Goal: Task Accomplishment & Management: Use online tool/utility

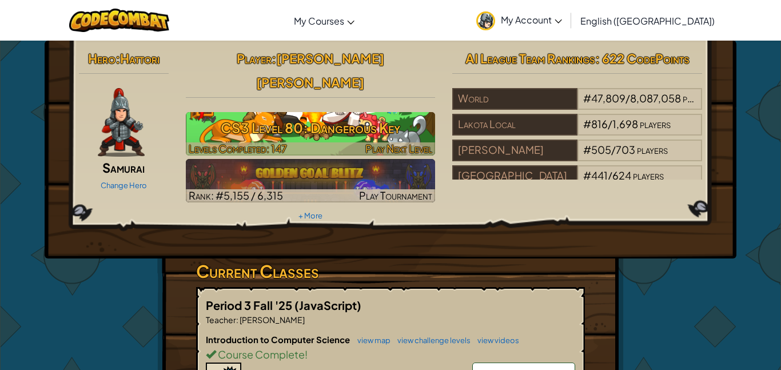
click at [394, 115] on h3 "CS3 Level 80: Dangerous Key" at bounding box center [311, 128] width 250 height 26
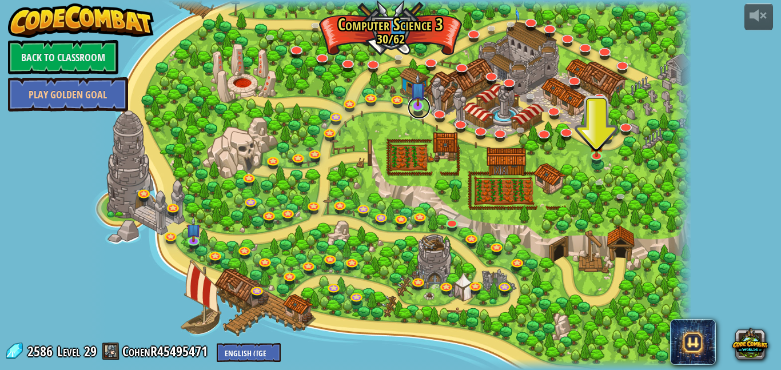
click at [422, 112] on link at bounding box center [419, 107] width 23 height 23
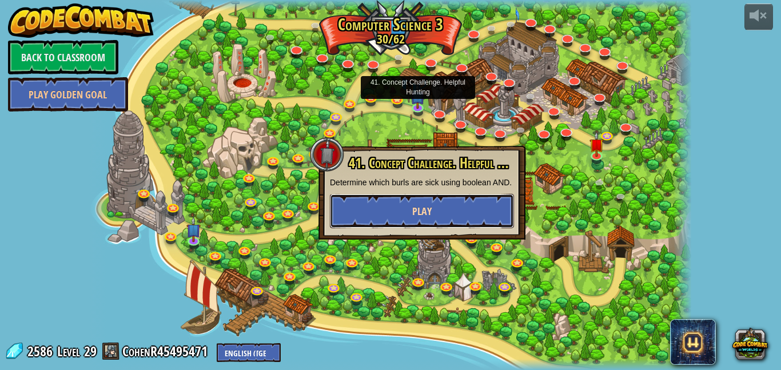
click at [412, 218] on span "Play" at bounding box center [421, 211] width 19 height 14
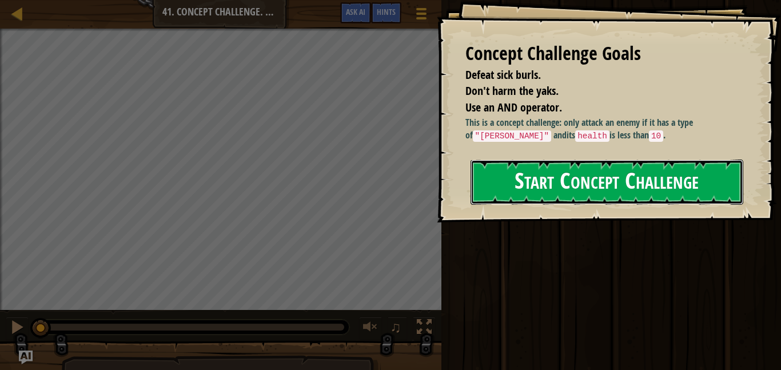
click at [618, 177] on button "Start Concept Challenge" at bounding box center [607, 182] width 273 height 45
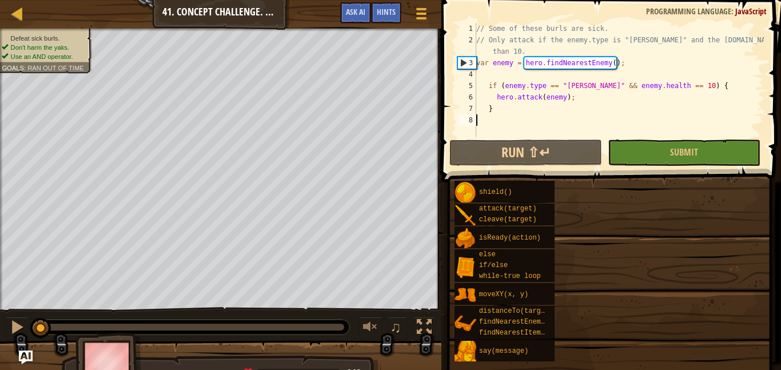
click at [356, 13] on div "Map Computer Science 3 41. Concept Challenge. Helpful Hunting Game Menu Done Hi…" at bounding box center [220, 14] width 441 height 29
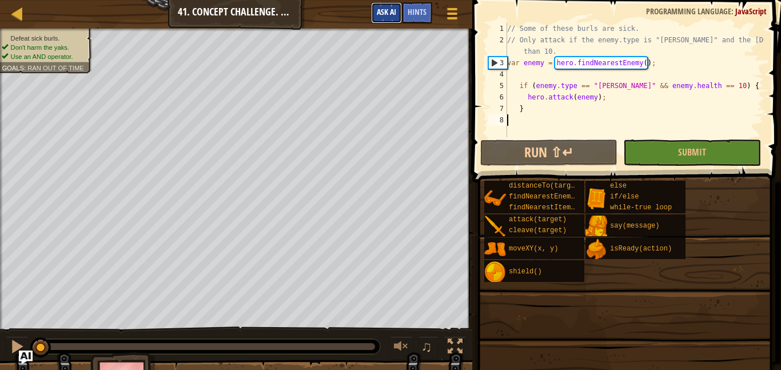
click at [371, 9] on button "Ask AI" at bounding box center [386, 12] width 31 height 21
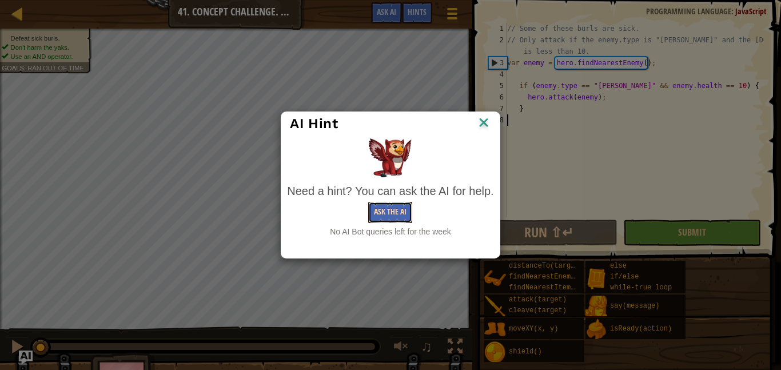
click at [385, 212] on button "Ask the AI" at bounding box center [390, 212] width 44 height 21
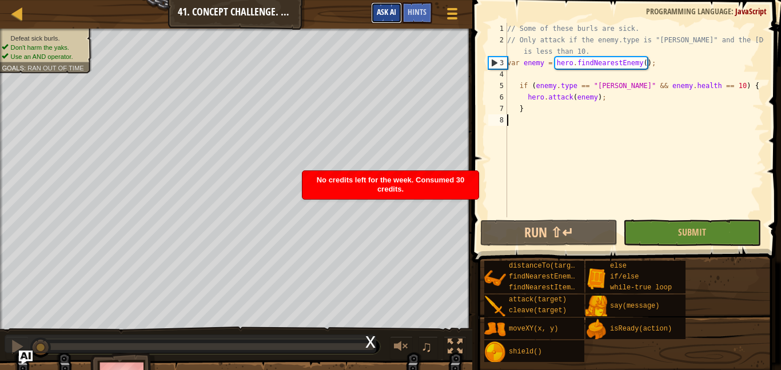
click at [389, 19] on button "Ask AI" at bounding box center [386, 12] width 31 height 21
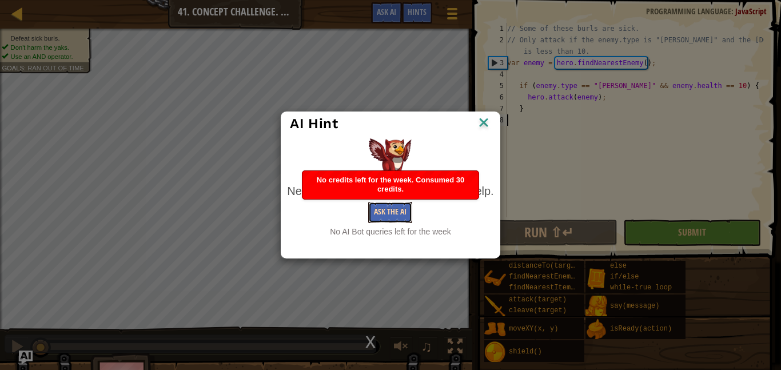
click at [401, 211] on button "Ask the AI" at bounding box center [390, 212] width 44 height 21
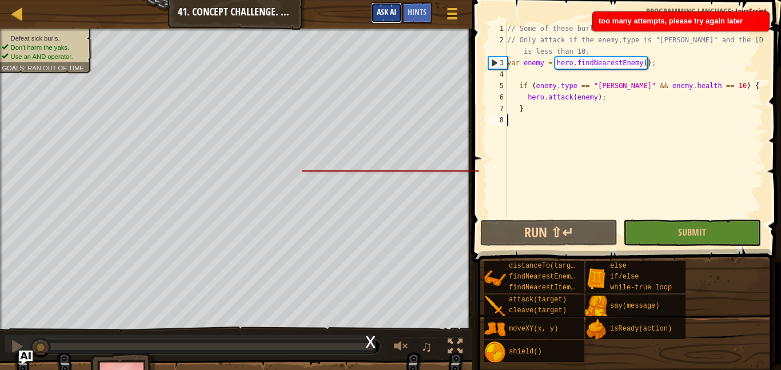
click at [387, 11] on span "Ask AI" at bounding box center [386, 11] width 19 height 11
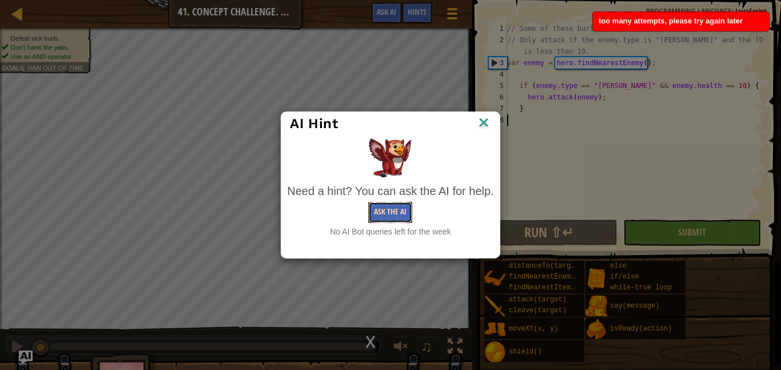
click at [382, 218] on button "Ask the AI" at bounding box center [390, 212] width 44 height 21
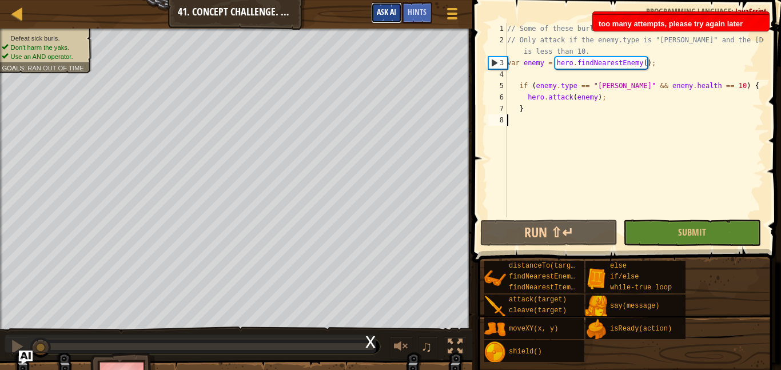
click at [392, 11] on span "Ask AI" at bounding box center [386, 11] width 19 height 11
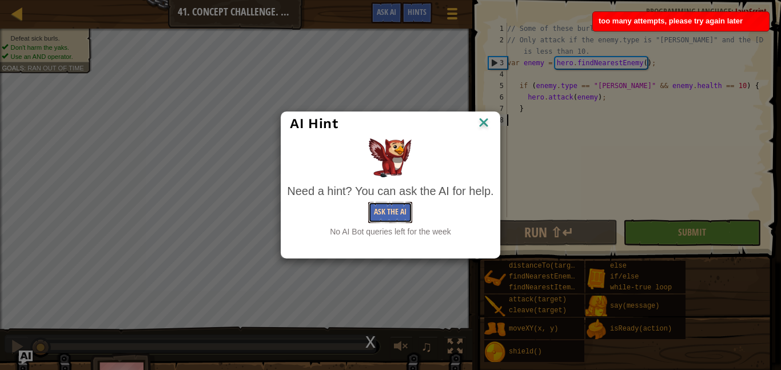
click at [384, 220] on button "Ask the AI" at bounding box center [390, 212] width 44 height 21
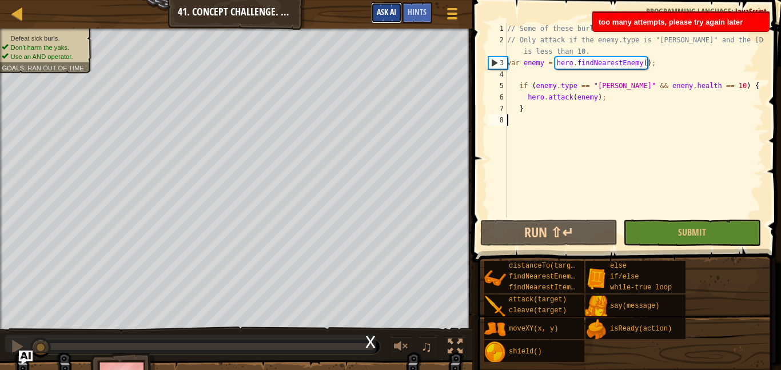
click at [397, 11] on button "Ask AI" at bounding box center [386, 12] width 31 height 21
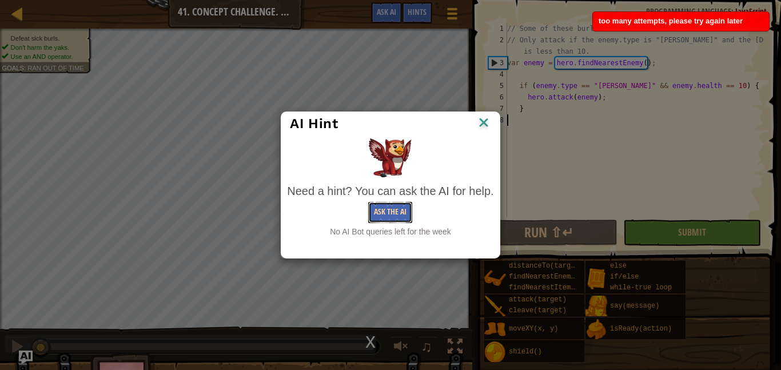
click at [381, 217] on button "Ask the AI" at bounding box center [390, 212] width 44 height 21
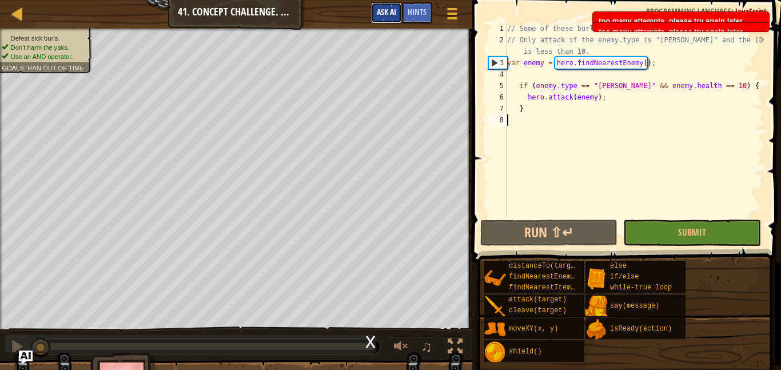
click at [394, 16] on span "Ask AI" at bounding box center [386, 11] width 19 height 11
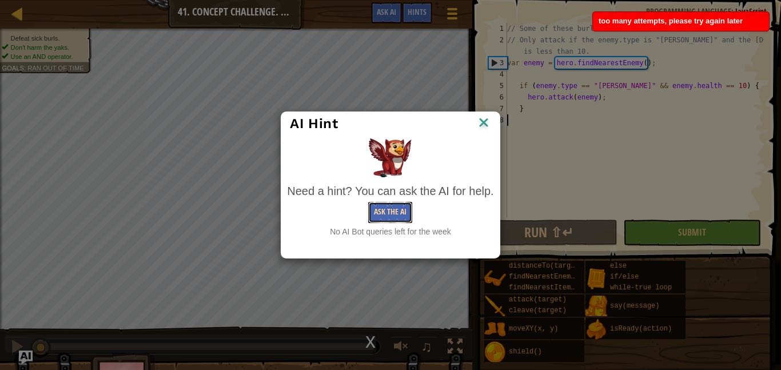
click at [398, 220] on button "Ask the AI" at bounding box center [390, 212] width 44 height 21
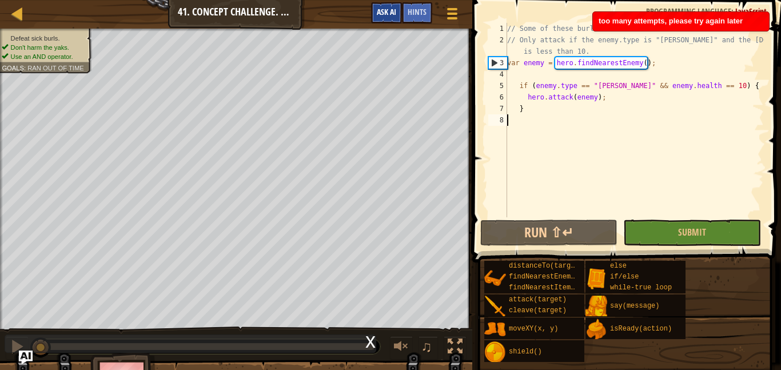
click at [393, 13] on span "Ask AI" at bounding box center [386, 11] width 19 height 11
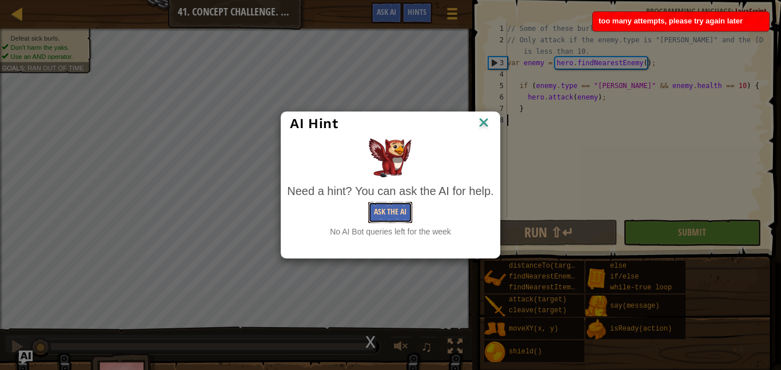
click at [399, 221] on button "Ask the AI" at bounding box center [390, 212] width 44 height 21
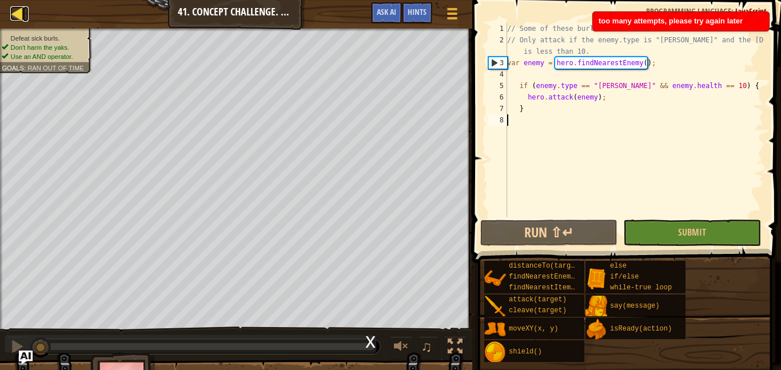
click at [13, 13] on div at bounding box center [17, 13] width 14 height 14
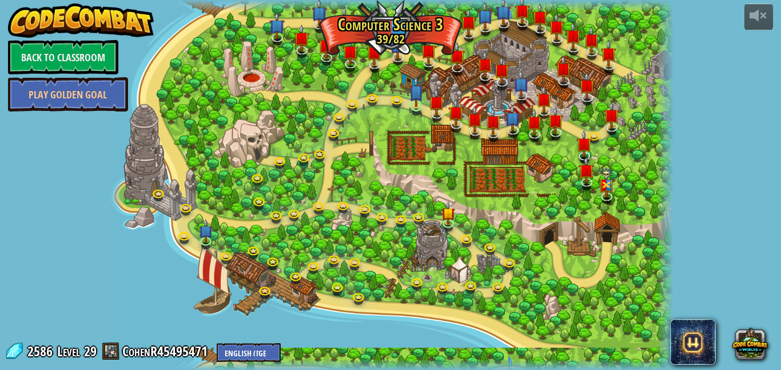
click at [415, 104] on img at bounding box center [415, 91] width 13 height 31
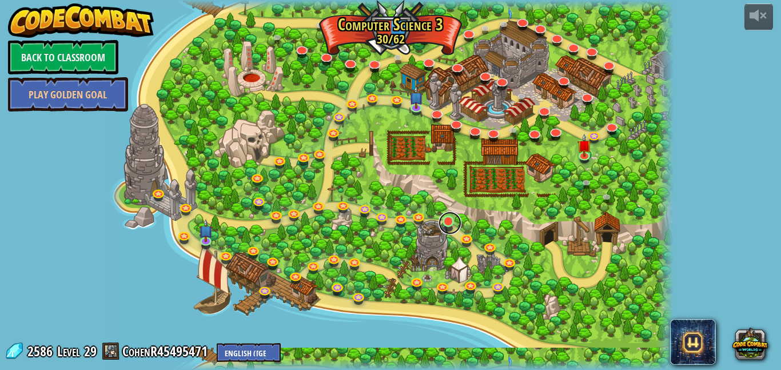
click at [444, 221] on link at bounding box center [450, 223] width 23 height 23
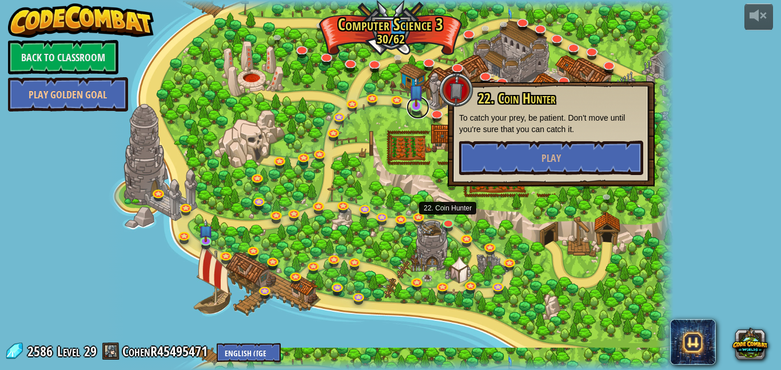
click at [416, 112] on link at bounding box center [418, 107] width 23 height 23
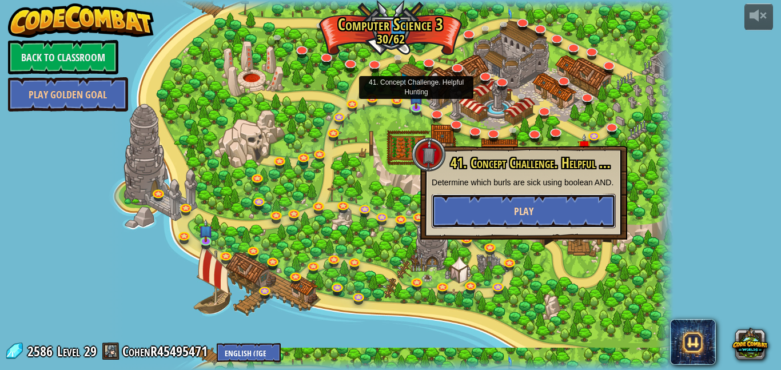
click at [488, 217] on button "Play" at bounding box center [524, 211] width 184 height 34
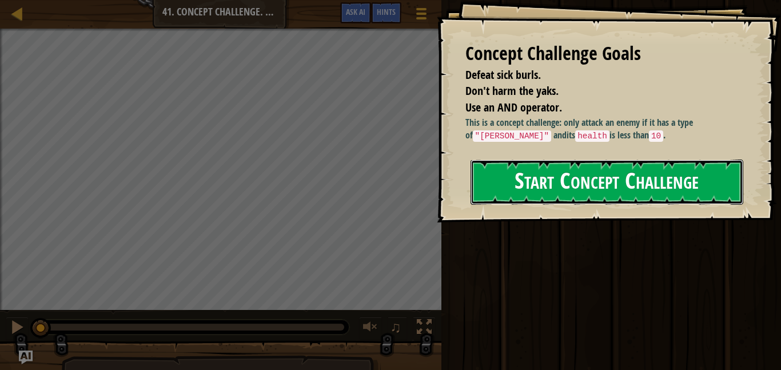
click at [557, 172] on button "Start Concept Challenge" at bounding box center [607, 182] width 273 height 45
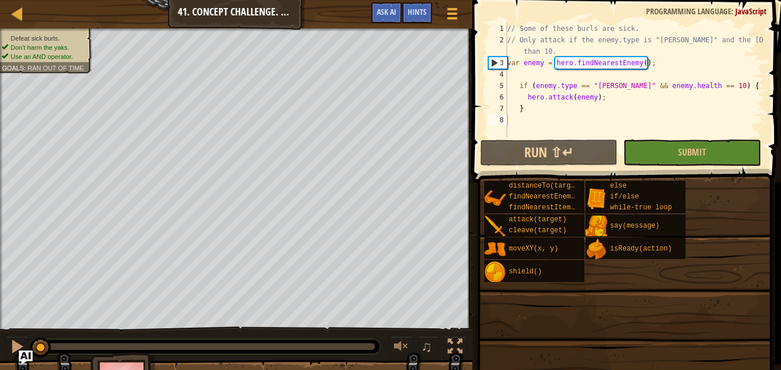
click at [359, 7] on div "Map Computer Science 3 41. Concept Challenge. Helpful Hunting Game Menu Done Hi…" at bounding box center [236, 14] width 472 height 29
click at [388, 19] on button "Ask AI" at bounding box center [386, 12] width 31 height 21
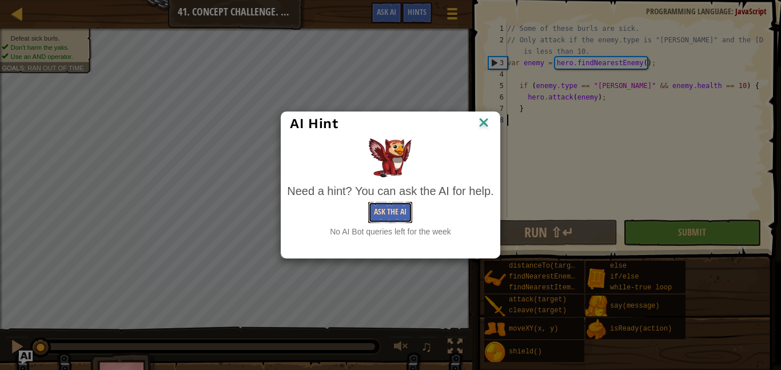
click at [388, 208] on button "Ask the AI" at bounding box center [390, 212] width 44 height 21
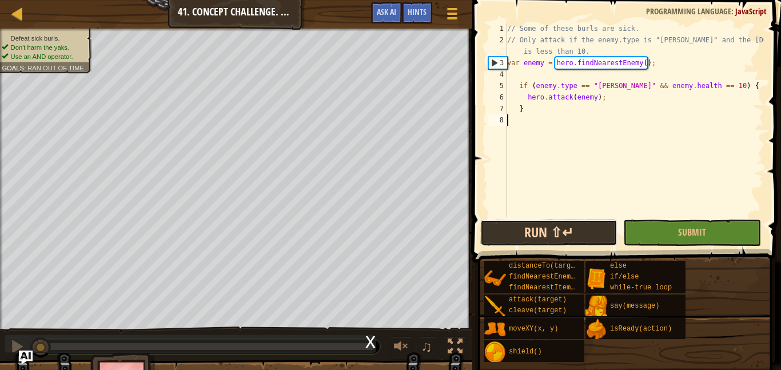
click at [547, 232] on button "Run ⇧↵" at bounding box center [548, 233] width 137 height 26
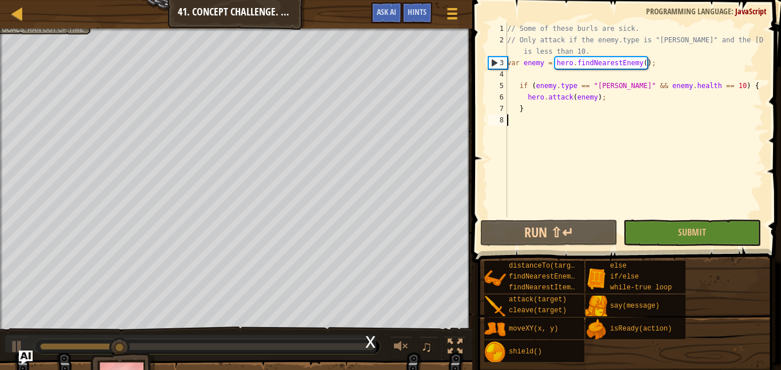
click at [688, 89] on div "// Some of these burls are sick. // Only attack if the enemy.type is "[PERSON_N…" at bounding box center [634, 131] width 259 height 217
click at [690, 85] on div "// Some of these burls are sick. // Only attack if the enemy.type is "[PERSON_N…" at bounding box center [634, 131] width 259 height 217
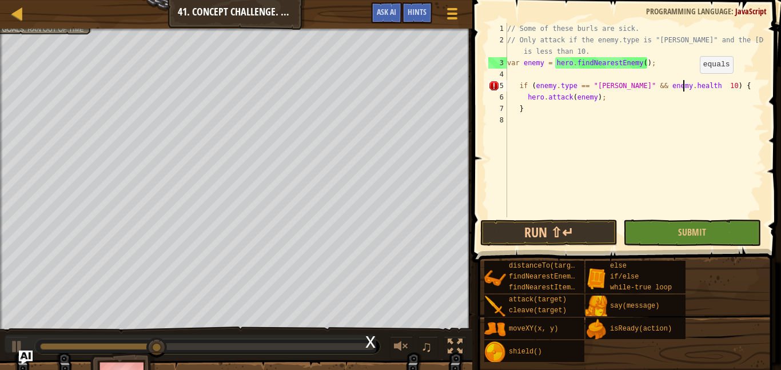
scroll to position [5, 26]
type textarea "if (enemy.type == "[PERSON_NAME]" && [DOMAIN_NAME] < 10) {"
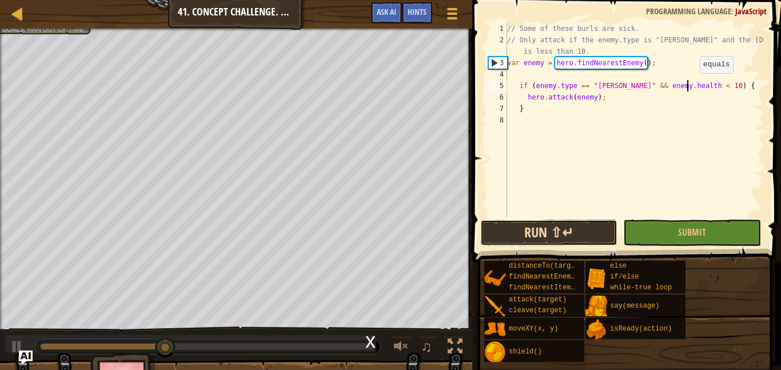
click at [611, 226] on button "Run ⇧↵" at bounding box center [548, 233] width 137 height 26
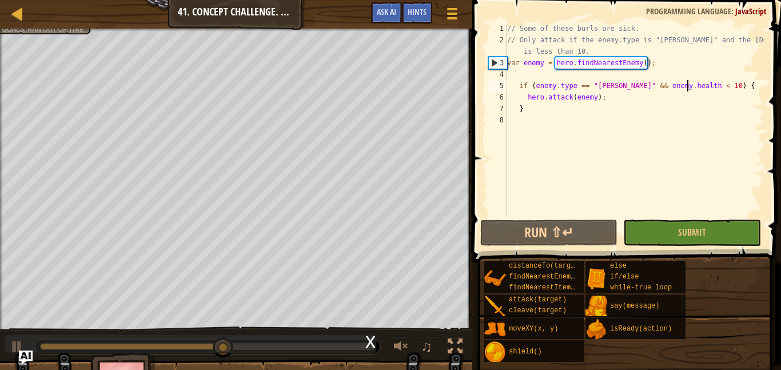
click at [569, 75] on div "// Some of these burls are sick. // Only attack if the enemy.type is "[PERSON_N…" at bounding box center [634, 131] width 259 height 217
click at [408, 15] on span "Hints" at bounding box center [417, 11] width 19 height 11
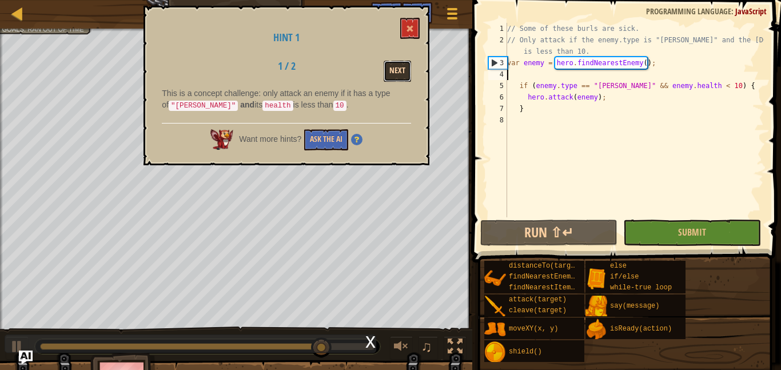
click at [402, 69] on button "Next" at bounding box center [397, 71] width 27 height 21
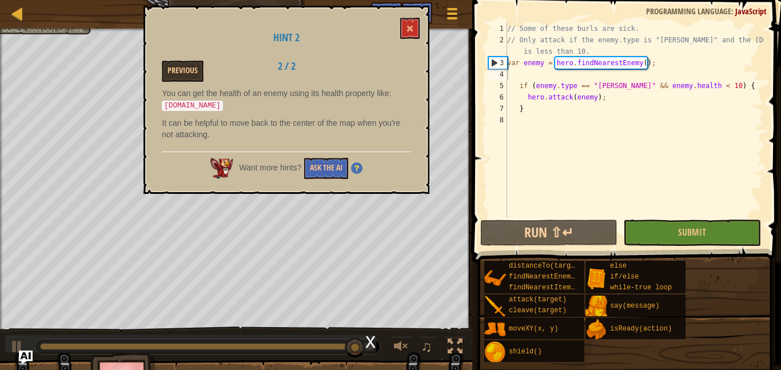
click at [399, 19] on div "Hint 2 Previous 2 / 2 You can get the health of an enemy using its health prope…" at bounding box center [287, 100] width 286 height 188
click at [407, 22] on button at bounding box center [409, 28] width 19 height 21
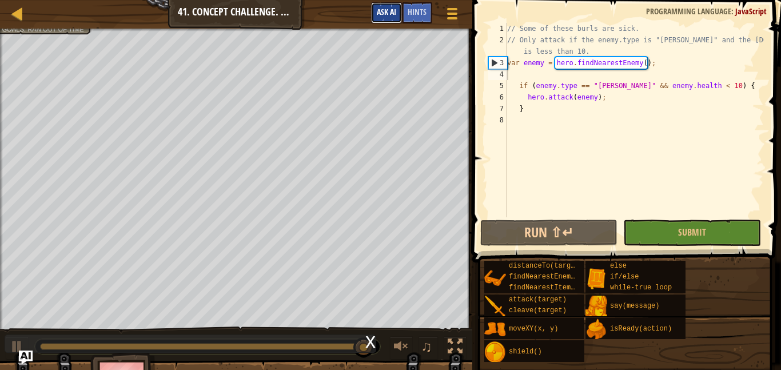
click at [393, 14] on span "Ask AI" at bounding box center [386, 11] width 19 height 11
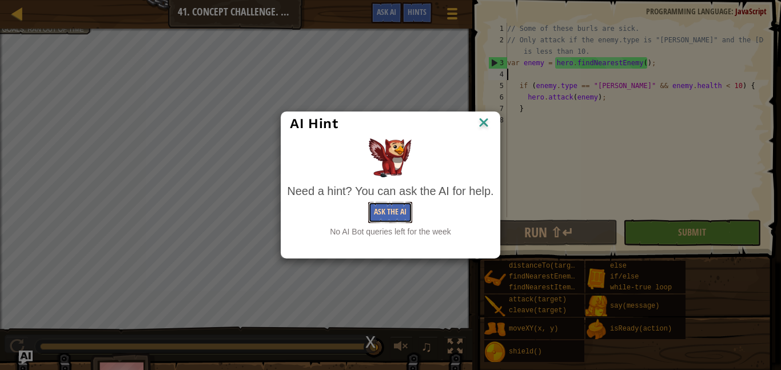
click at [405, 210] on button "Ask the AI" at bounding box center [390, 212] width 44 height 21
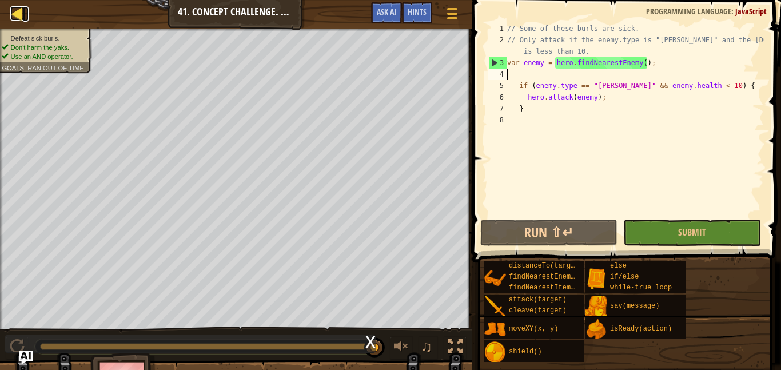
click at [13, 19] on div at bounding box center [17, 13] width 14 height 14
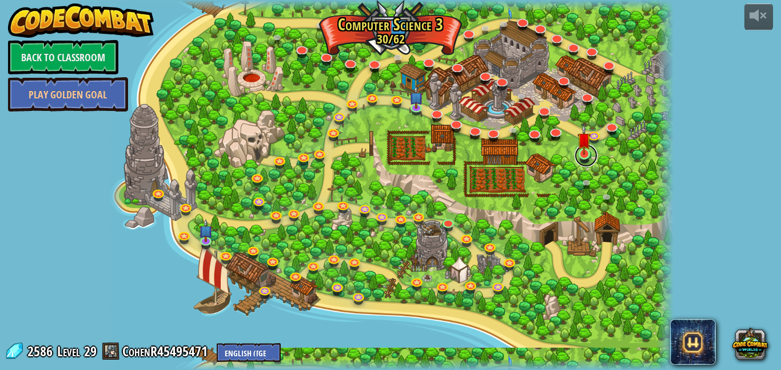
click at [591, 162] on link at bounding box center [586, 155] width 23 height 23
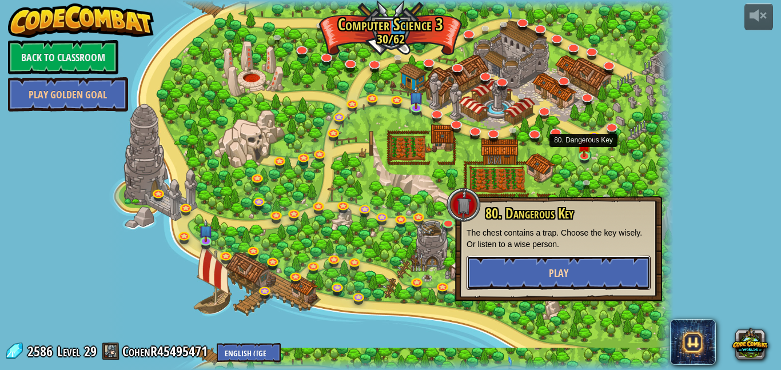
click at [572, 269] on button "Play" at bounding box center [559, 273] width 184 height 34
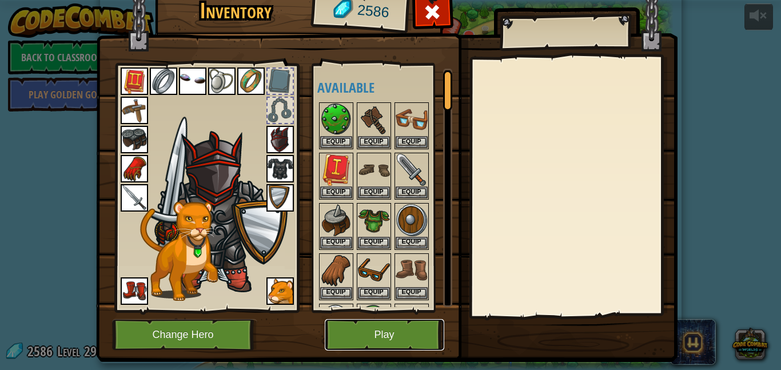
click at [375, 336] on button "Play" at bounding box center [385, 334] width 120 height 31
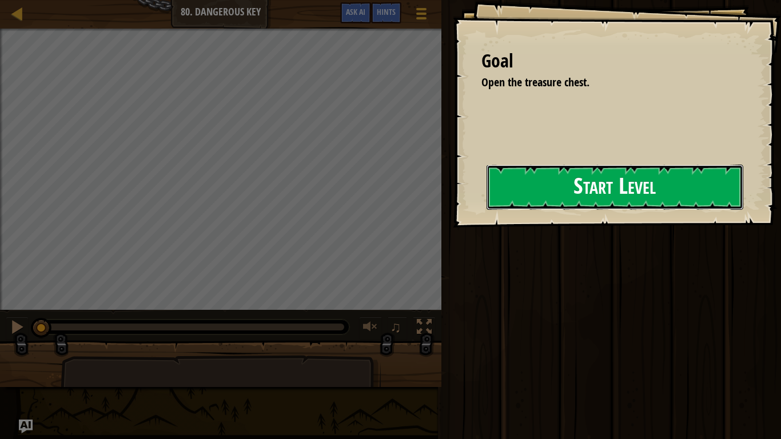
click at [539, 197] on button "Start Level" at bounding box center [615, 187] width 257 height 45
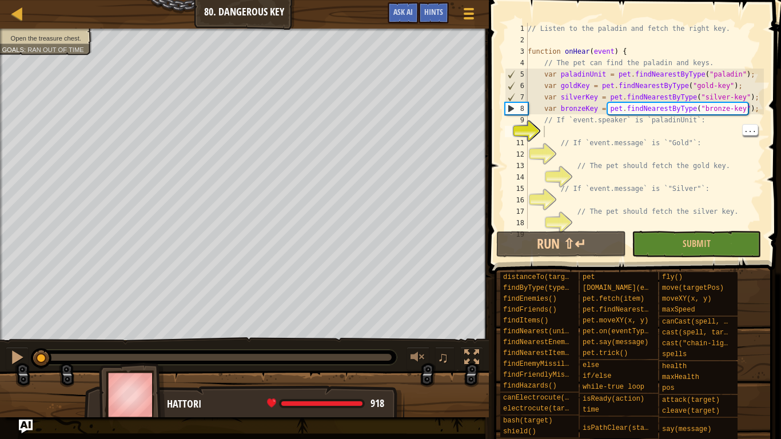
click at [608, 133] on div "// Listen to the paladin and fetch the right key. function onHear ( event ) { /…" at bounding box center [669, 137] width 286 height 229
click at [652, 136] on div "// Listen to the paladin and fetch the right key. function onHear ( event ) { /…" at bounding box center [645, 137] width 238 height 229
click at [405, 13] on span "Ask AI" at bounding box center [402, 11] width 19 height 11
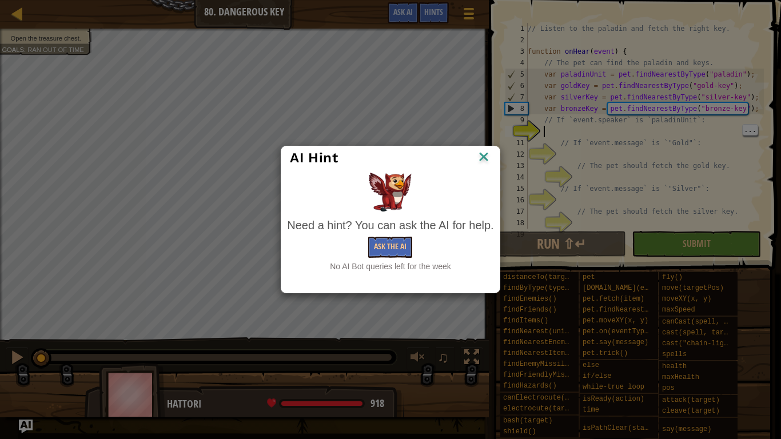
click at [494, 161] on div "AI Hint" at bounding box center [390, 157] width 218 height 23
click at [487, 157] on img at bounding box center [483, 157] width 15 height 17
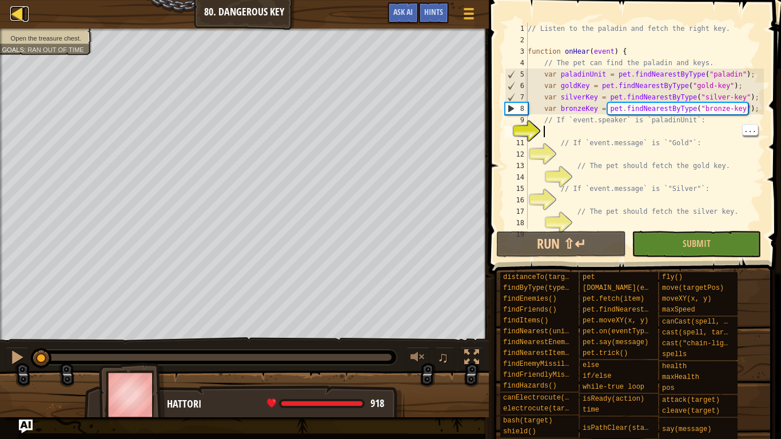
click at [16, 9] on div at bounding box center [17, 13] width 14 height 14
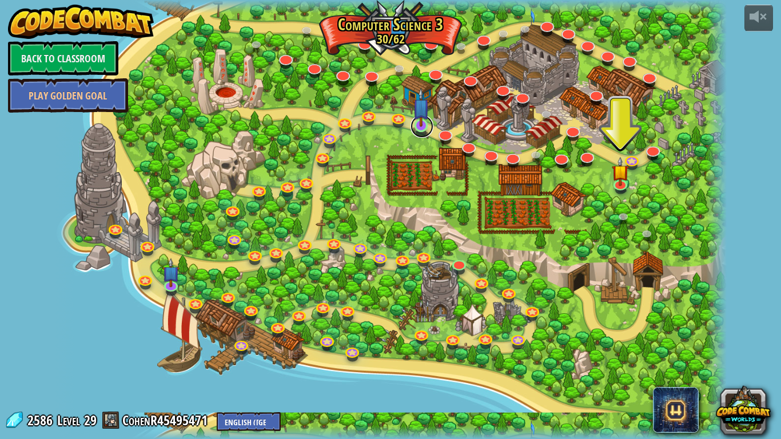
click at [420, 133] on link at bounding box center [422, 126] width 23 height 23
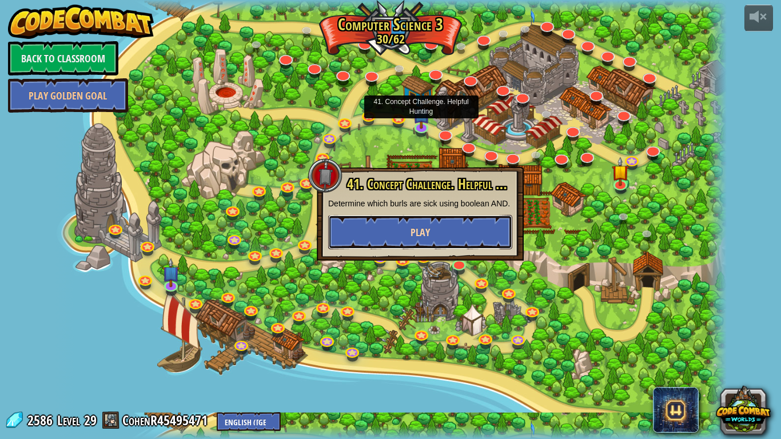
click at [464, 229] on button "Play" at bounding box center [420, 232] width 184 height 34
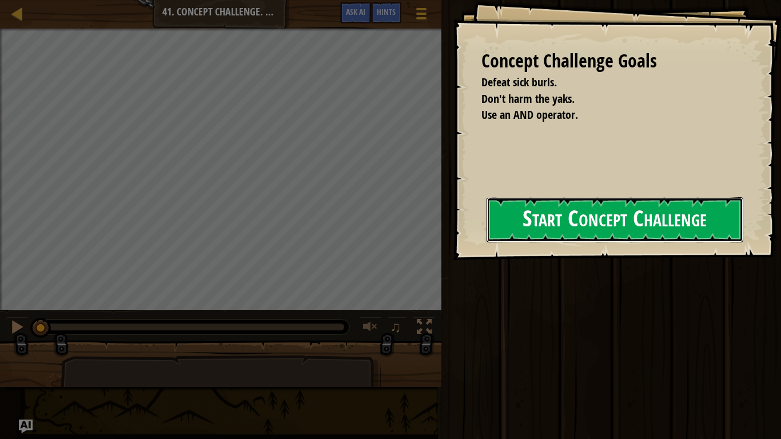
click at [524, 222] on button "Start Concept Challenge" at bounding box center [615, 219] width 257 height 45
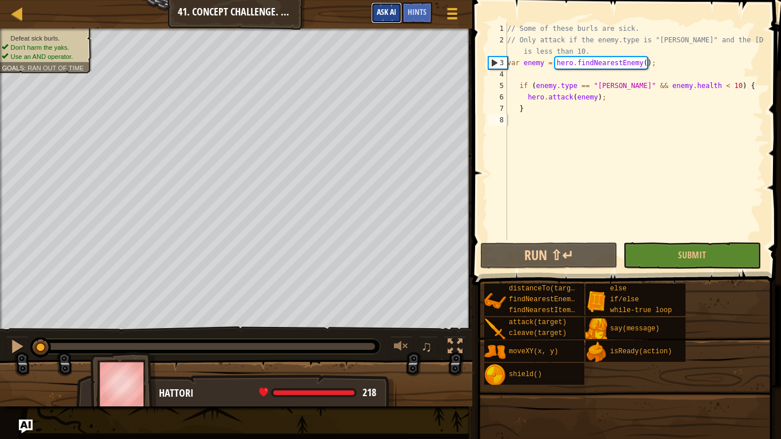
click at [376, 19] on button "Ask AI" at bounding box center [386, 12] width 31 height 21
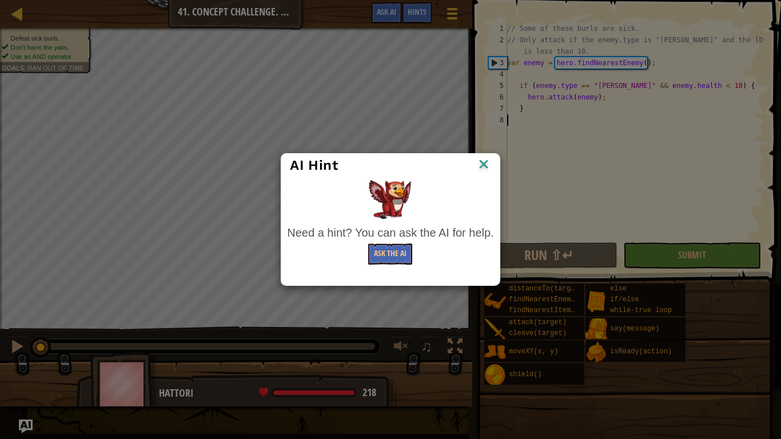
click at [395, 19] on div "AI Hint Need a hint? You can ask the AI for help. Ask the AI" at bounding box center [390, 219] width 781 height 439
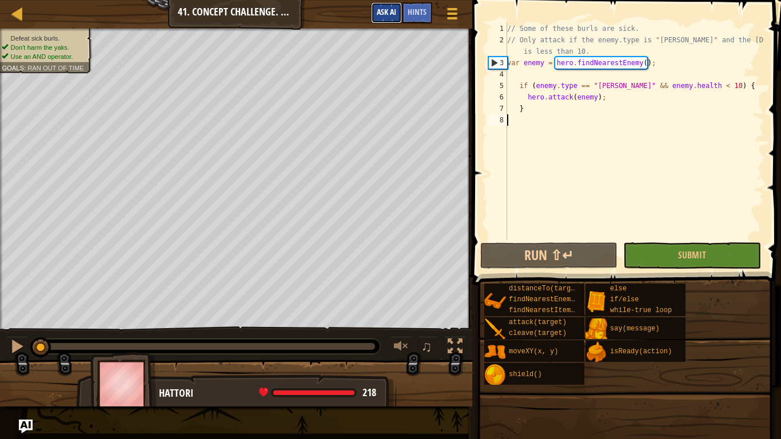
click at [396, 11] on button "Ask AI" at bounding box center [386, 12] width 31 height 21
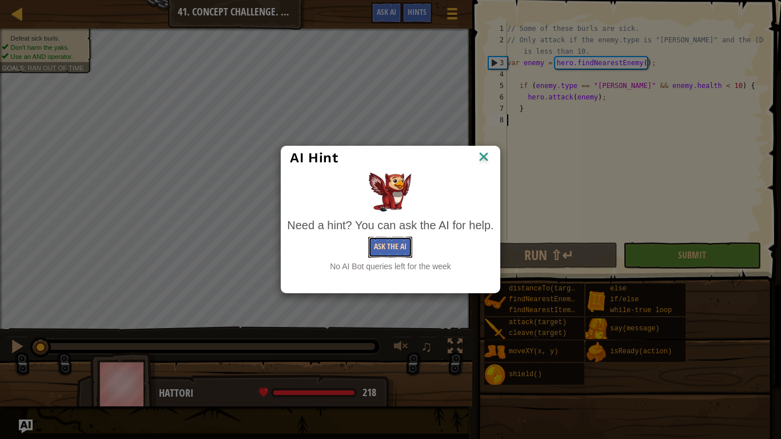
click at [391, 254] on button "Ask the AI" at bounding box center [390, 247] width 44 height 21
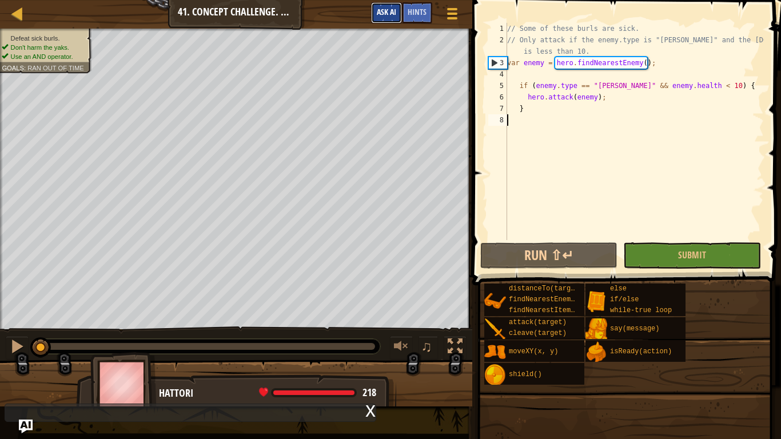
click at [388, 10] on span "Ask AI" at bounding box center [386, 11] width 19 height 11
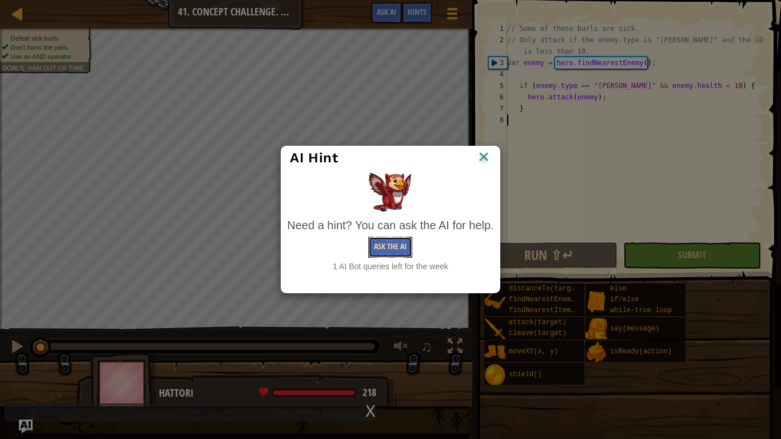
click at [406, 252] on button "Ask the AI" at bounding box center [390, 247] width 44 height 21
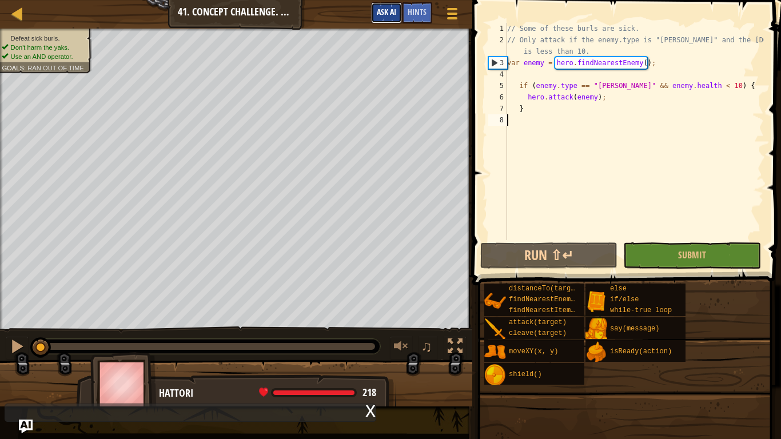
click at [389, 10] on span "Ask AI" at bounding box center [386, 11] width 19 height 11
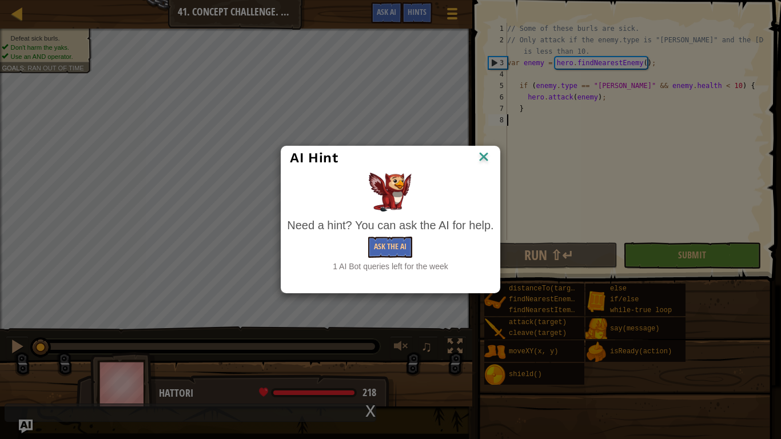
click at [487, 162] on img at bounding box center [483, 157] width 15 height 17
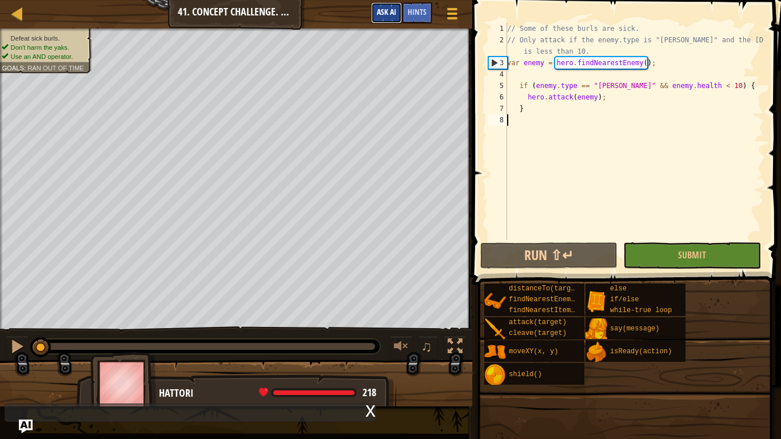
click at [393, 9] on span "Ask AI" at bounding box center [386, 11] width 19 height 11
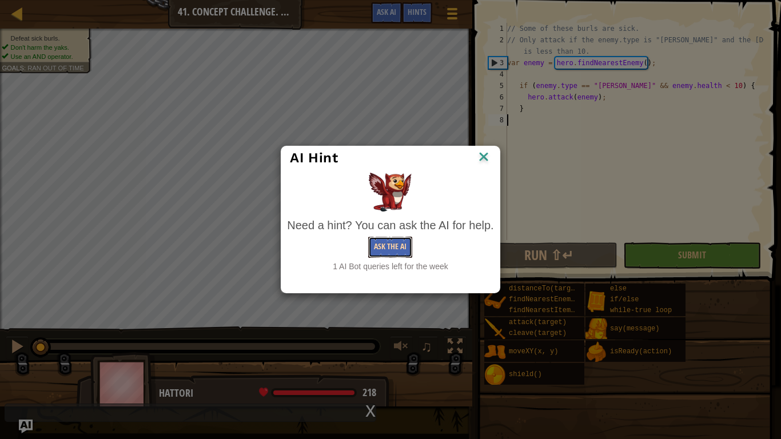
click at [400, 247] on button "Ask the AI" at bounding box center [390, 247] width 44 height 21
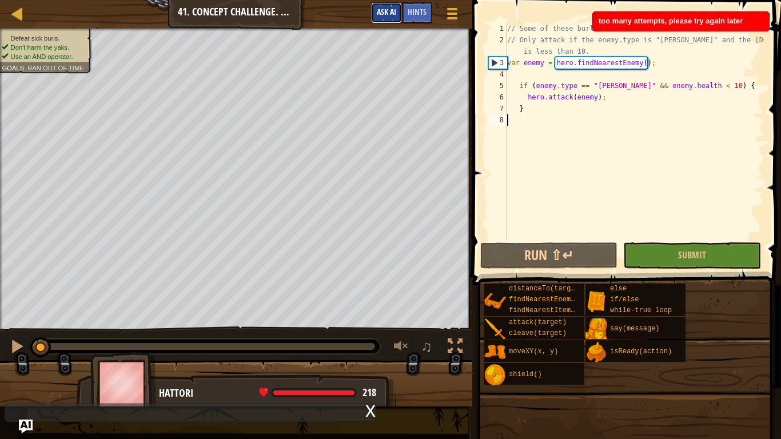
click at [382, 14] on span "Ask AI" at bounding box center [386, 11] width 19 height 11
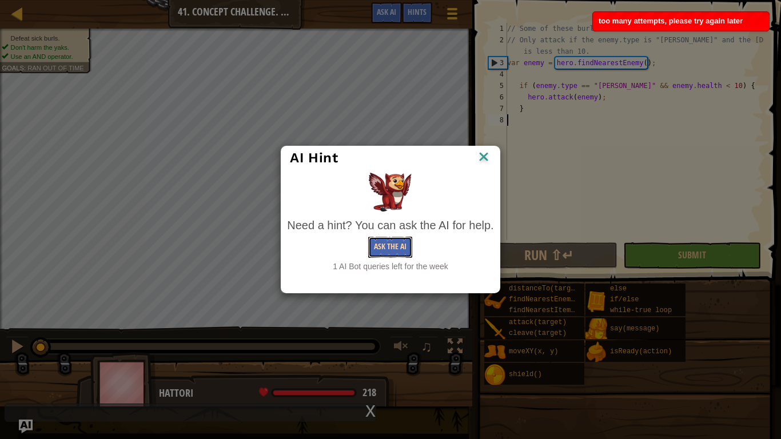
click at [397, 254] on button "Ask the AI" at bounding box center [390, 247] width 44 height 21
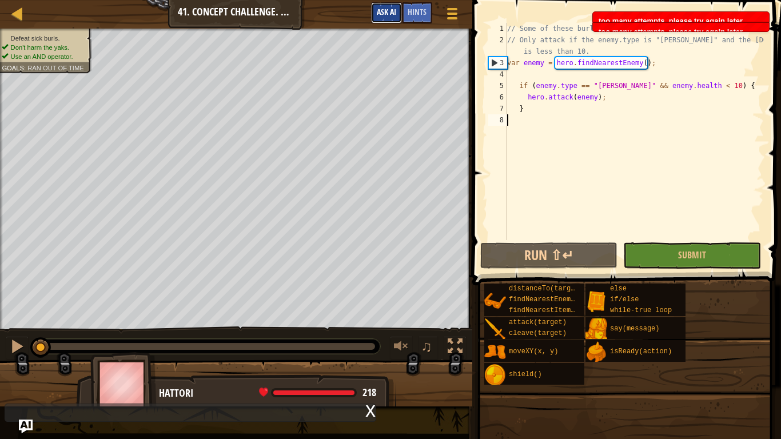
click at [400, 13] on button "Ask AI" at bounding box center [386, 12] width 31 height 21
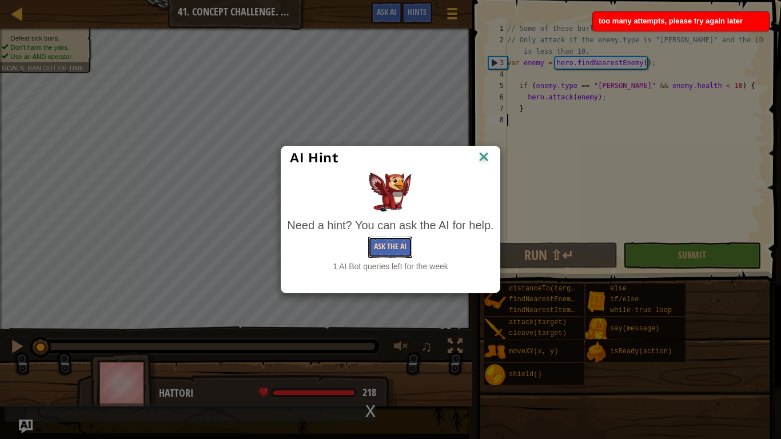
click at [389, 253] on button "Ask the AI" at bounding box center [390, 247] width 44 height 21
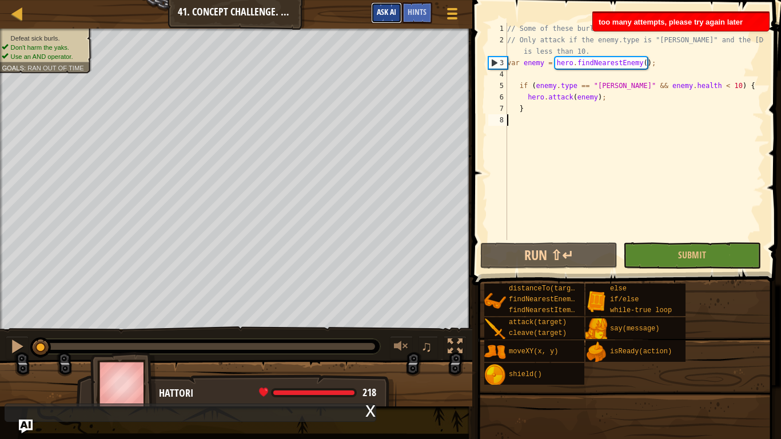
click at [400, 11] on button "Ask AI" at bounding box center [386, 12] width 31 height 21
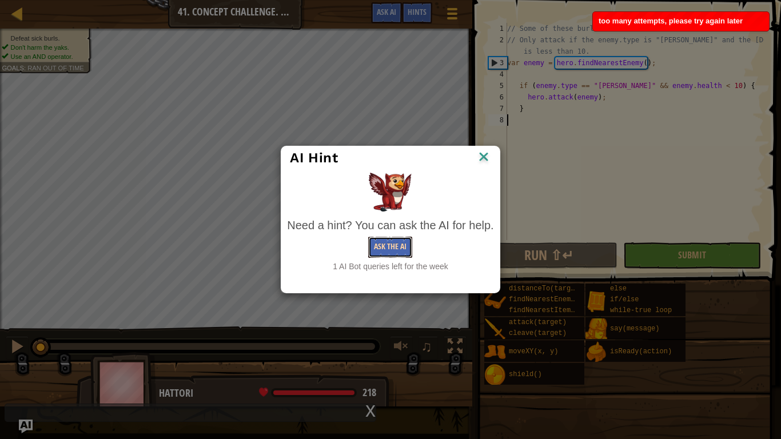
click at [393, 256] on button "Ask the AI" at bounding box center [390, 247] width 44 height 21
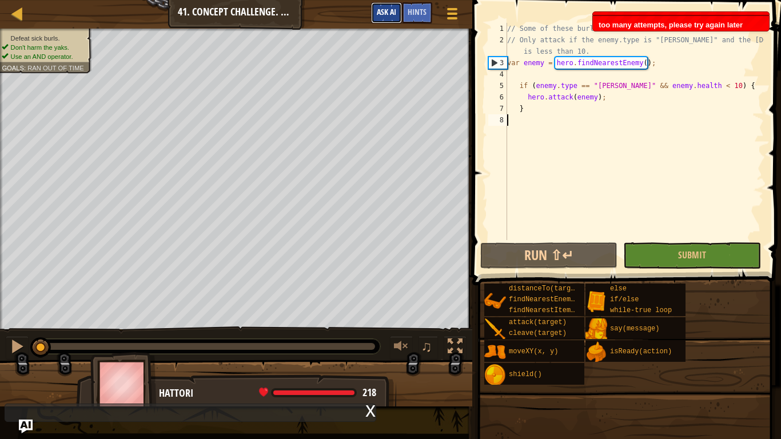
click at [397, 21] on button "Ask AI" at bounding box center [386, 12] width 31 height 21
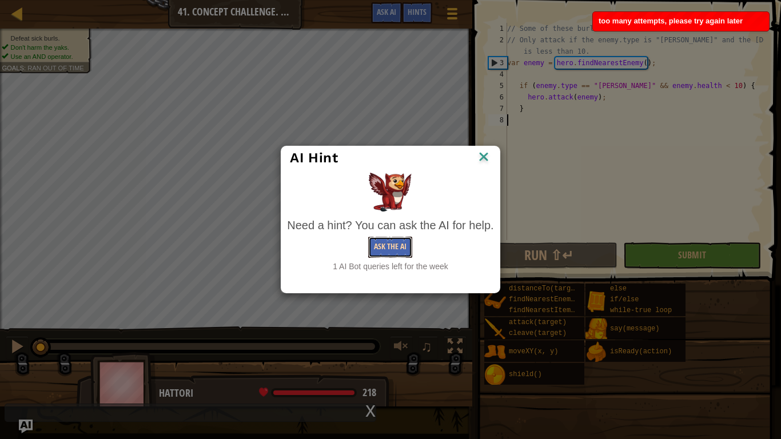
click at [391, 256] on button "Ask the AI" at bounding box center [390, 247] width 44 height 21
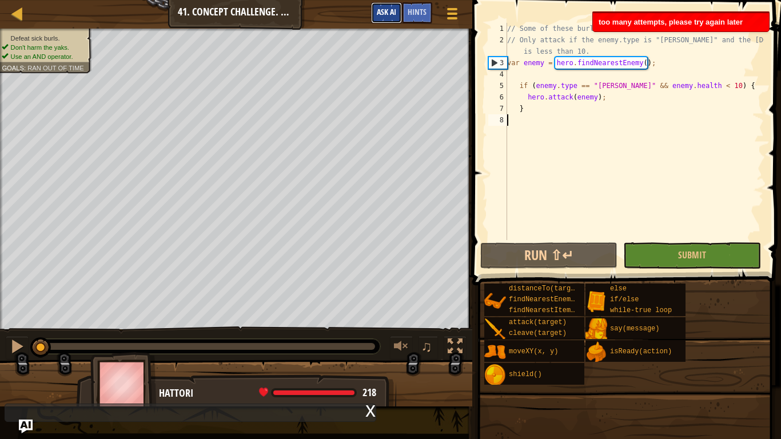
click at [389, 18] on button "Ask AI" at bounding box center [386, 12] width 31 height 21
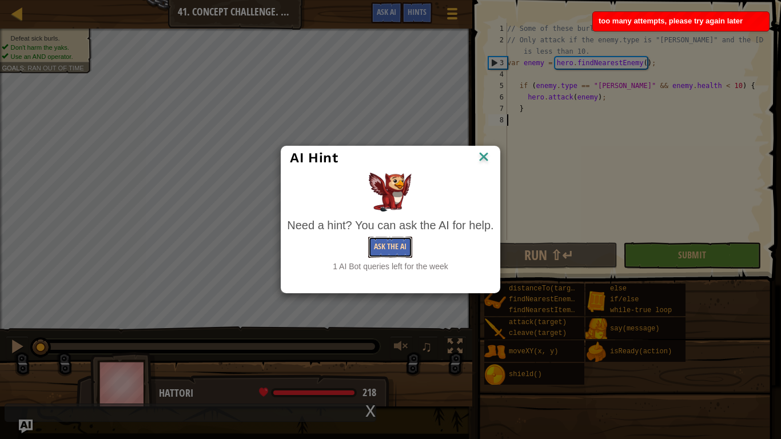
click at [381, 252] on button "Ask the AI" at bounding box center [390, 247] width 44 height 21
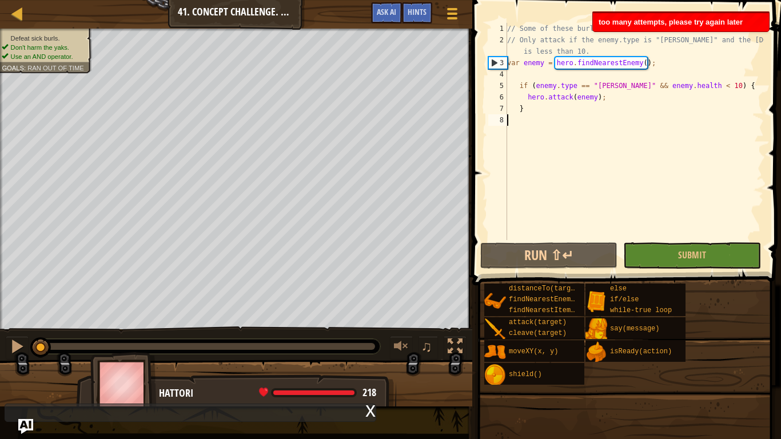
click at [26, 369] on img "Ask AI" at bounding box center [25, 426] width 15 height 15
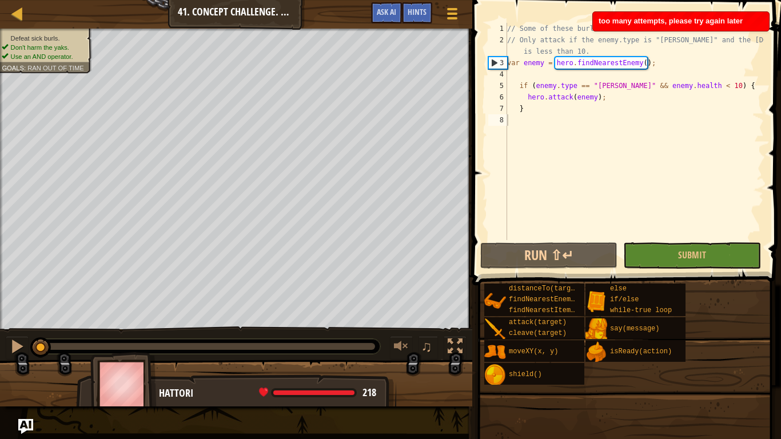
click at [24, 369] on img "Ask AI" at bounding box center [25, 426] width 15 height 15
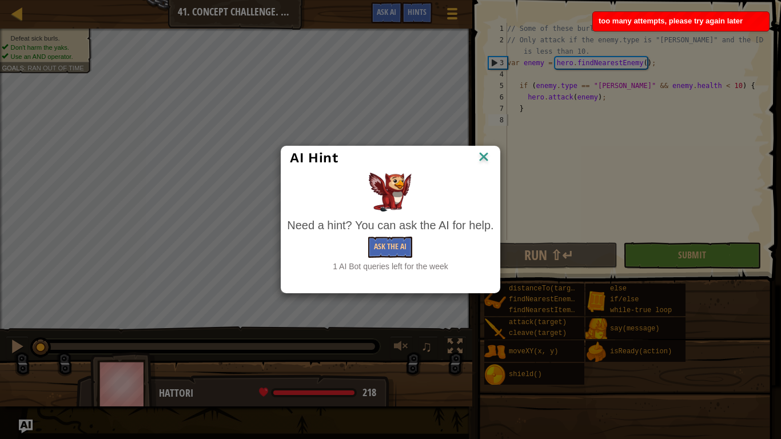
click at [28, 369] on div "AI Hint Need a hint? You can ask the AI for help. Ask the AI 1 AI Bot queries l…" at bounding box center [390, 219] width 781 height 439
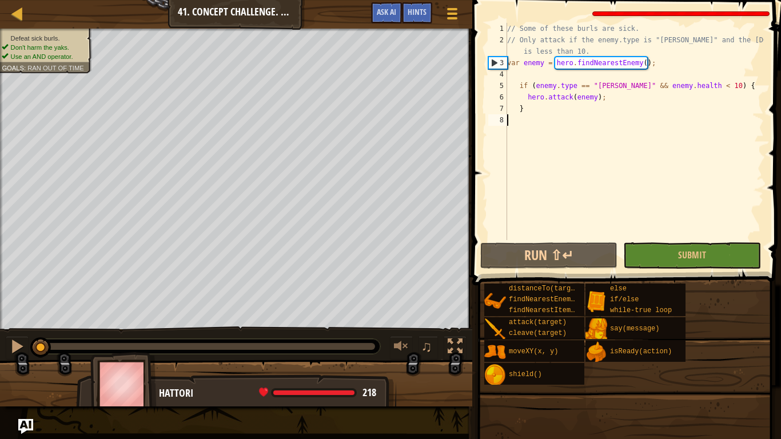
click at [28, 369] on img "Ask AI" at bounding box center [25, 426] width 15 height 15
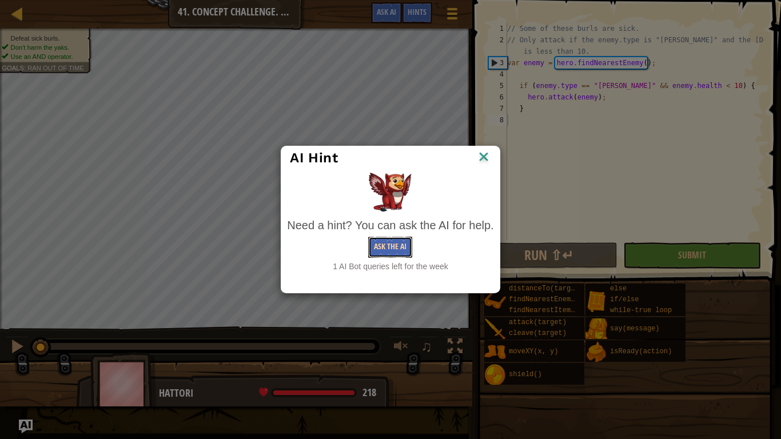
click at [388, 250] on button "Ask the AI" at bounding box center [390, 247] width 44 height 21
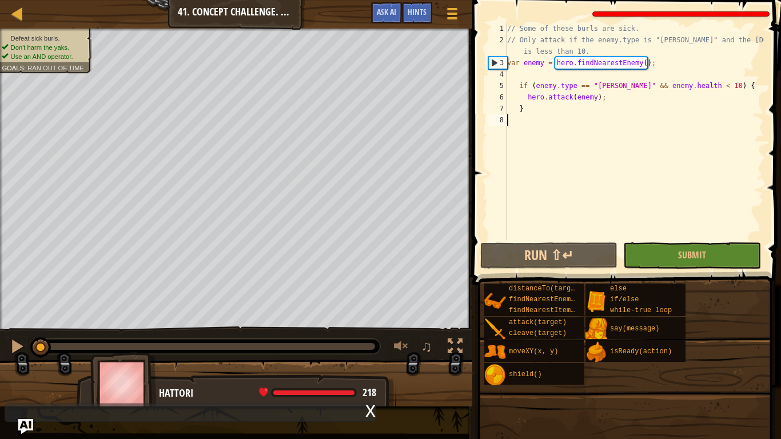
click at [27, 369] on img "Ask AI" at bounding box center [25, 426] width 15 height 15
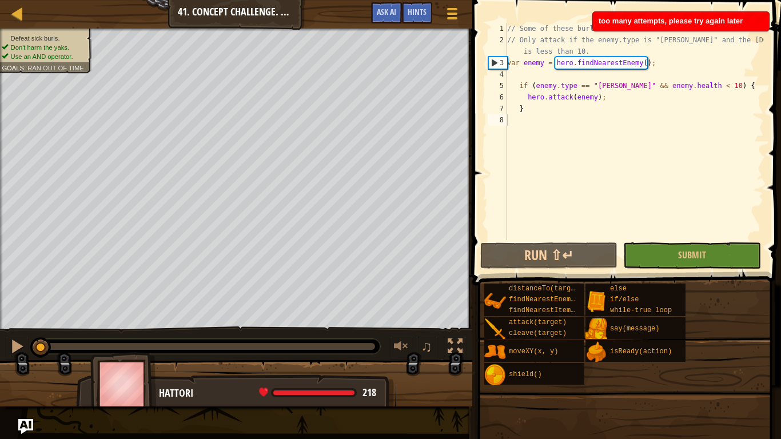
click at [27, 369] on img "Ask AI" at bounding box center [25, 426] width 15 height 15
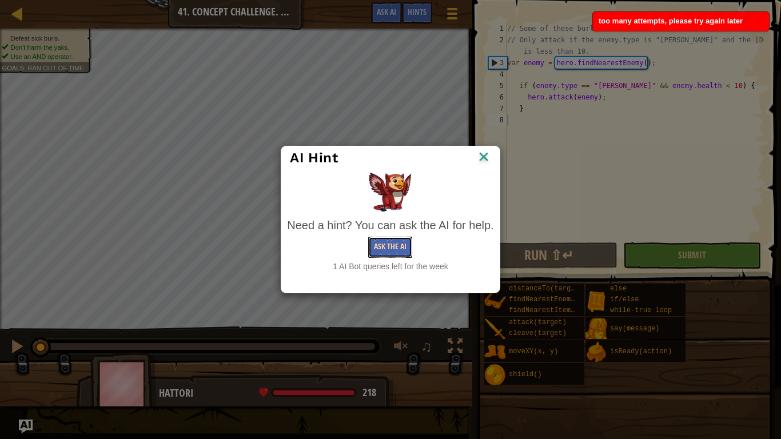
click at [397, 244] on button "Ask the AI" at bounding box center [390, 247] width 44 height 21
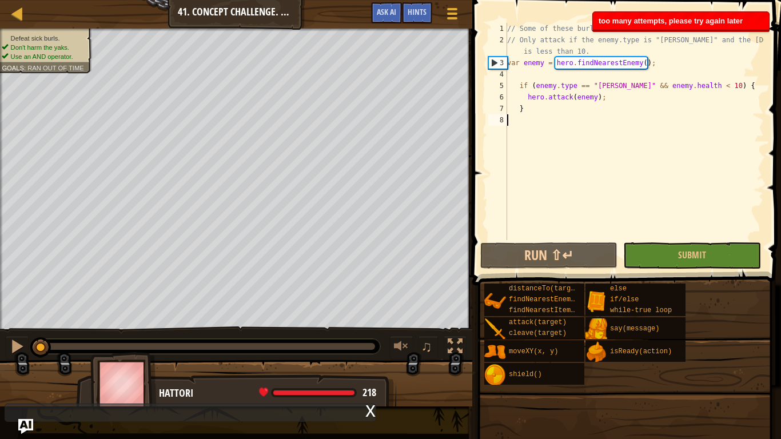
click at [31, 369] on img "Ask AI" at bounding box center [25, 426] width 15 height 15
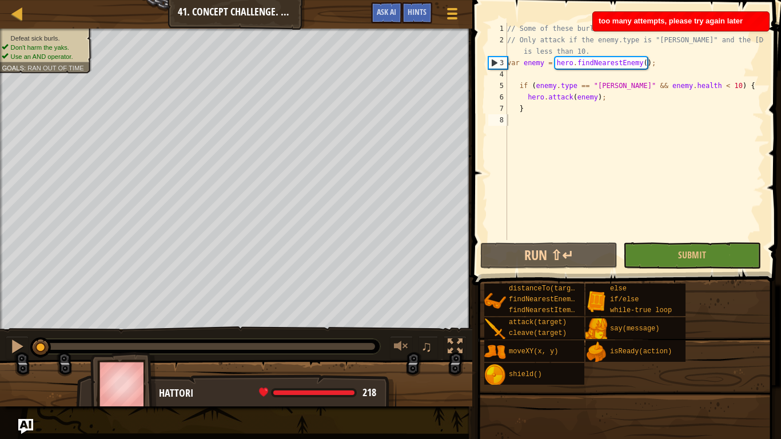
click at [30, 369] on img "Ask AI" at bounding box center [25, 426] width 15 height 15
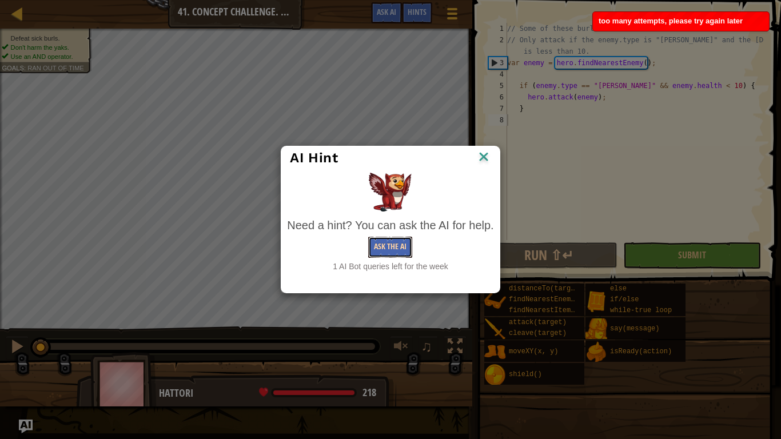
click at [396, 242] on button "Ask the AI" at bounding box center [390, 247] width 44 height 21
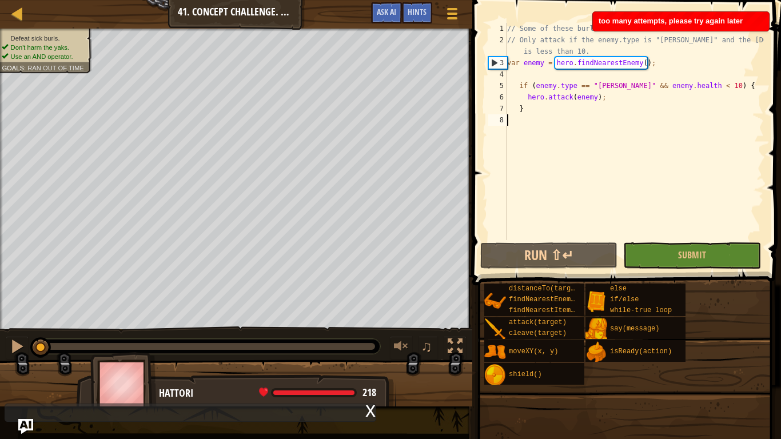
click at [22, 369] on img "Ask AI" at bounding box center [25, 426] width 15 height 15
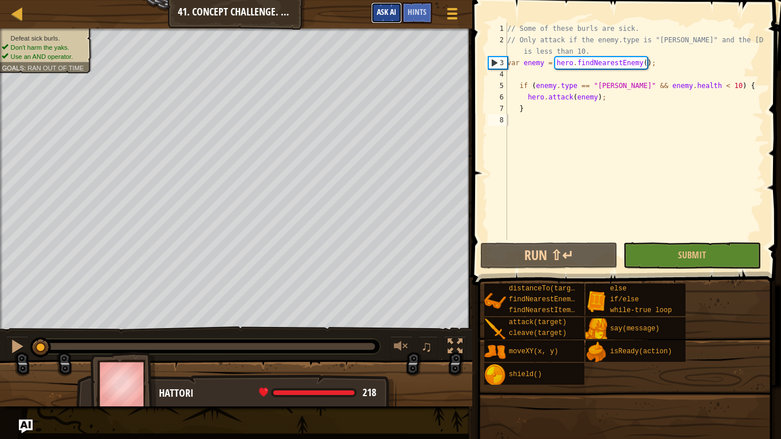
click at [393, 17] on span "Ask AI" at bounding box center [386, 11] width 19 height 11
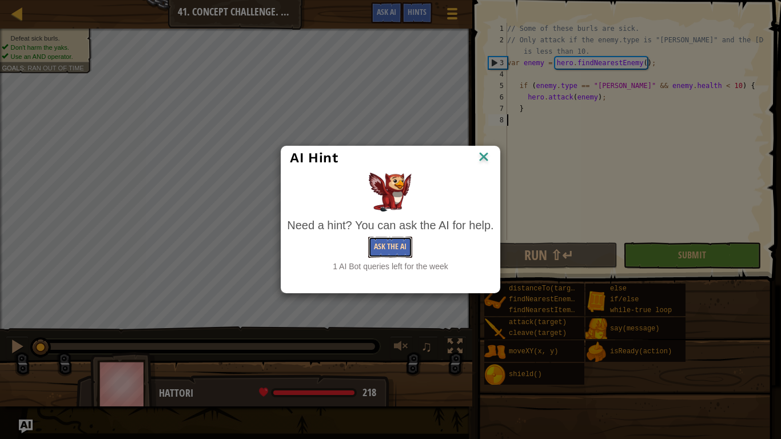
click at [404, 257] on button "Ask the AI" at bounding box center [390, 247] width 44 height 21
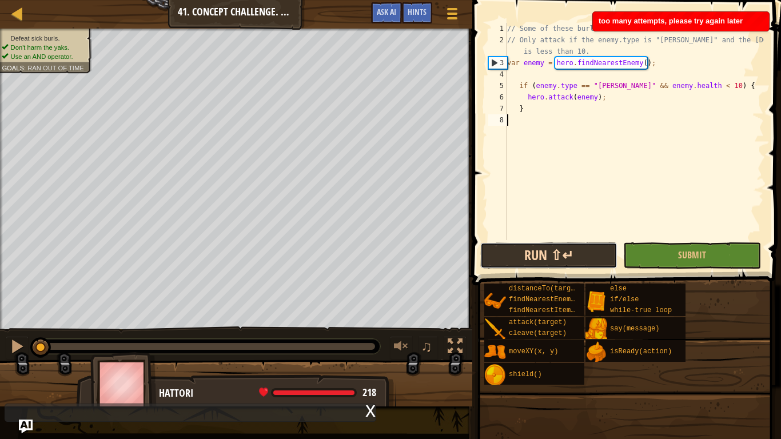
click at [572, 251] on button "Run ⇧↵" at bounding box center [548, 255] width 137 height 26
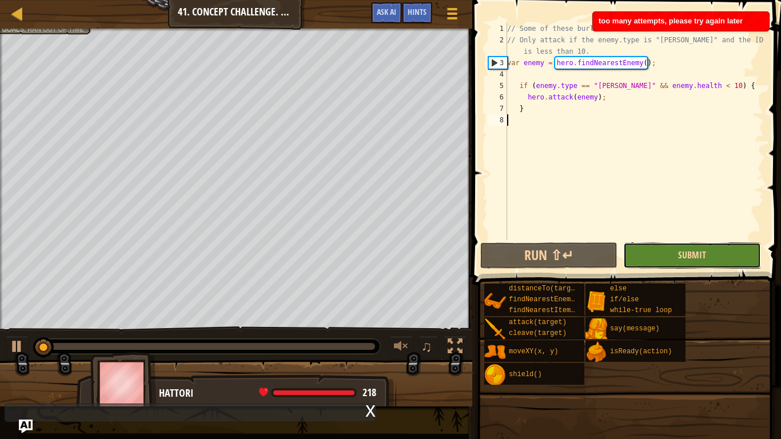
click at [679, 253] on span "Submit" at bounding box center [692, 255] width 28 height 13
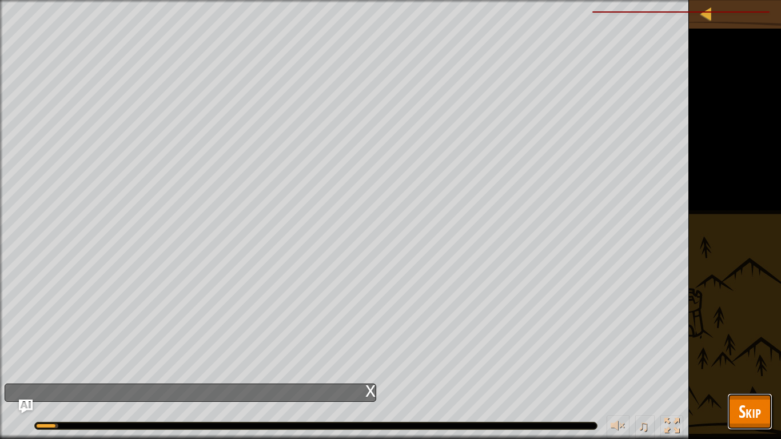
click at [738, 369] on button "Skip" at bounding box center [749, 411] width 45 height 37
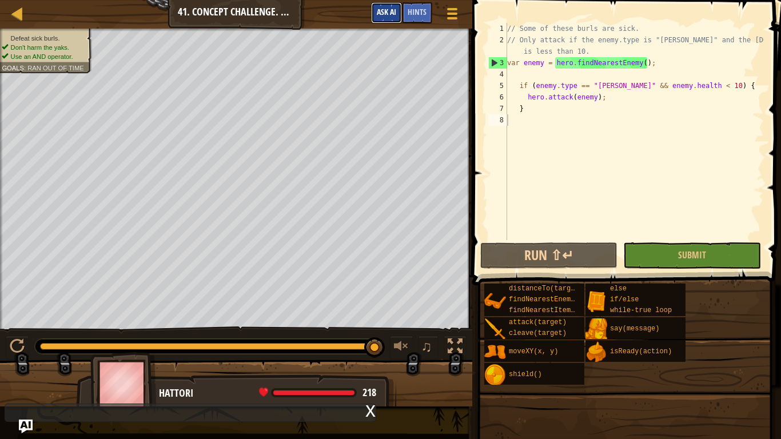
click at [387, 16] on span "Ask AI" at bounding box center [386, 11] width 19 height 11
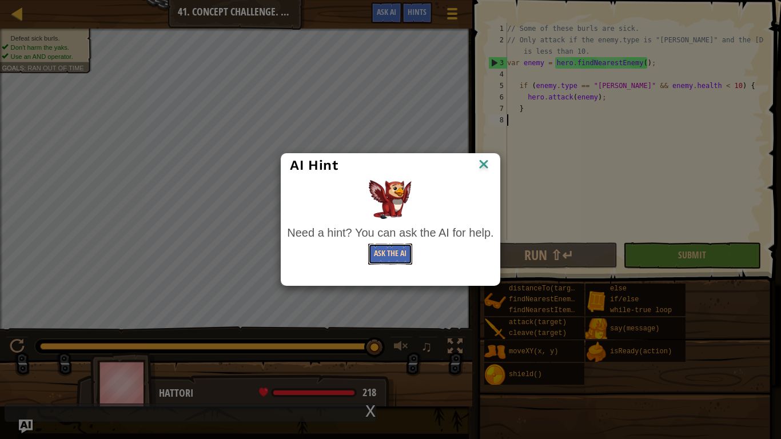
click at [392, 246] on button "Ask the AI" at bounding box center [390, 254] width 44 height 21
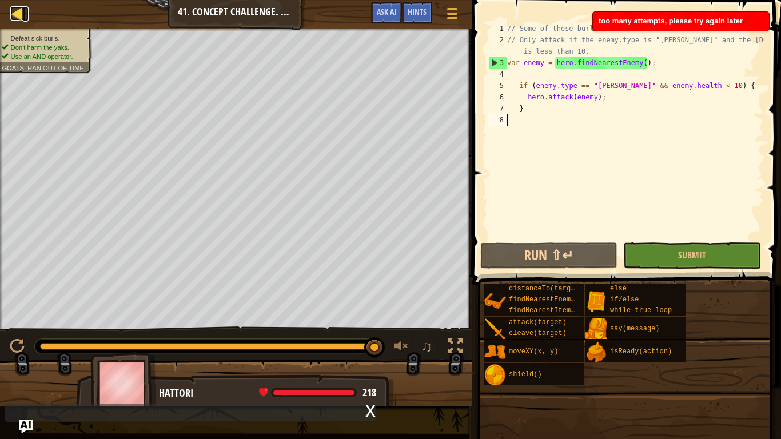
click at [16, 19] on div at bounding box center [17, 13] width 14 height 14
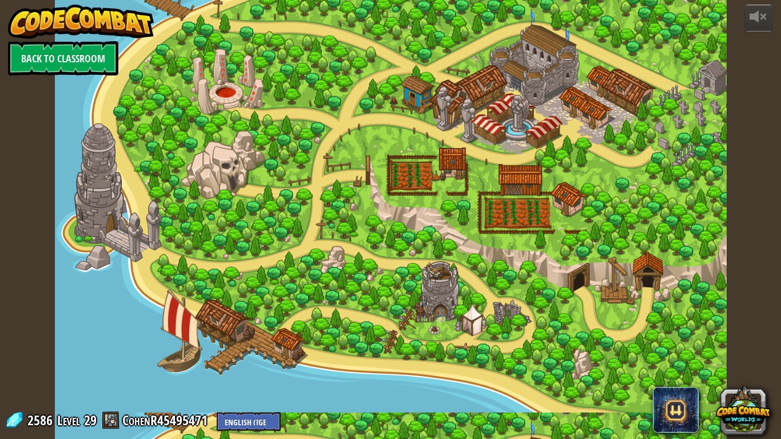
click at [443, 129] on div at bounding box center [391, 219] width 672 height 439
click at [452, 143] on div at bounding box center [391, 219] width 672 height 439
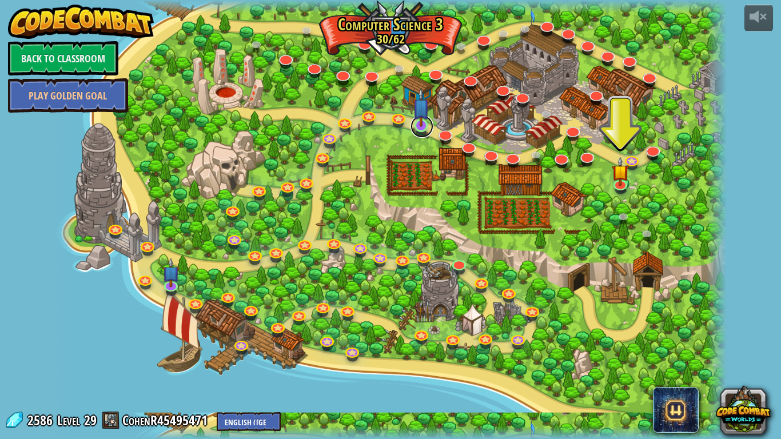
click at [423, 131] on link at bounding box center [422, 126] width 23 height 23
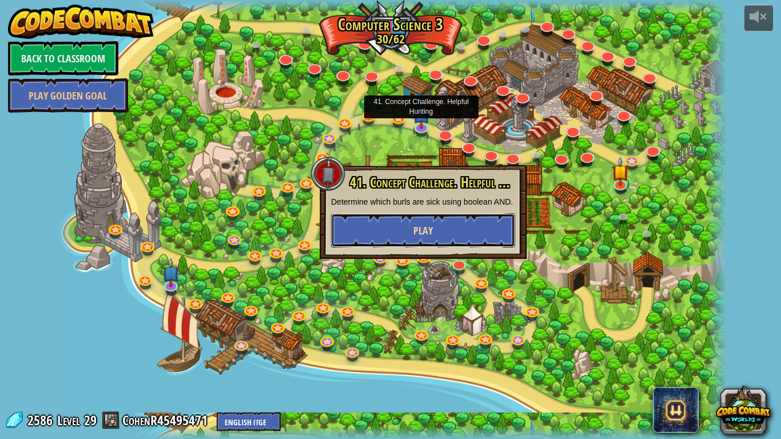
click at [460, 228] on button "Play" at bounding box center [423, 230] width 184 height 34
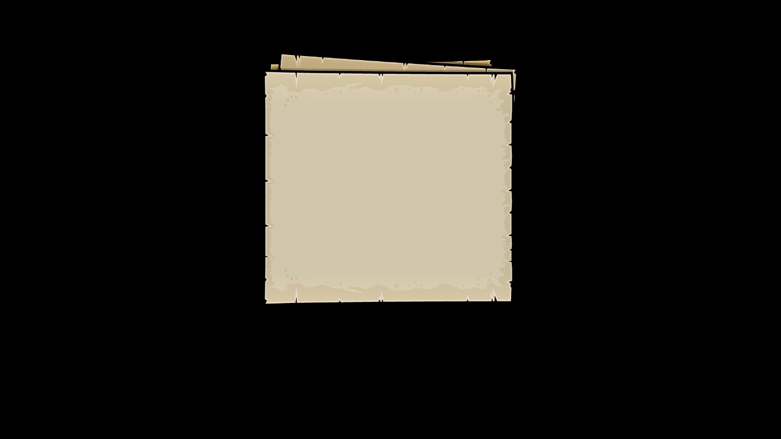
click at [473, 248] on div "Start Level" at bounding box center [389, 229] width 186 height 46
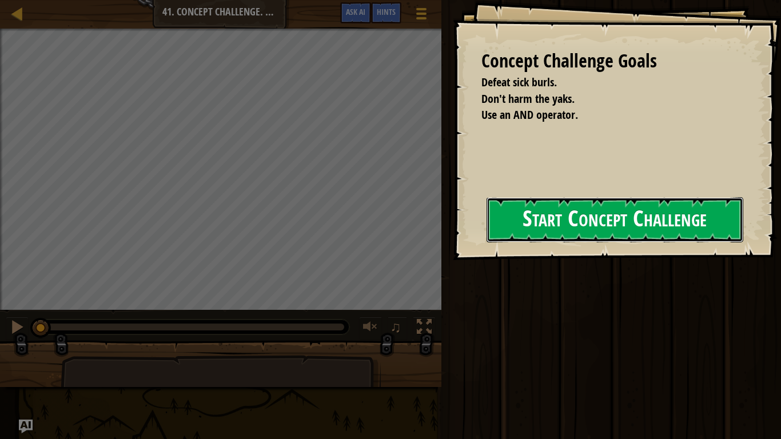
click at [489, 216] on button "Start Concept Challenge" at bounding box center [615, 219] width 257 height 45
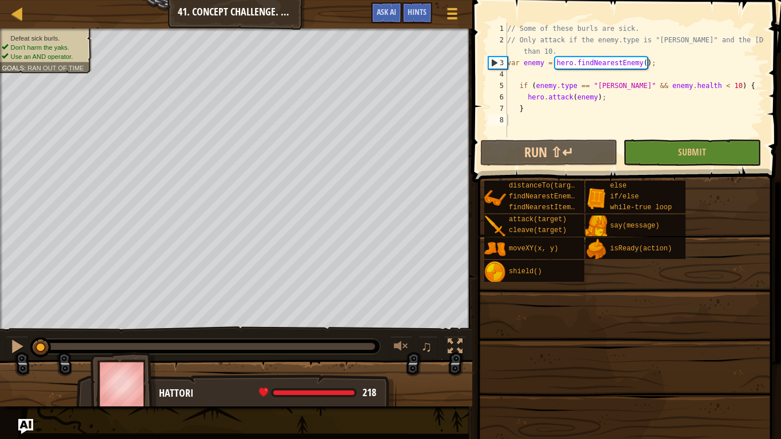
click at [32, 369] on img "Ask AI" at bounding box center [25, 426] width 15 height 15
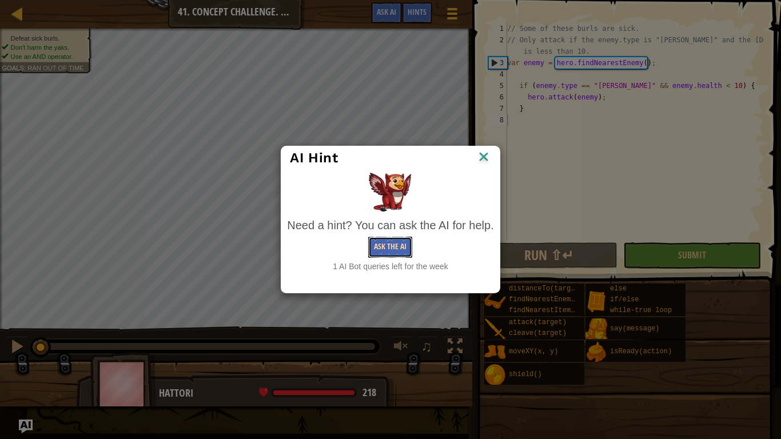
click at [398, 248] on button "Ask the AI" at bounding box center [390, 247] width 44 height 21
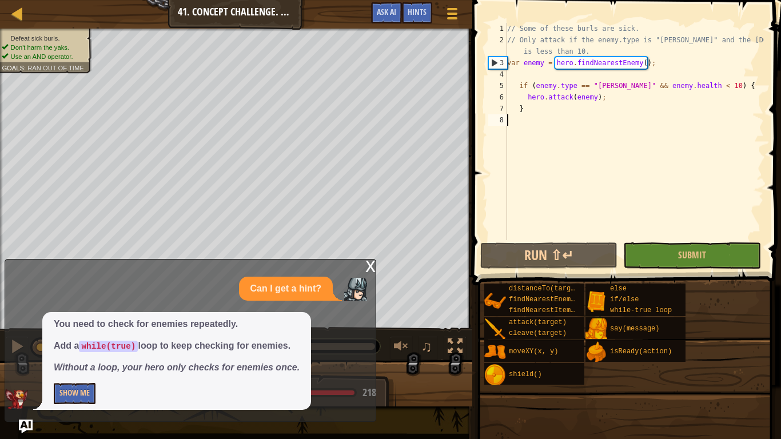
click at [368, 269] on div "x" at bounding box center [370, 265] width 10 height 11
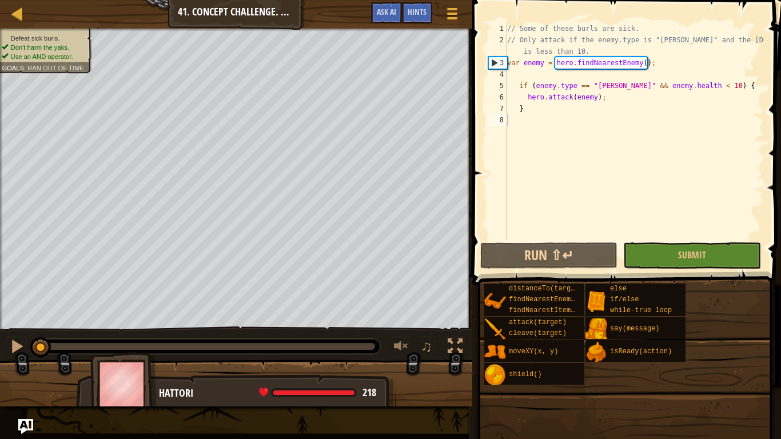
click at [19, 369] on img "Ask AI" at bounding box center [25, 426] width 15 height 15
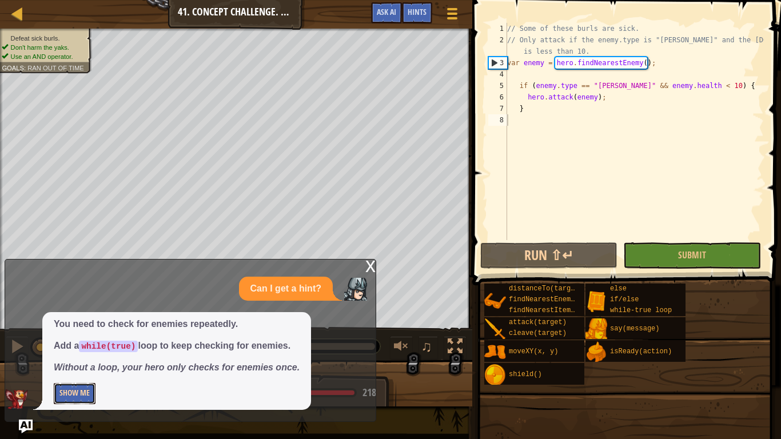
click at [75, 369] on button "Show Me" at bounding box center [75, 393] width 42 height 21
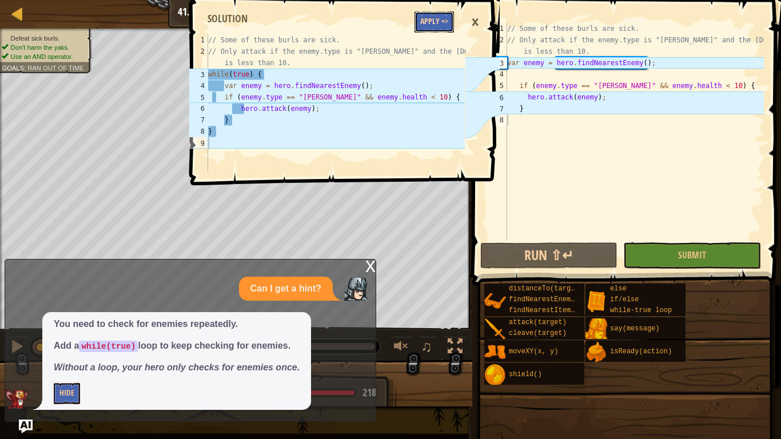
click at [432, 28] on button "Apply =>" at bounding box center [434, 21] width 39 height 21
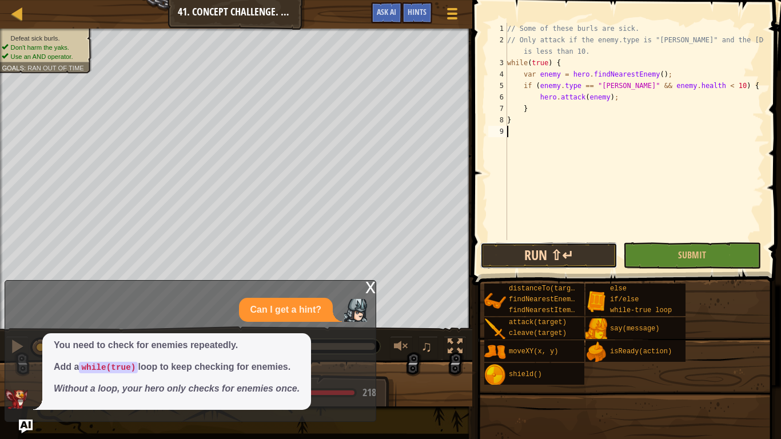
click at [555, 263] on button "Run ⇧↵" at bounding box center [548, 255] width 137 height 26
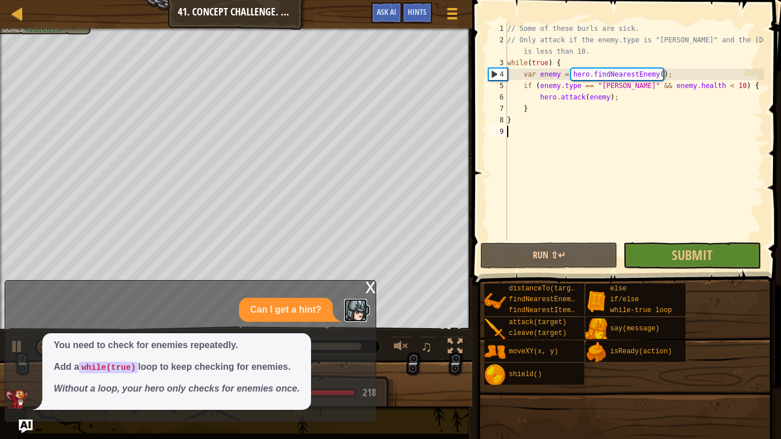
click at [362, 300] on img at bounding box center [355, 310] width 23 height 23
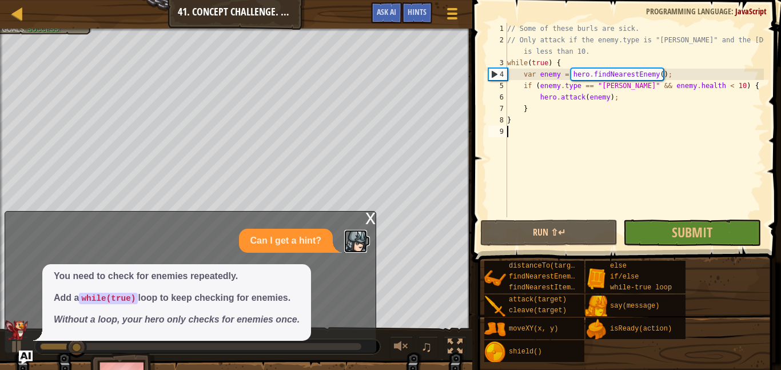
click at [363, 230] on img at bounding box center [355, 241] width 23 height 23
click at [27, 356] on img "Ask AI" at bounding box center [25, 357] width 15 height 15
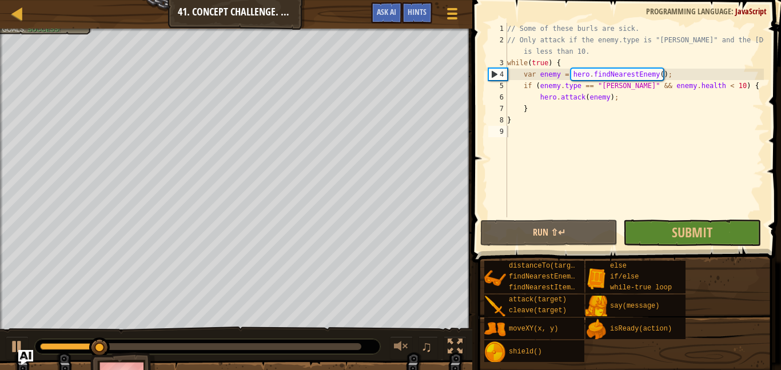
click at [29, 352] on img "Ask AI" at bounding box center [25, 357] width 15 height 15
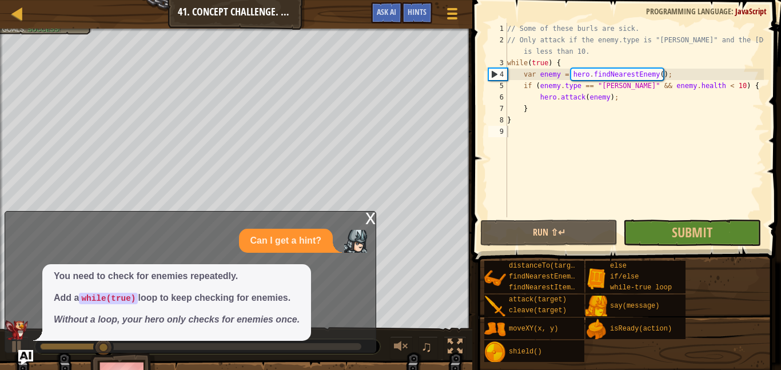
click at [23, 359] on img "Ask AI" at bounding box center [25, 357] width 15 height 15
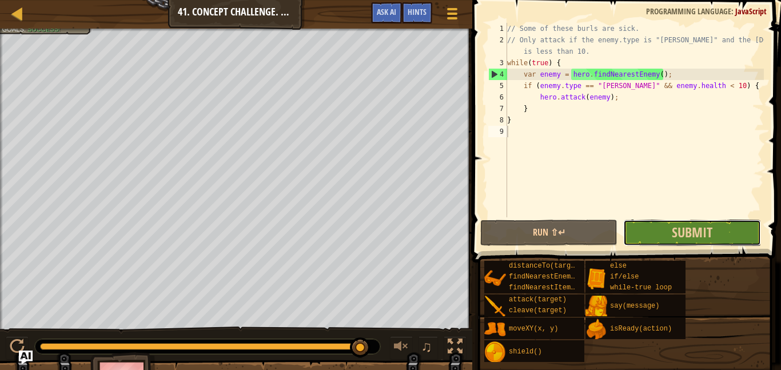
click at [671, 236] on button "Submit" at bounding box center [691, 233] width 137 height 26
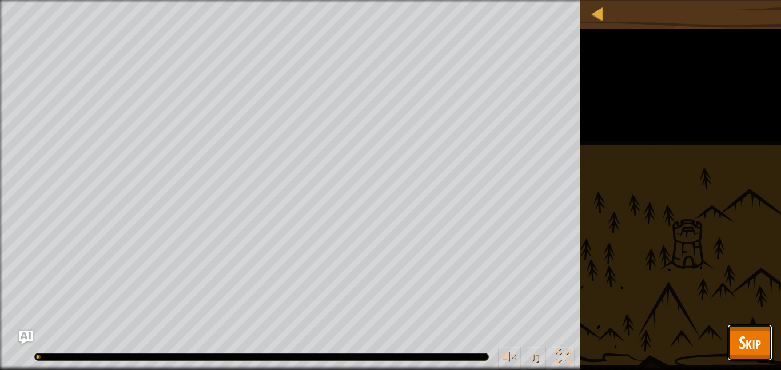
click at [757, 339] on span "Skip" at bounding box center [750, 342] width 22 height 23
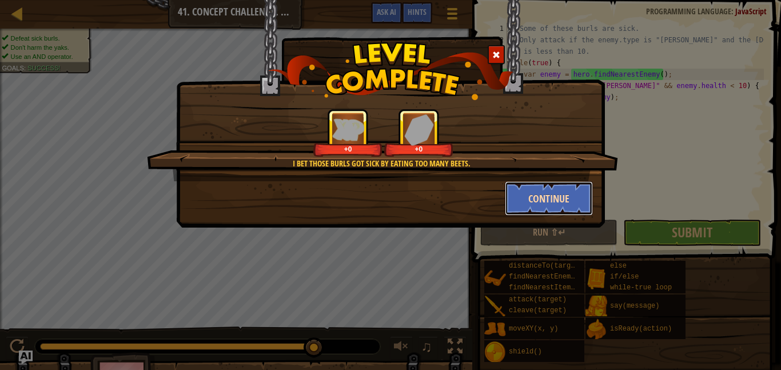
click at [555, 199] on button "Continue" at bounding box center [549, 198] width 89 height 34
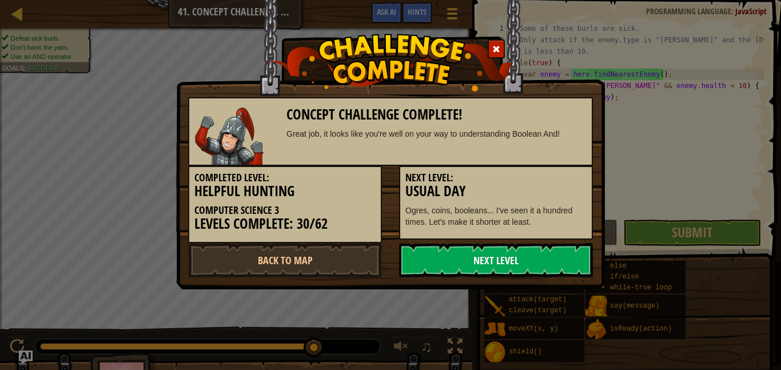
click at [490, 254] on link "Next Level" at bounding box center [496, 260] width 194 height 34
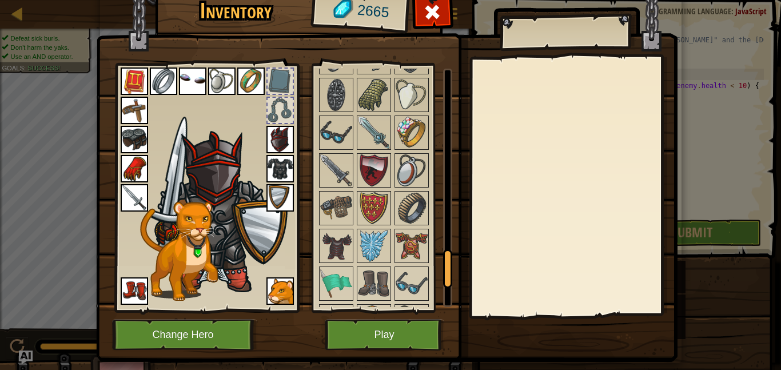
scroll to position [1164, 0]
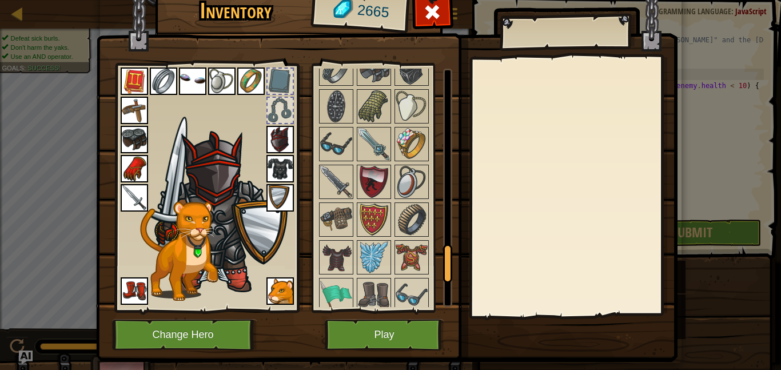
drag, startPoint x: 448, startPoint y: 101, endPoint x: 480, endPoint y: 273, distance: 175.0
click at [480, 273] on div "Inventory 2665 Available Equip Equip Equip Equip Equip Equip Equip Equip Equip …" at bounding box center [391, 174] width 582 height 377
click at [338, 257] on img at bounding box center [336, 257] width 32 height 32
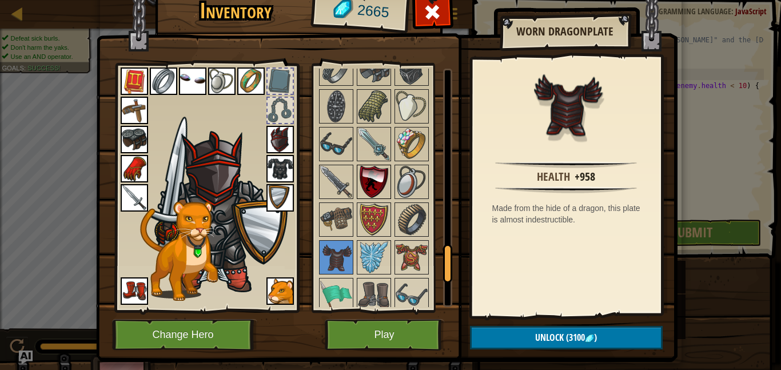
click at [379, 189] on img at bounding box center [374, 182] width 32 height 32
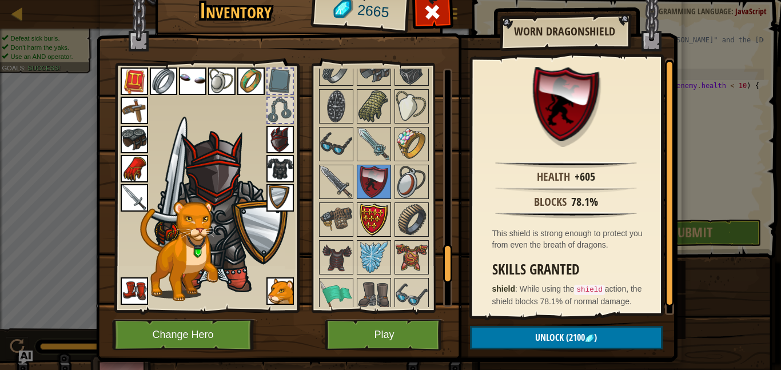
click at [373, 228] on img at bounding box center [374, 220] width 32 height 32
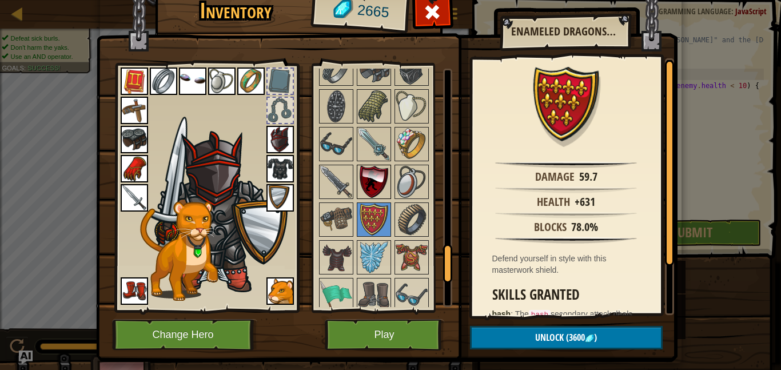
click at [362, 193] on img at bounding box center [374, 182] width 32 height 32
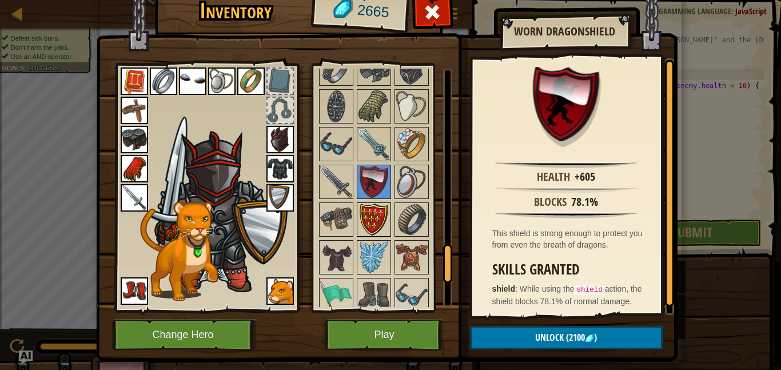
click at [367, 224] on img at bounding box center [374, 220] width 32 height 32
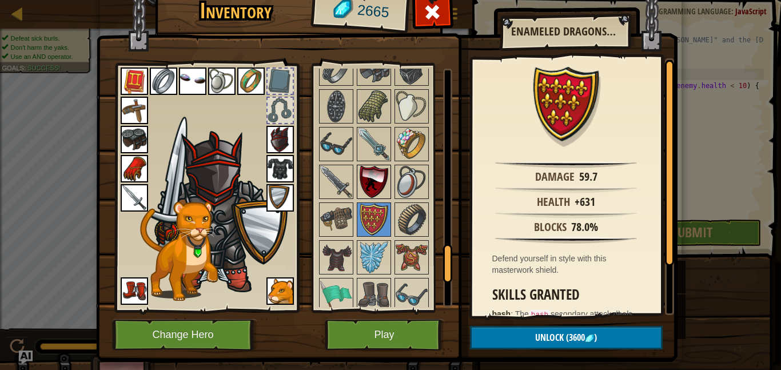
click at [370, 196] on img at bounding box center [374, 182] width 32 height 32
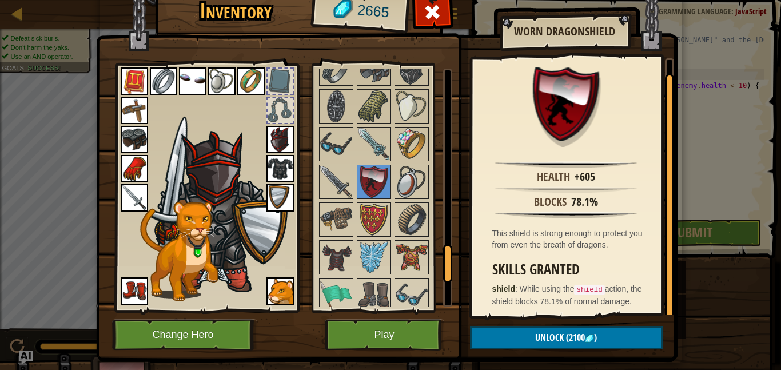
scroll to position [14, 0]
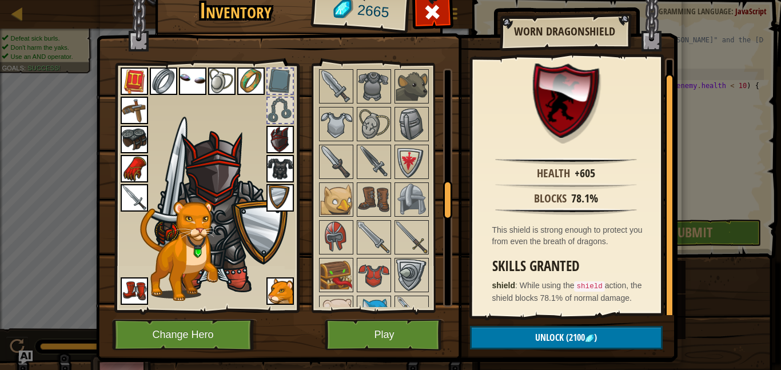
drag, startPoint x: 448, startPoint y: 268, endPoint x: 449, endPoint y: 192, distance: 76.6
click at [449, 192] on div at bounding box center [447, 200] width 9 height 39
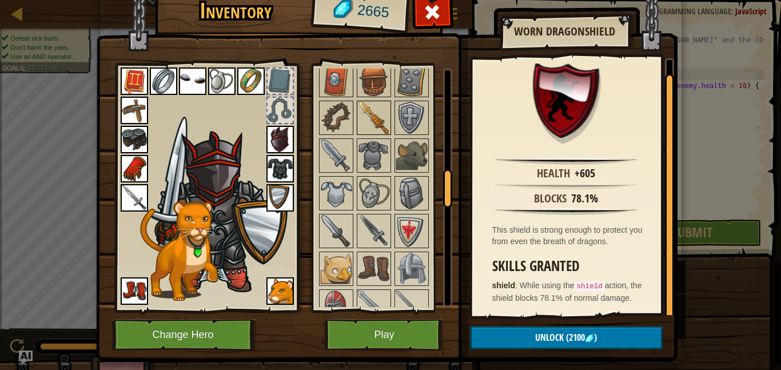
click at [376, 117] on img at bounding box center [374, 118] width 32 height 32
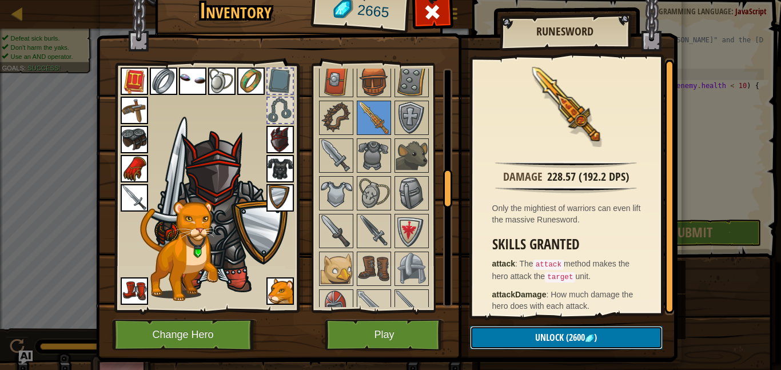
click at [486, 338] on button "Unlock (2600 )" at bounding box center [566, 337] width 193 height 23
click at [484, 337] on button "Confirm" at bounding box center [566, 337] width 193 height 23
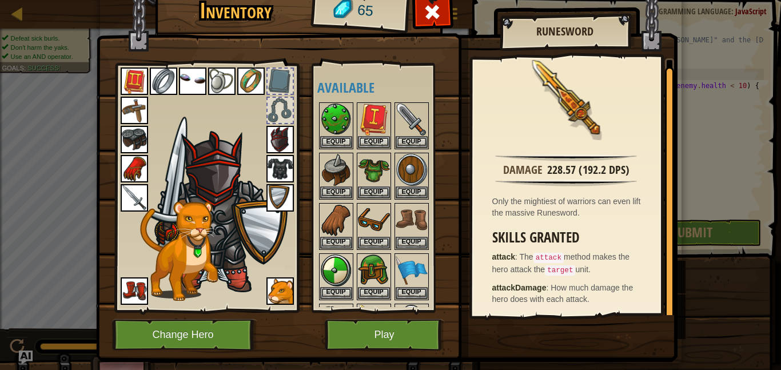
scroll to position [25, 0]
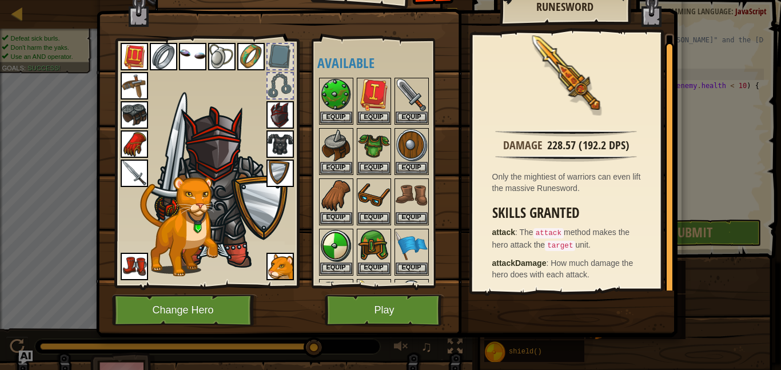
click at [575, 200] on div "Damage 228.57 (192.2 DPS) Only the mightiest of warriors can even lift the mass…" at bounding box center [566, 162] width 188 height 257
drag, startPoint x: 427, startPoint y: 176, endPoint x: 380, endPoint y: 271, distance: 106.6
click at [380, 271] on div "Available Equip Equip Equip Equip Equip Equip Equip Equip Equip Equip Equip Equ…" at bounding box center [384, 163] width 135 height 238
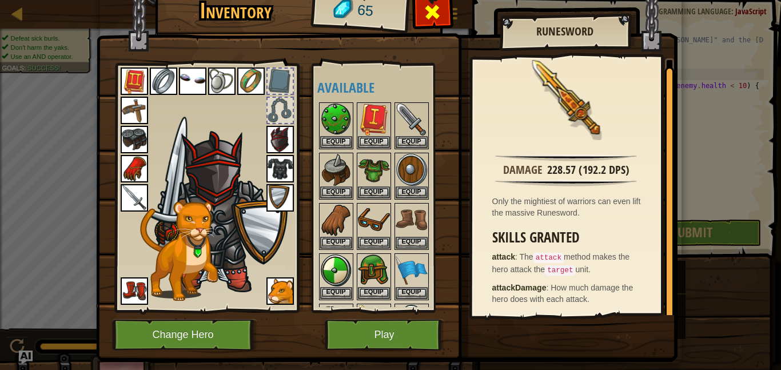
click at [427, 10] on span at bounding box center [432, 12] width 18 height 18
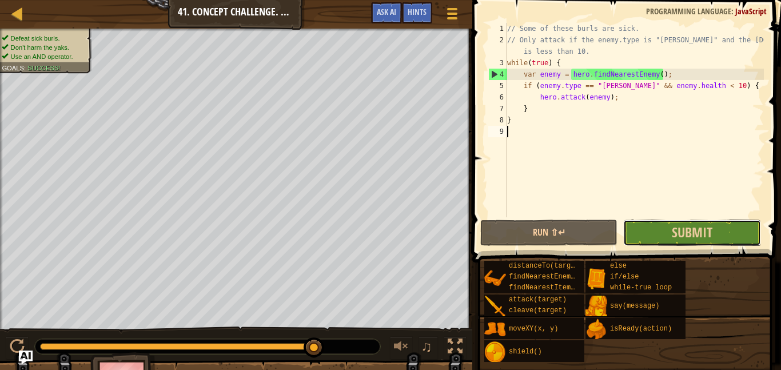
click at [665, 225] on button "Submit" at bounding box center [691, 233] width 137 height 26
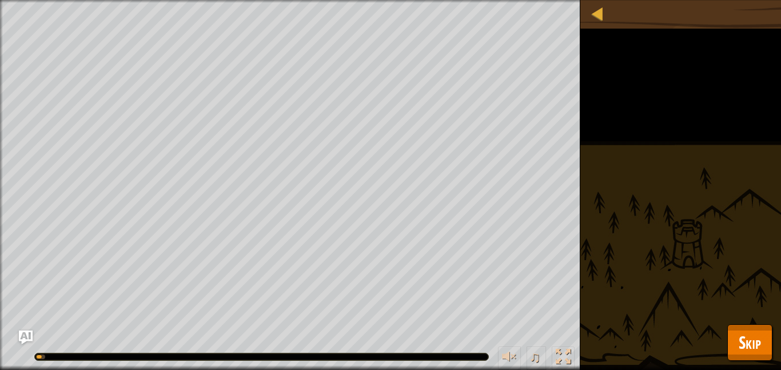
click at [747, 343] on span "Skip" at bounding box center [750, 342] width 22 height 23
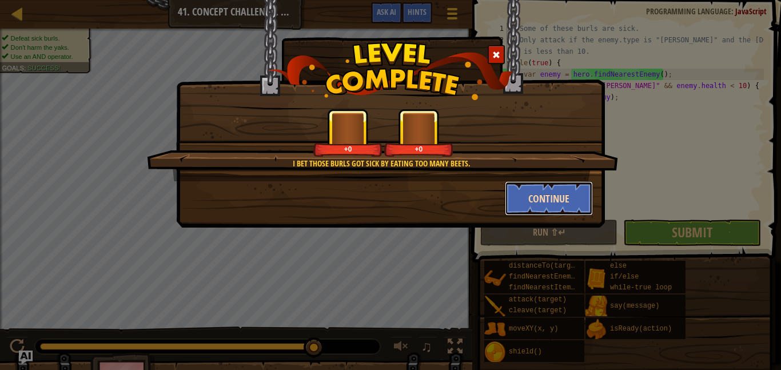
click at [554, 184] on button "Continue" at bounding box center [549, 198] width 89 height 34
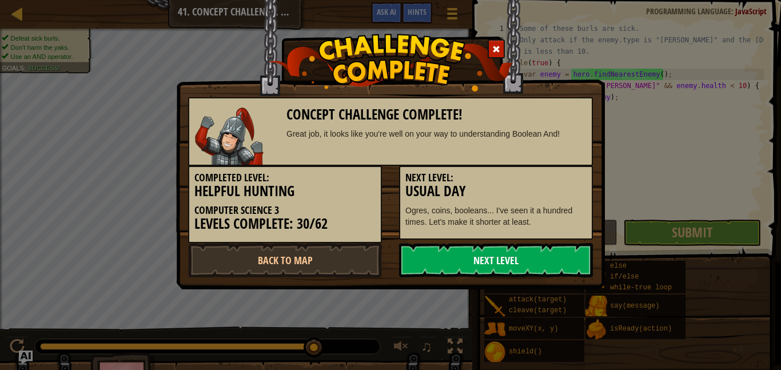
click at [535, 245] on link "Next Level" at bounding box center [496, 260] width 194 height 34
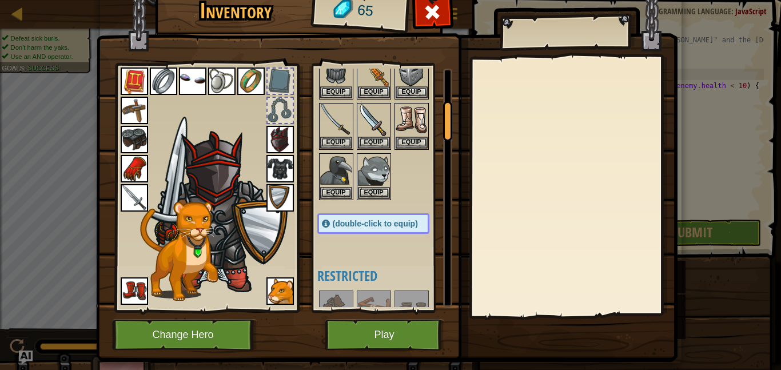
scroll to position [265, 0]
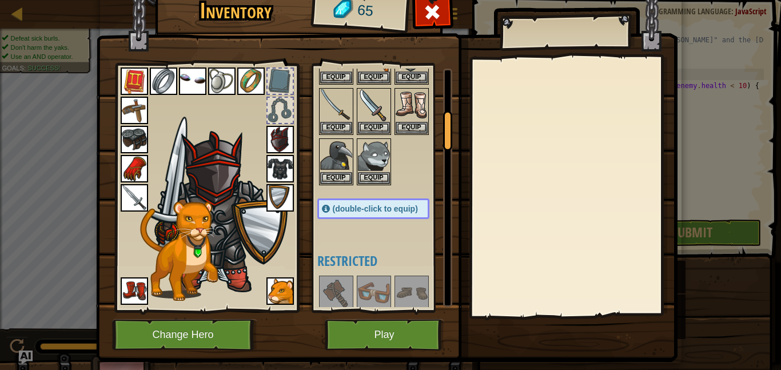
drag, startPoint x: 445, startPoint y: 97, endPoint x: 447, endPoint y: 136, distance: 38.9
click at [447, 136] on div at bounding box center [447, 131] width 9 height 40
click at [360, 75] on button "Equip" at bounding box center [374, 77] width 32 height 12
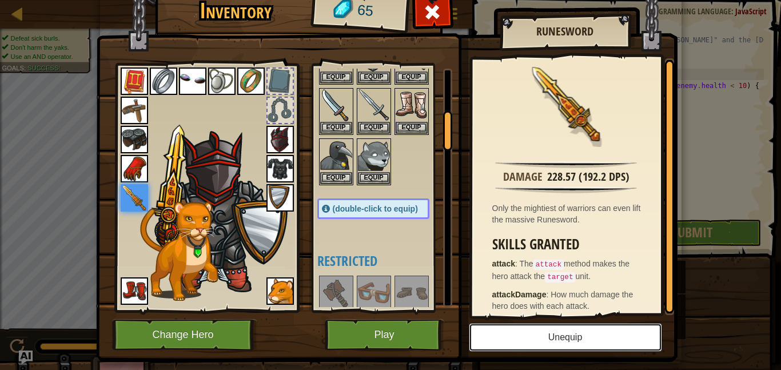
click at [500, 348] on button "Unequip" at bounding box center [565, 337] width 193 height 29
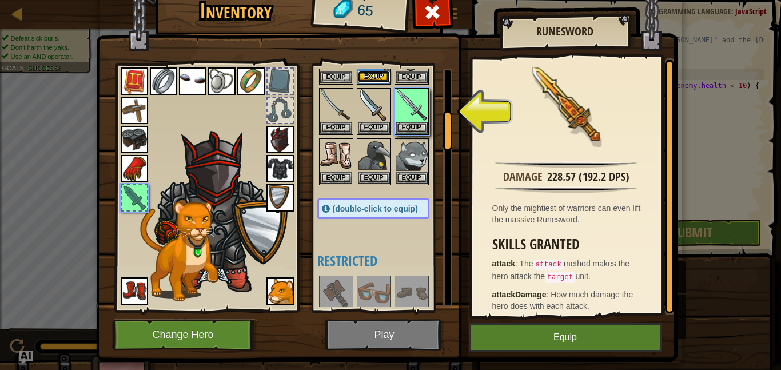
click at [385, 81] on button "Equip" at bounding box center [374, 77] width 32 height 12
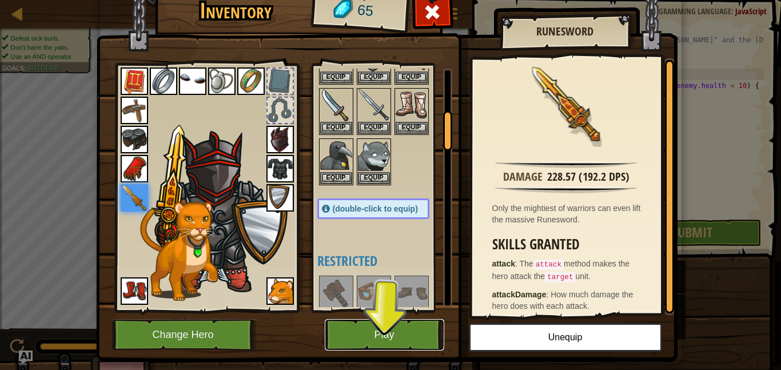
click at [388, 340] on button "Play" at bounding box center [385, 334] width 120 height 31
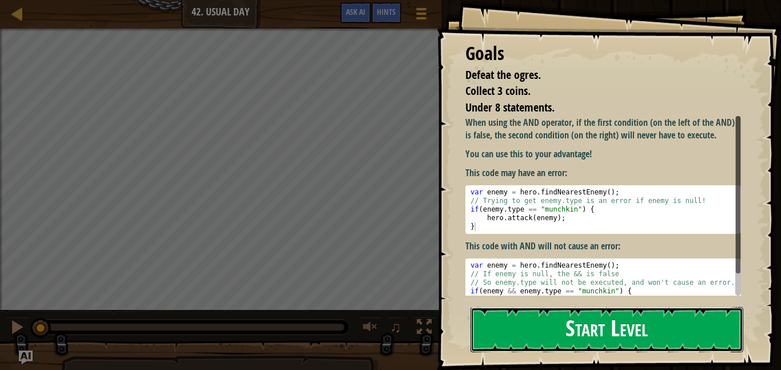
click at [482, 307] on button "Start Level" at bounding box center [607, 329] width 273 height 45
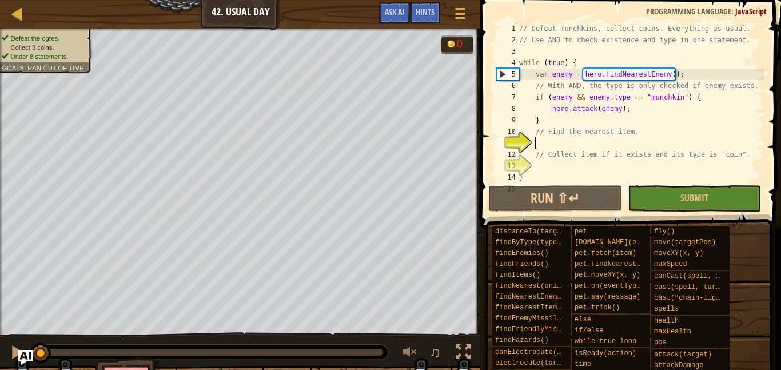
click at [26, 354] on img "Ask AI" at bounding box center [25, 357] width 15 height 15
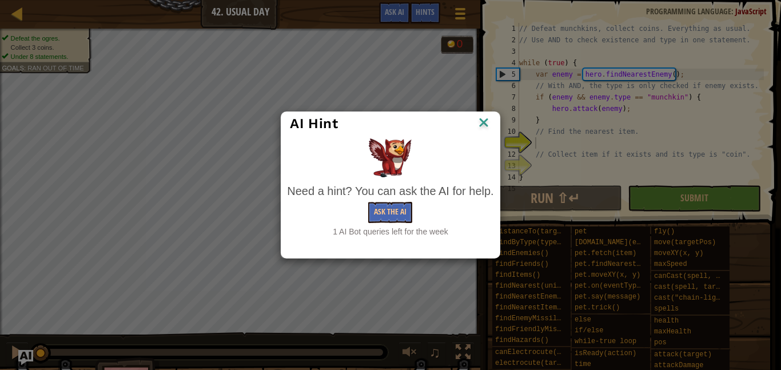
scroll to position [11, 0]
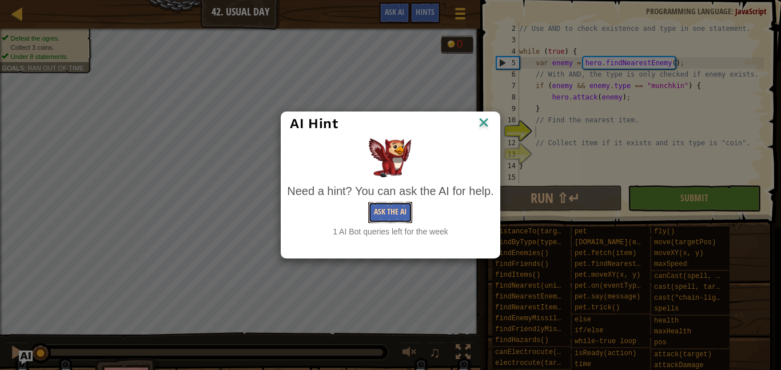
click at [411, 206] on button "Ask the AI" at bounding box center [390, 212] width 44 height 21
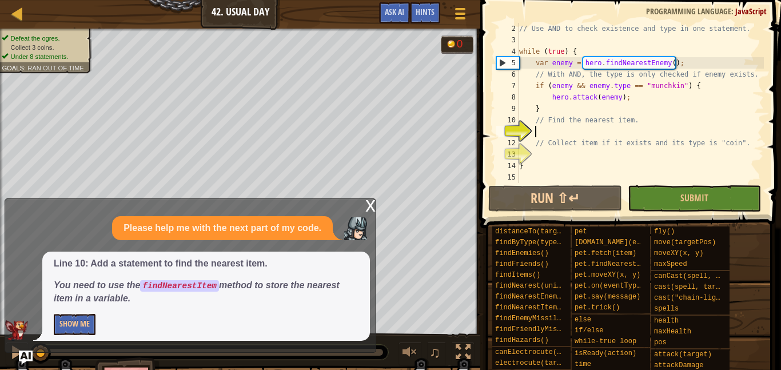
click at [74, 349] on div "x Please help me with the next part of my code. Line 10: Add a statement to fin…" at bounding box center [191, 275] width 372 height 154
click at [73, 330] on button "Show Me" at bounding box center [75, 324] width 42 height 21
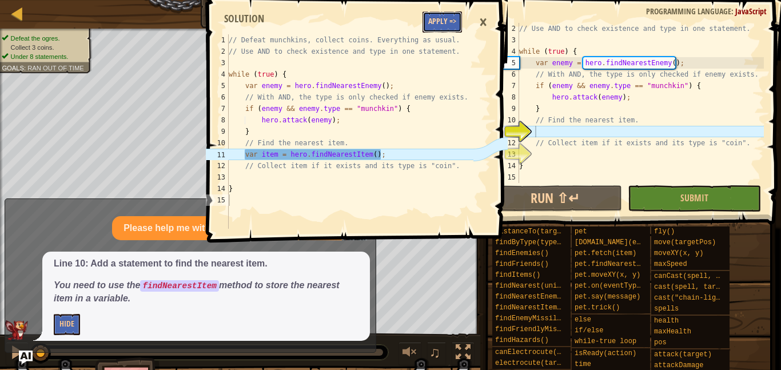
click at [445, 20] on button "Apply =>" at bounding box center [442, 21] width 39 height 21
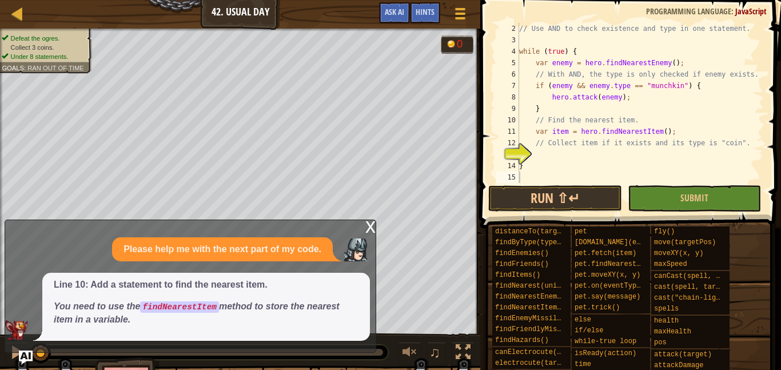
click at [624, 164] on div "// Use AND to check existence and type in one statement. while ( true ) { var e…" at bounding box center [640, 114] width 247 height 183
type textarea "}"
click at [603, 154] on div "// Use AND to check existence and type in one statement. while ( true ) { var e…" at bounding box center [640, 114] width 247 height 183
click at [371, 227] on div "x" at bounding box center [370, 225] width 10 height 11
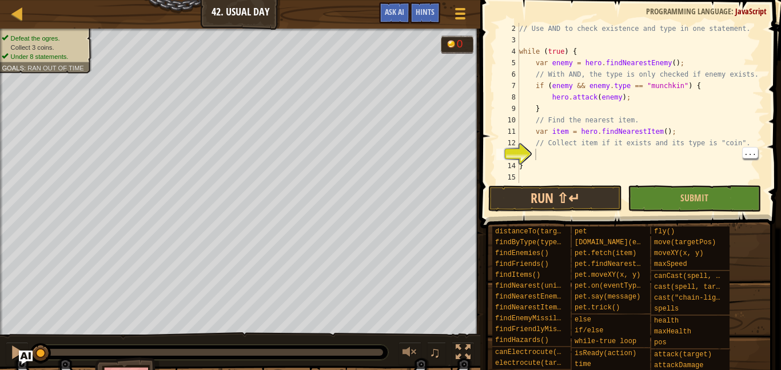
click at [576, 160] on div "// Use AND to check existence and type in one statement. while ( true ) { var e…" at bounding box center [640, 114] width 247 height 183
type textarea "}"
click at [576, 150] on div "// Use AND to check existence and type in one statement. while ( true ) { var e…" at bounding box center [640, 114] width 247 height 183
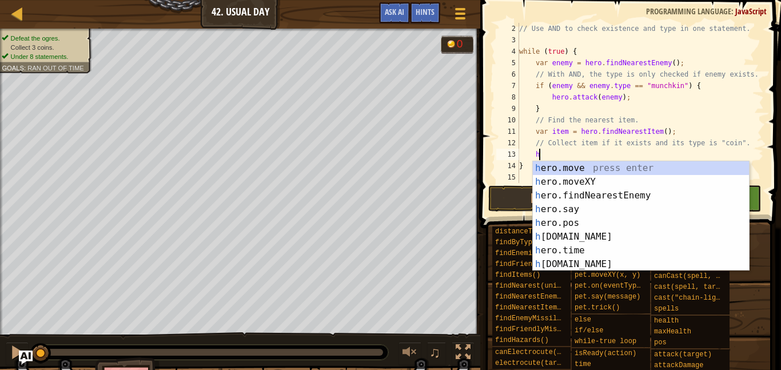
click at [610, 186] on div "h ero.move press enter h ero.moveXY press enter h ero.findNearestEnemy press en…" at bounding box center [641, 229] width 216 height 137
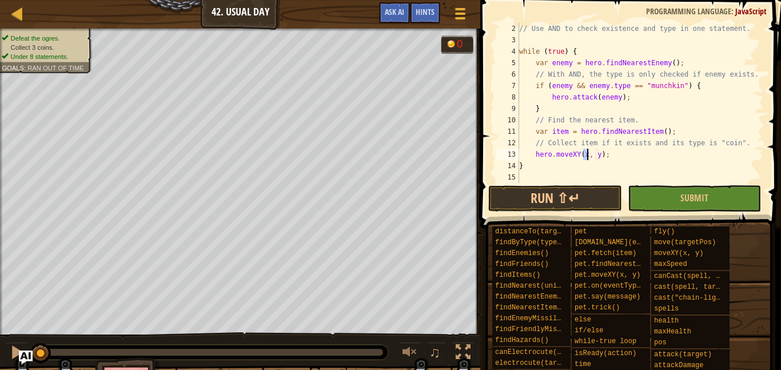
click at [587, 153] on div "// Use AND to check existence and type in one statement. while ( true ) { var e…" at bounding box center [640, 103] width 247 height 160
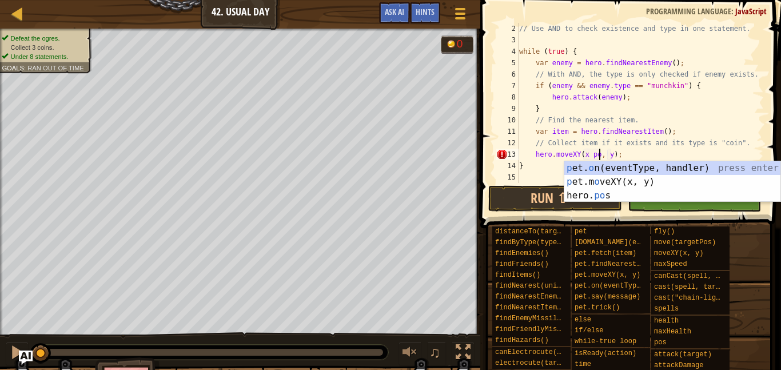
scroll to position [5, 13]
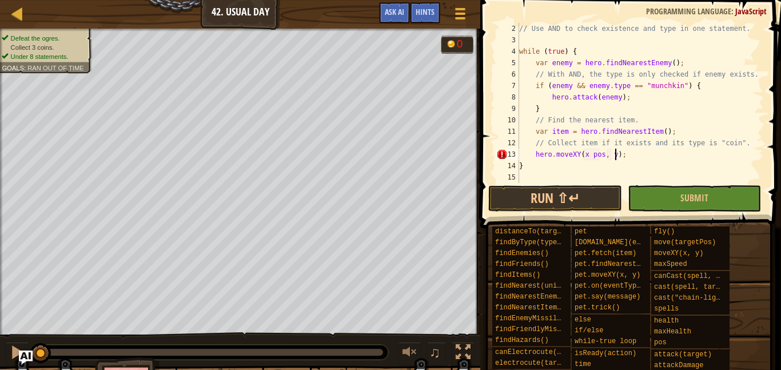
click at [615, 153] on div "// Use AND to check existence and type in one statement. while ( true ) { var e…" at bounding box center [640, 114] width 247 height 183
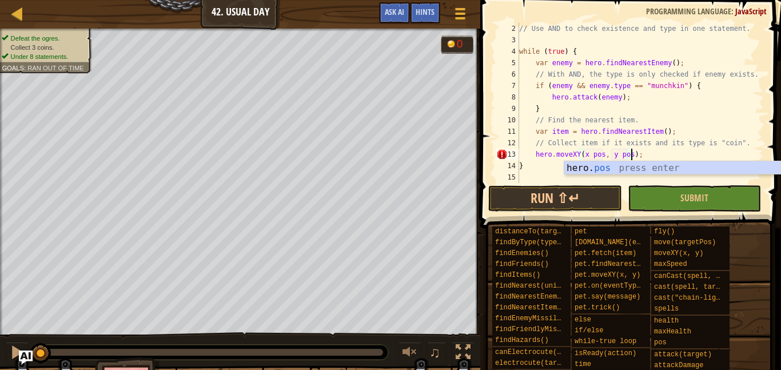
scroll to position [5, 17]
click at [535, 197] on button "Run ⇧↵" at bounding box center [554, 198] width 133 height 26
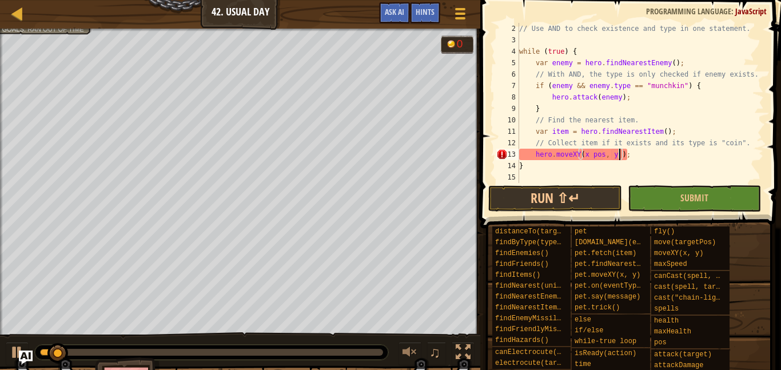
scroll to position [5, 15]
click at [603, 151] on div "// Use AND to check existence and type in one statement. while ( true ) { var e…" at bounding box center [640, 114] width 247 height 183
click at [583, 154] on div "// Use AND to check existence and type in one statement. while ( true ) { var e…" at bounding box center [640, 114] width 247 height 183
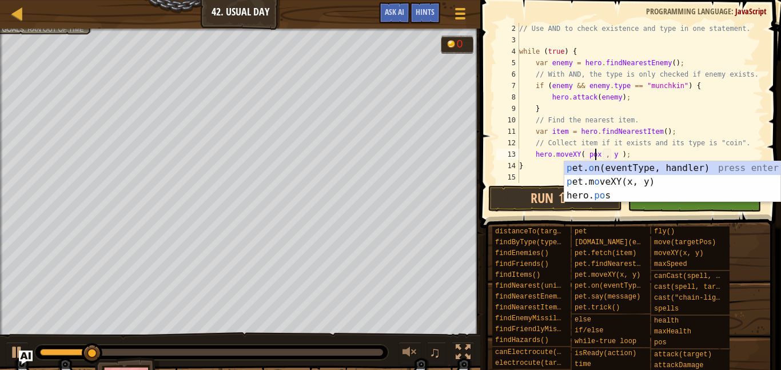
scroll to position [5, 12]
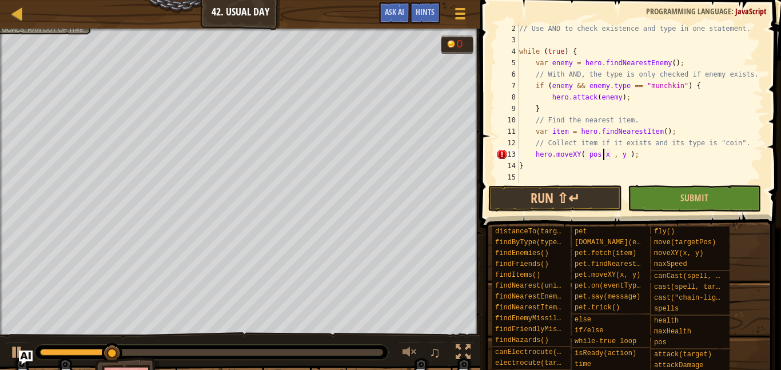
click at [622, 154] on div "// Use AND to check existence and type in one statement. while ( true ) { var e…" at bounding box center [640, 114] width 247 height 183
click at [616, 154] on div "// Use AND to check existence and type in one statement. while ( true ) { var e…" at bounding box center [640, 114] width 247 height 183
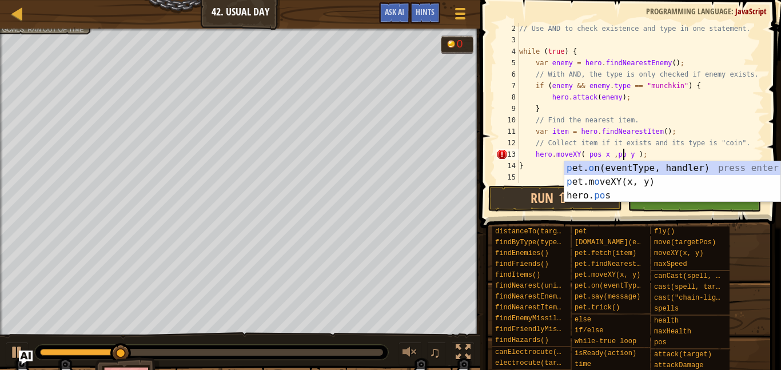
scroll to position [5, 16]
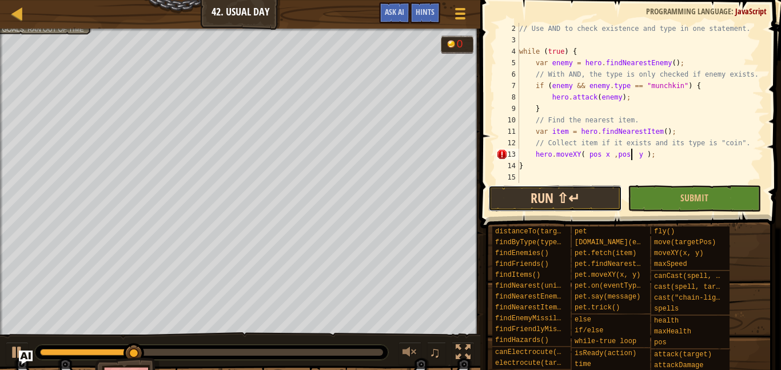
click at [574, 192] on button "Run ⇧↵" at bounding box center [554, 198] width 133 height 26
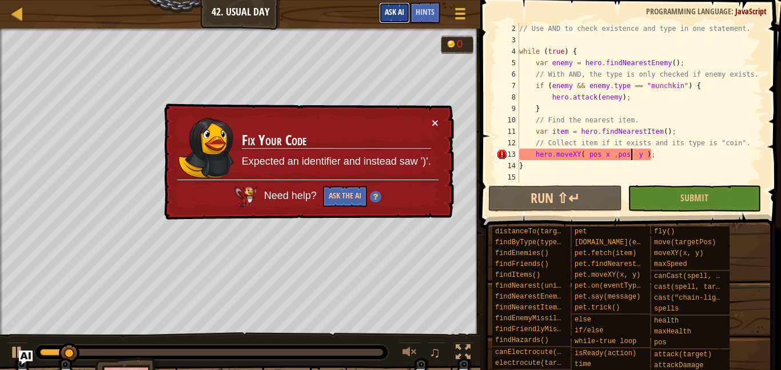
click at [394, 12] on span "Ask AI" at bounding box center [394, 11] width 19 height 11
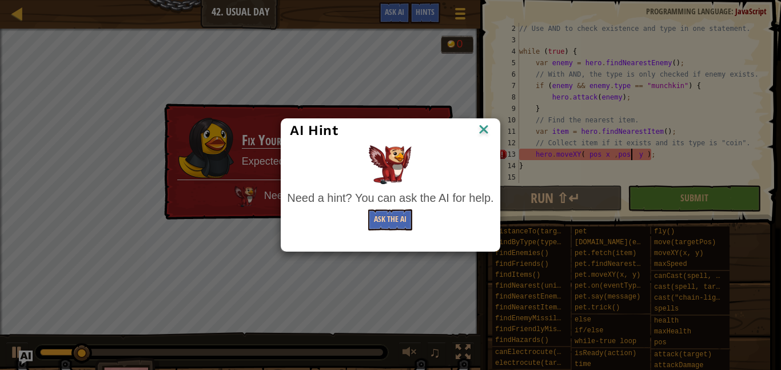
click at [404, 224] on button "Ask the AI" at bounding box center [390, 219] width 44 height 21
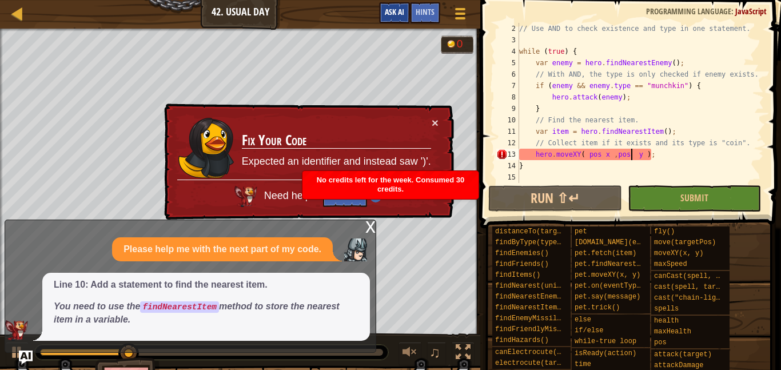
click at [389, 14] on span "Ask AI" at bounding box center [394, 11] width 19 height 11
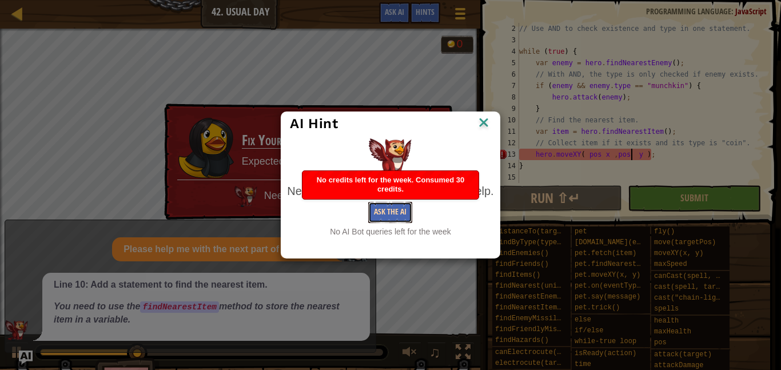
click at [397, 219] on button "Ask the AI" at bounding box center [390, 212] width 44 height 21
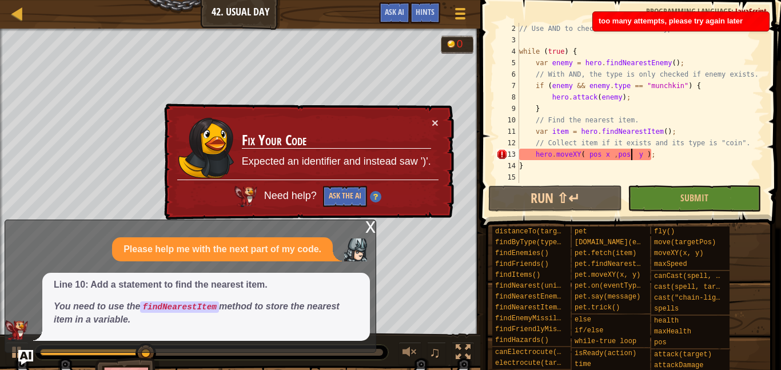
click at [29, 355] on img "Ask AI" at bounding box center [25, 357] width 15 height 15
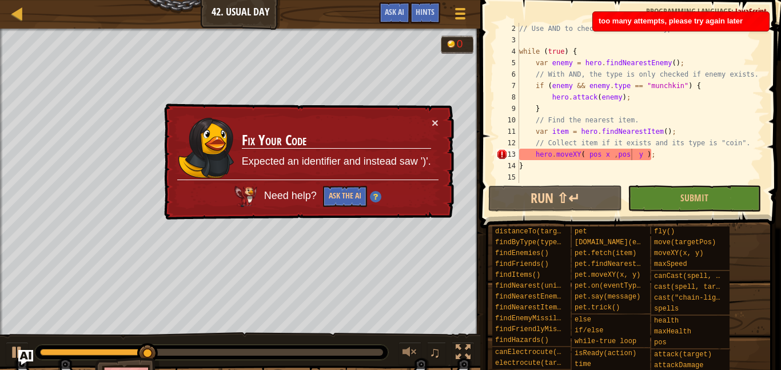
click at [27, 354] on img "Ask AI" at bounding box center [25, 357] width 15 height 15
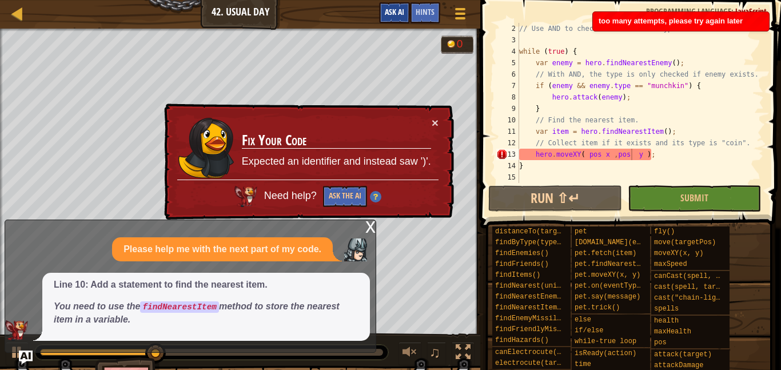
click at [382, 12] on button "Ask AI" at bounding box center [394, 12] width 31 height 21
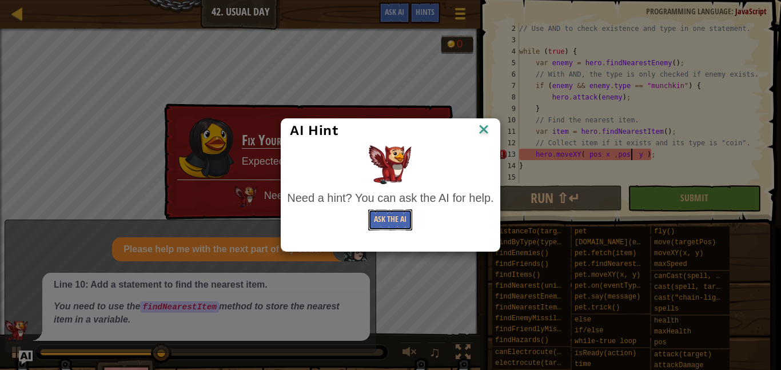
click at [399, 222] on button "Ask the AI" at bounding box center [390, 219] width 44 height 21
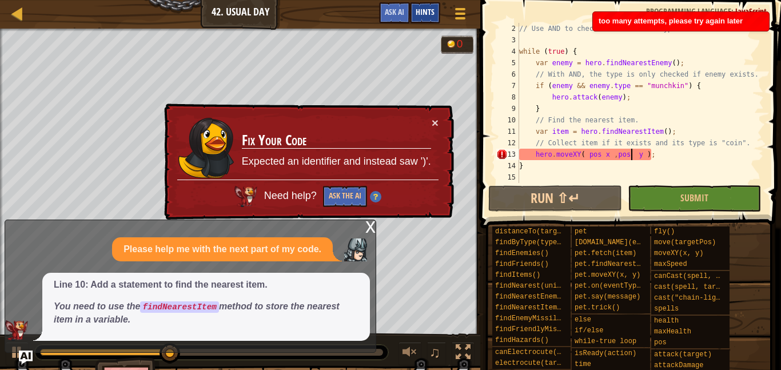
click at [424, 14] on span "Hints" at bounding box center [425, 11] width 19 height 11
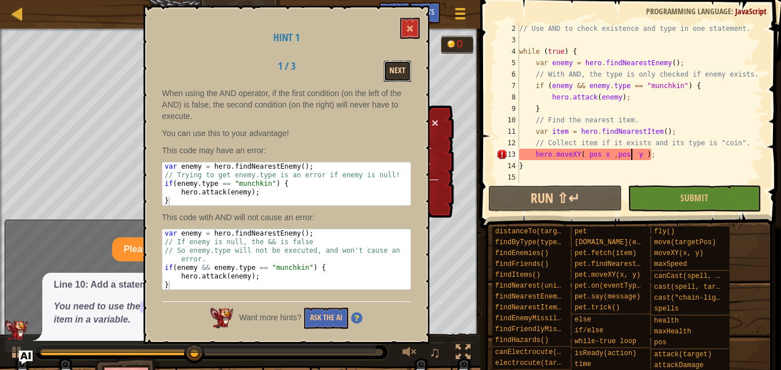
click at [388, 71] on button "Next" at bounding box center [397, 71] width 27 height 21
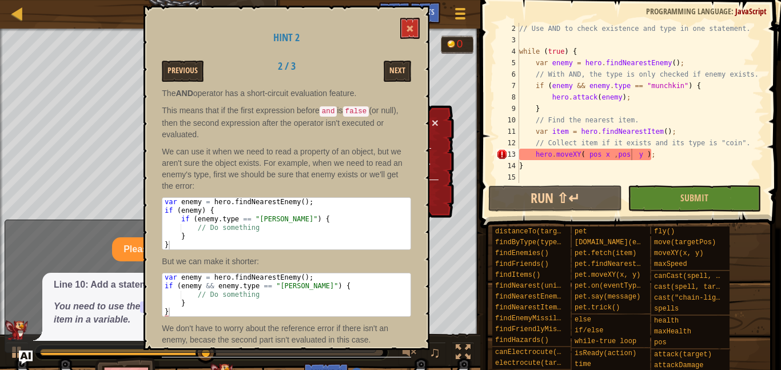
click at [394, 93] on p "The AND operator has a short-circuit evaluation feature." at bounding box center [286, 92] width 249 height 11
click at [393, 75] on button "Next" at bounding box center [397, 71] width 27 height 21
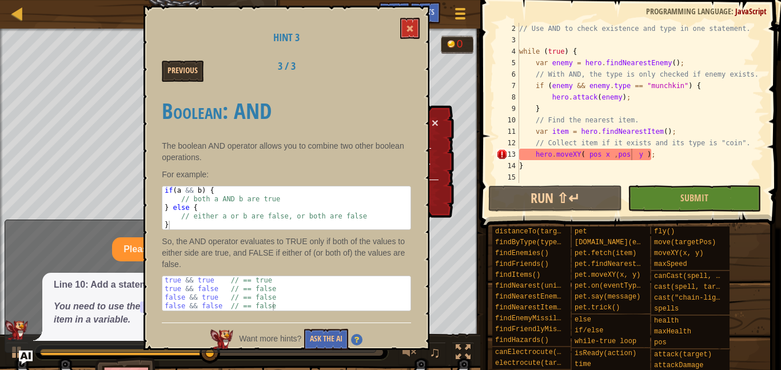
click at [395, 70] on div "Previous 3 / 3" at bounding box center [286, 71] width 266 height 21
click at [196, 61] on button "Previous" at bounding box center [183, 71] width 42 height 21
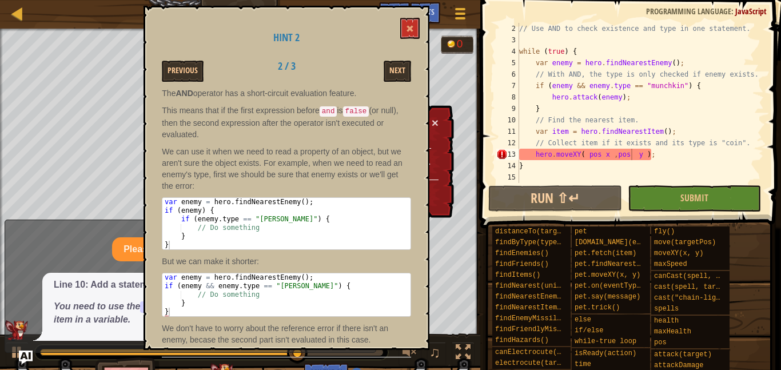
click at [695, 152] on div "// Use AND to check existence and type in one statement. while ( true ) { var e…" at bounding box center [640, 114] width 247 height 183
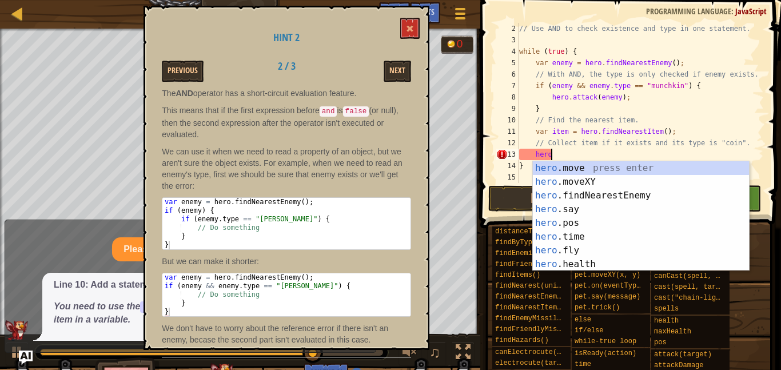
type textarea "h"
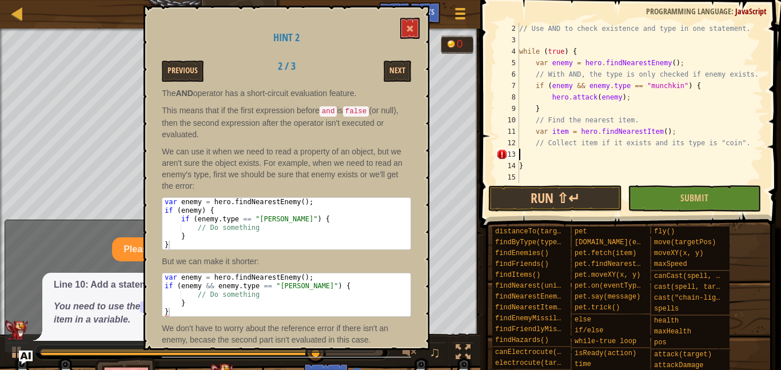
scroll to position [5, 0]
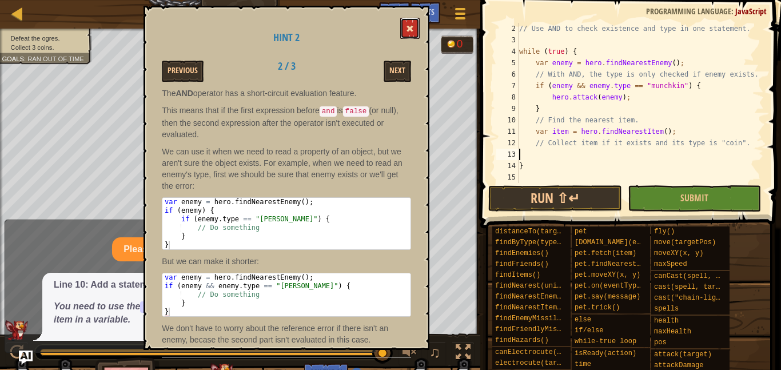
click at [409, 29] on span at bounding box center [410, 29] width 8 height 8
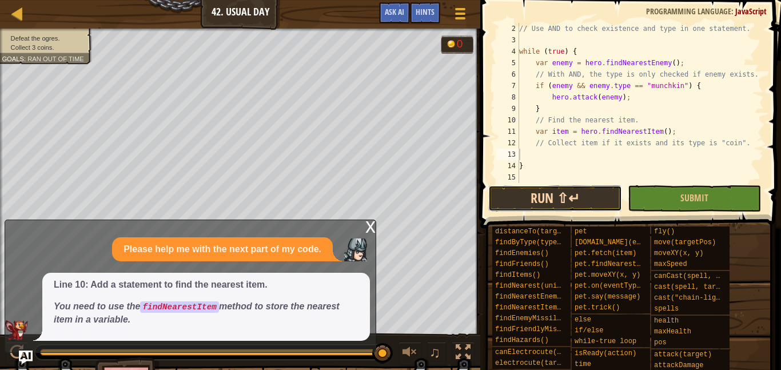
click at [582, 200] on button "Run ⇧↵" at bounding box center [554, 198] width 133 height 26
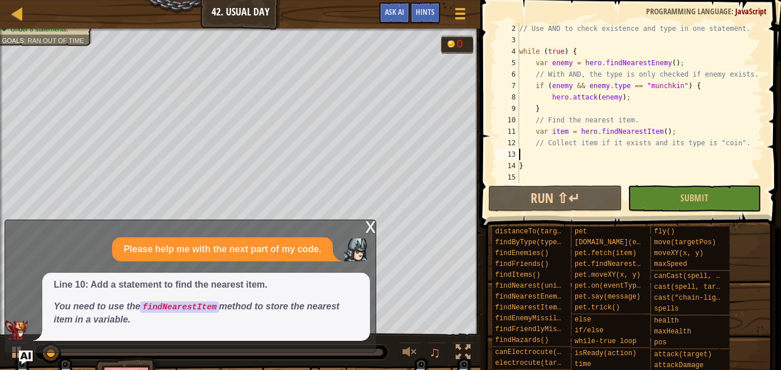
click at [369, 224] on div "x" at bounding box center [370, 225] width 10 height 11
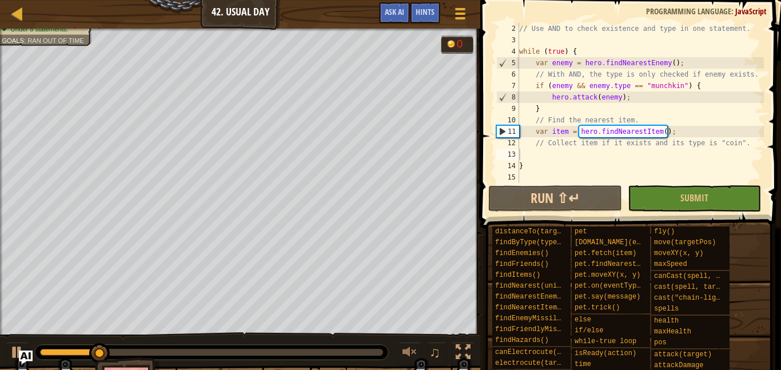
click at [559, 159] on div "// Use AND to check existence and type in one statement. while ( true ) { var e…" at bounding box center [640, 114] width 247 height 183
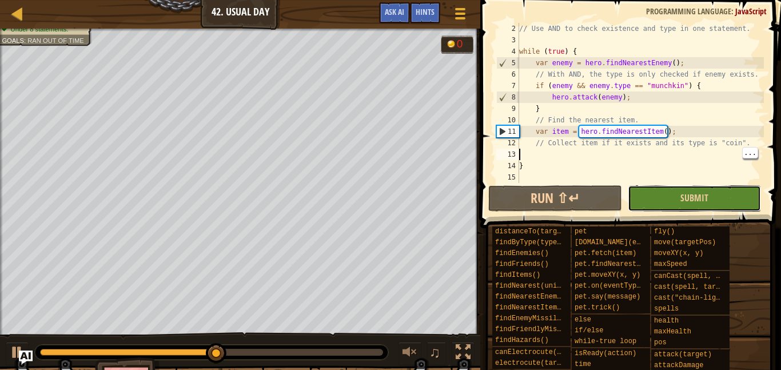
click at [673, 192] on button "Submit" at bounding box center [694, 198] width 133 height 26
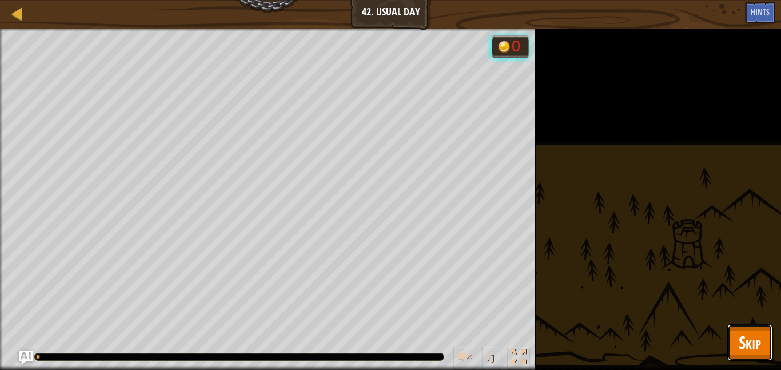
click at [764, 343] on button "Skip" at bounding box center [749, 342] width 45 height 37
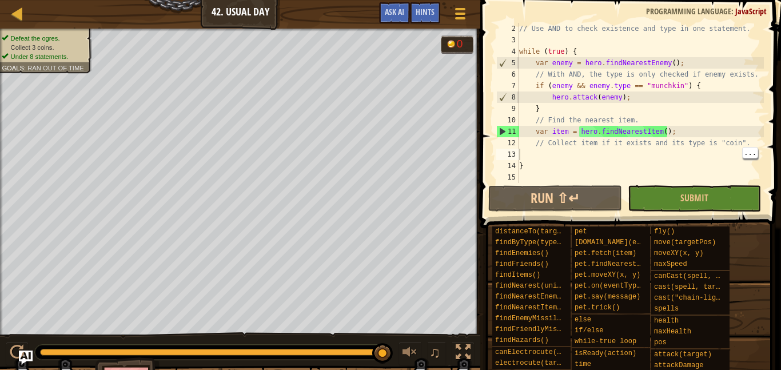
click at [586, 176] on div "// Use AND to check existence and type in one statement. while ( true ) { var e…" at bounding box center [640, 114] width 247 height 183
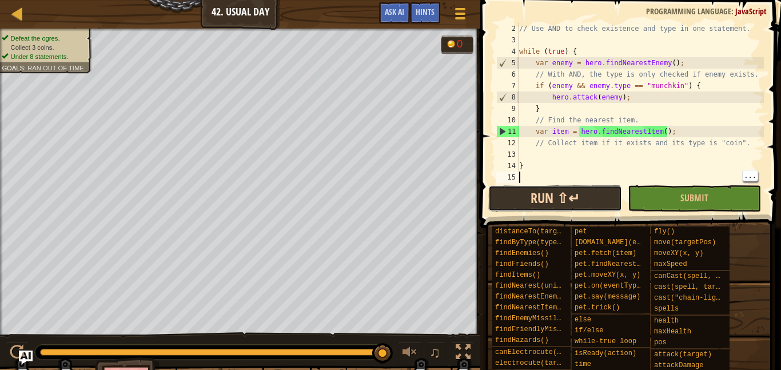
click at [593, 194] on button "Run ⇧↵" at bounding box center [554, 198] width 133 height 26
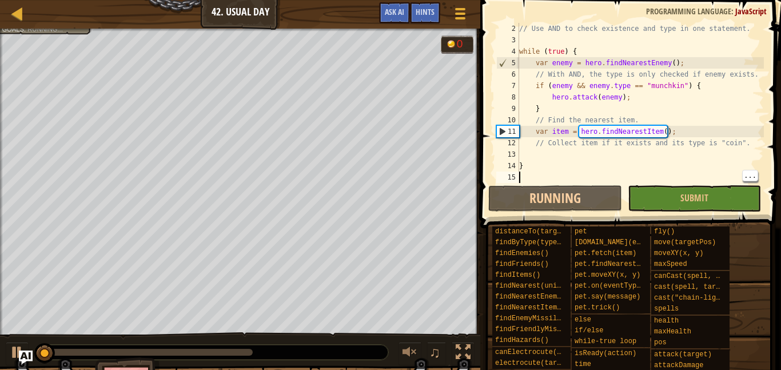
click at [640, 154] on div "// Use AND to check existence and type in one statement. while ( true ) { var e…" at bounding box center [640, 114] width 247 height 183
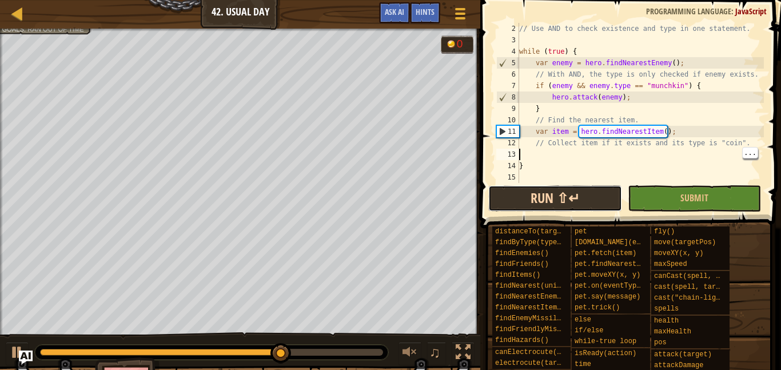
click at [590, 203] on button "Run ⇧↵" at bounding box center [554, 198] width 133 height 26
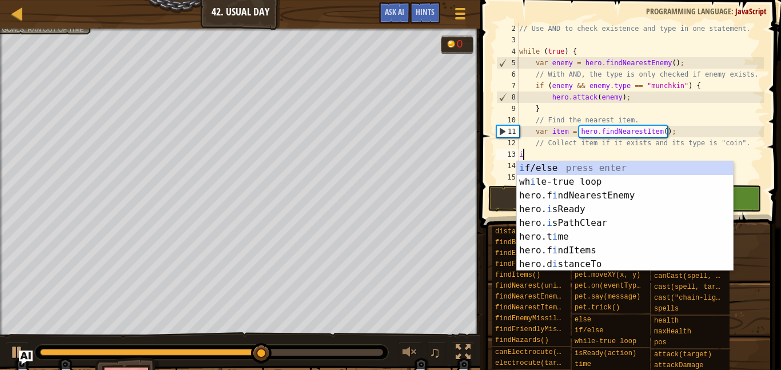
click at [597, 164] on div "i f/else press enter wh i le-true loop press enter hero.f i ndNearestEnemy pres…" at bounding box center [625, 229] width 216 height 137
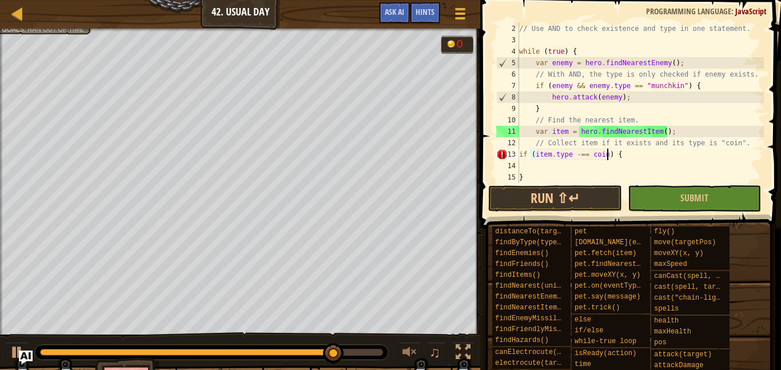
scroll to position [5, 13]
click at [580, 152] on div "// Use AND to check existence and type in one statement. while ( true ) { var e…" at bounding box center [640, 114] width 247 height 183
click at [587, 153] on div "// Use AND to check existence and type in one statement. while ( true ) { var e…" at bounding box center [640, 114] width 247 height 183
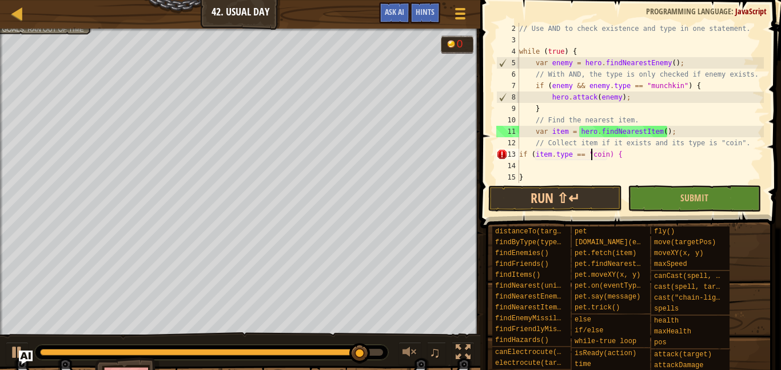
click at [606, 153] on div "// Use AND to check existence and type in one statement. while ( true ) { var e…" at bounding box center [640, 114] width 247 height 183
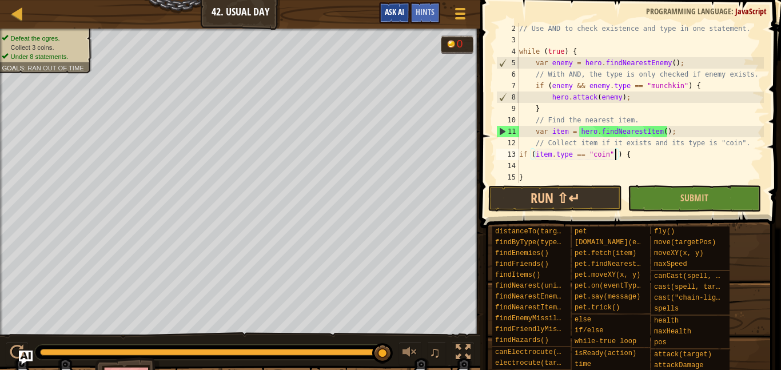
type textarea "if (item.type == "coin" ) {"
click at [381, 9] on button "Ask AI" at bounding box center [394, 12] width 31 height 21
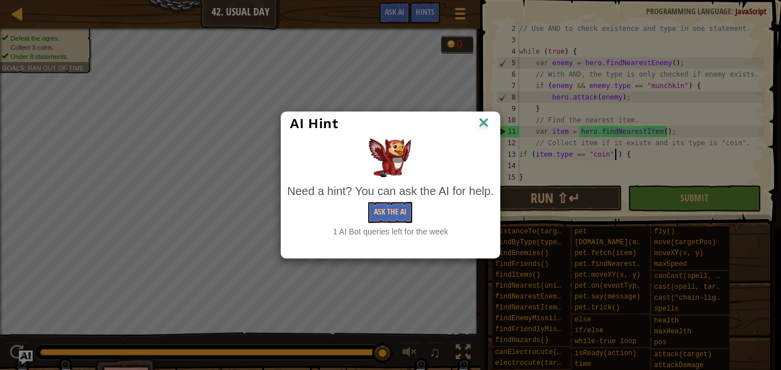
click at [386, 197] on div "Need a hint? You can ask the AI for help." at bounding box center [390, 191] width 206 height 17
click at [390, 207] on button "Ask the AI" at bounding box center [390, 212] width 44 height 21
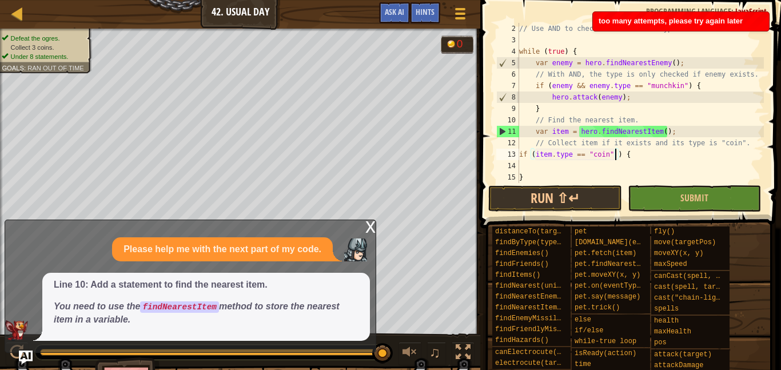
click at [0, 6] on div "Map Computer Science 3 42. Usual Day Game Menu Done Hints Ask AI" at bounding box center [240, 14] width 480 height 29
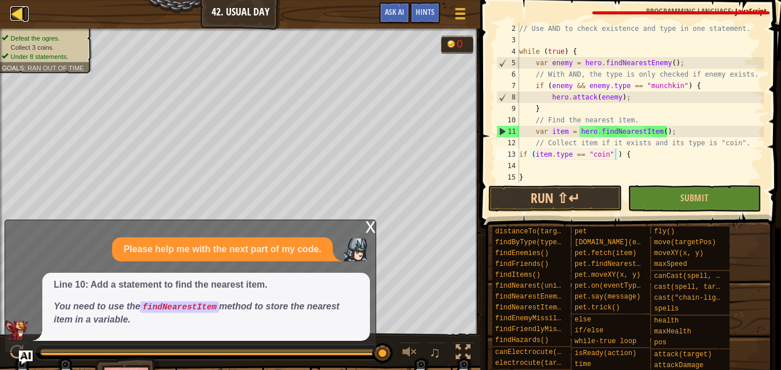
click at [14, 12] on div at bounding box center [17, 13] width 14 height 14
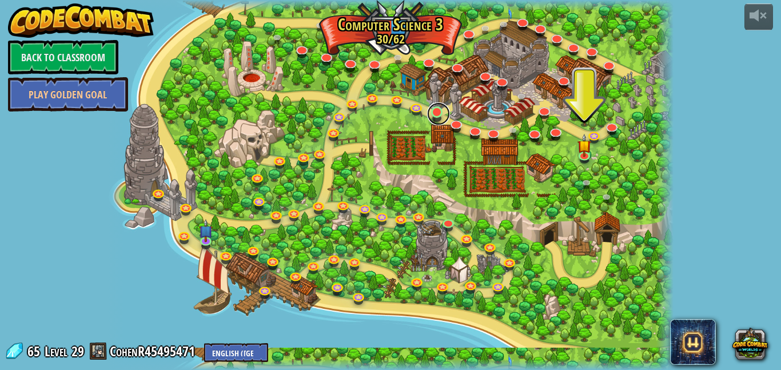
click at [439, 110] on link at bounding box center [438, 113] width 23 height 23
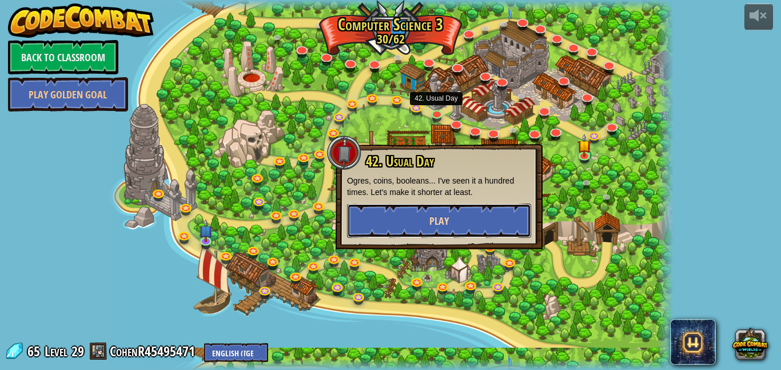
click at [488, 221] on button "Play" at bounding box center [439, 221] width 184 height 34
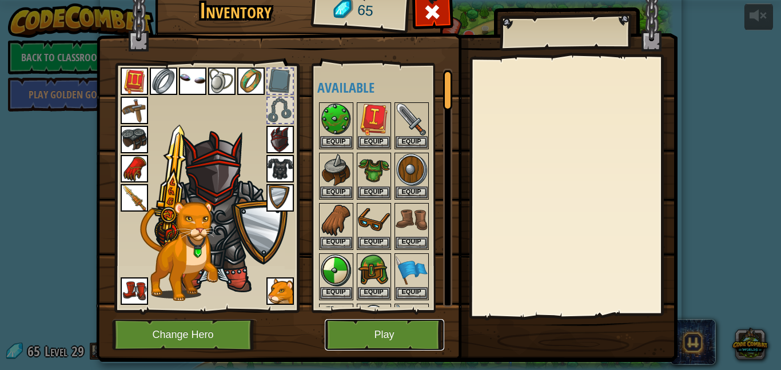
click at [389, 323] on button "Play" at bounding box center [385, 334] width 120 height 31
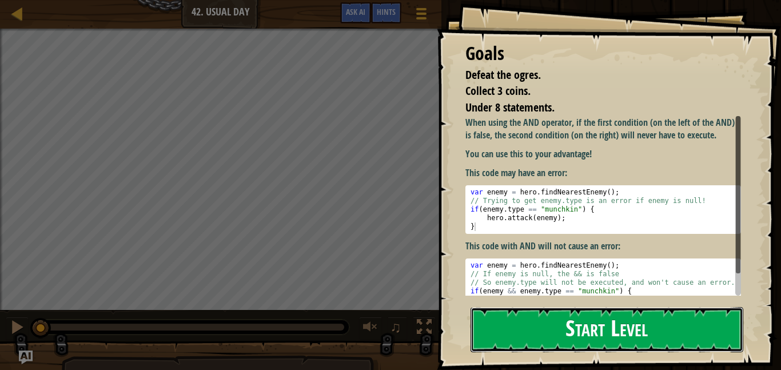
click at [643, 341] on button "Start Level" at bounding box center [607, 329] width 273 height 45
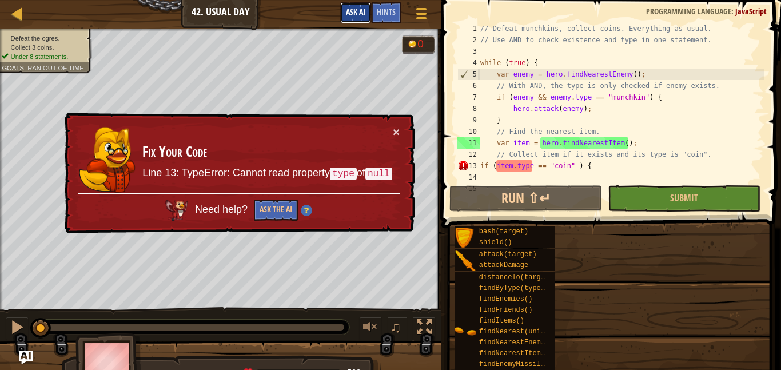
click at [352, 5] on button "Ask AI" at bounding box center [355, 12] width 31 height 21
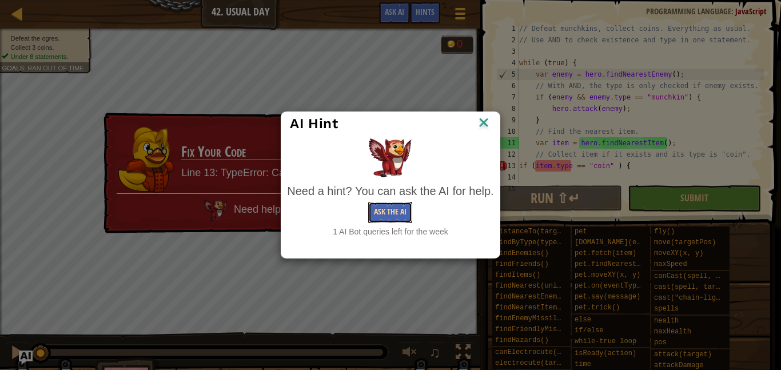
click at [387, 216] on button "Ask the AI" at bounding box center [390, 212] width 44 height 21
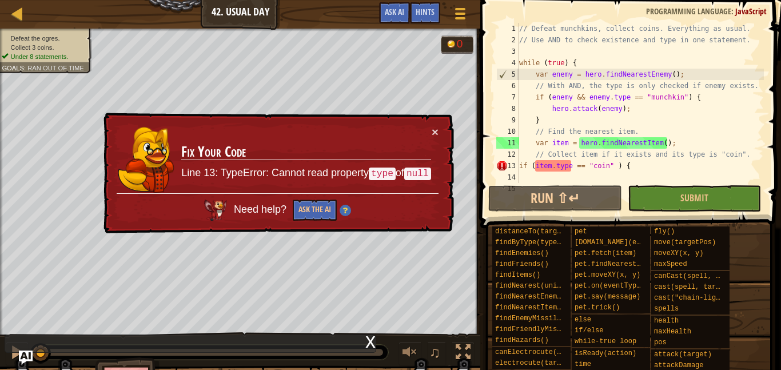
click at [496, 89] on div "6" at bounding box center [507, 85] width 23 height 11
type textarea "// With AND, the type is only checked if enemy exists."
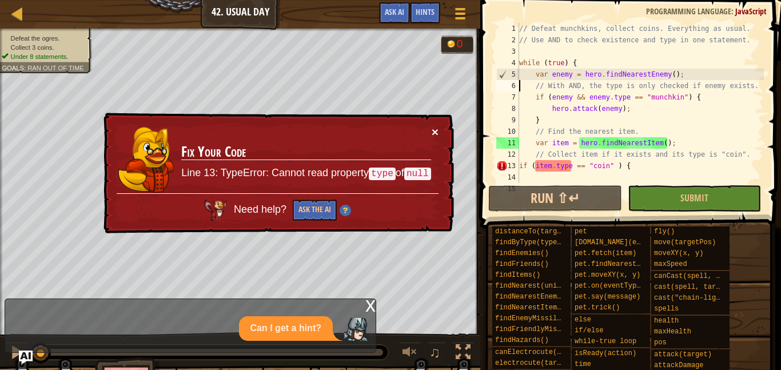
click at [435, 130] on button "×" at bounding box center [435, 132] width 7 height 12
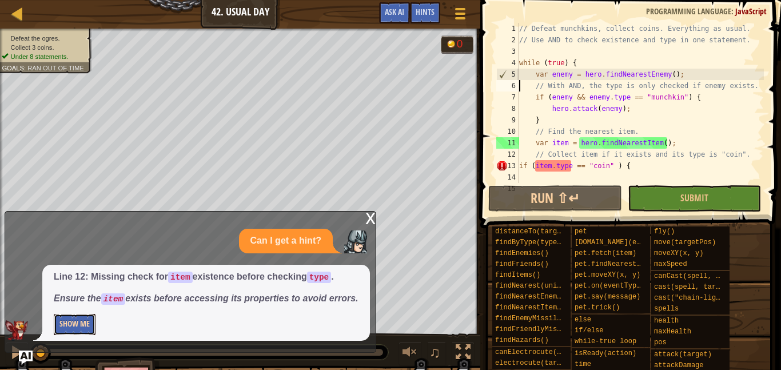
click at [86, 325] on button "Show Me" at bounding box center [75, 324] width 42 height 21
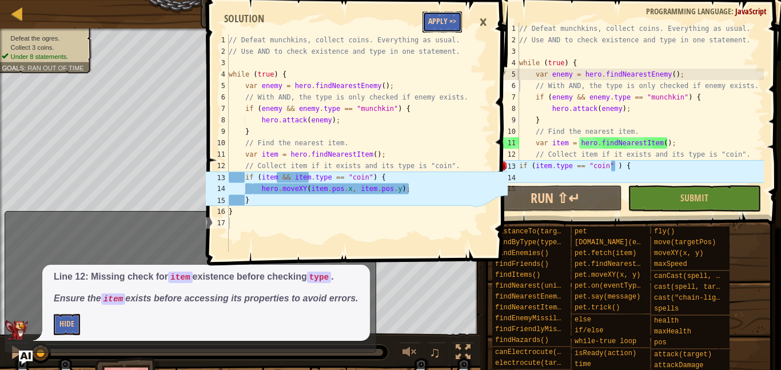
click at [447, 19] on button "Apply =>" at bounding box center [442, 21] width 39 height 21
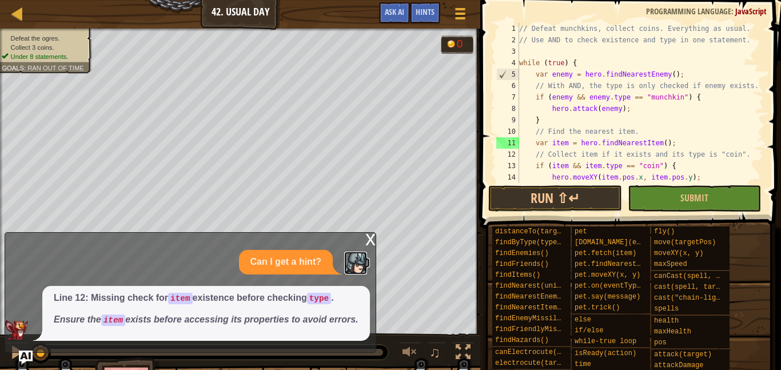
click at [361, 252] on img at bounding box center [355, 263] width 23 height 23
click at [22, 357] on img "Ask AI" at bounding box center [25, 357] width 15 height 15
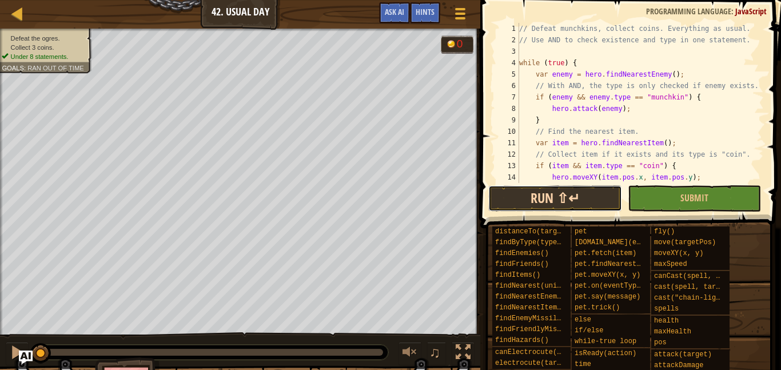
click at [572, 198] on button "Run ⇧↵" at bounding box center [554, 198] width 133 height 26
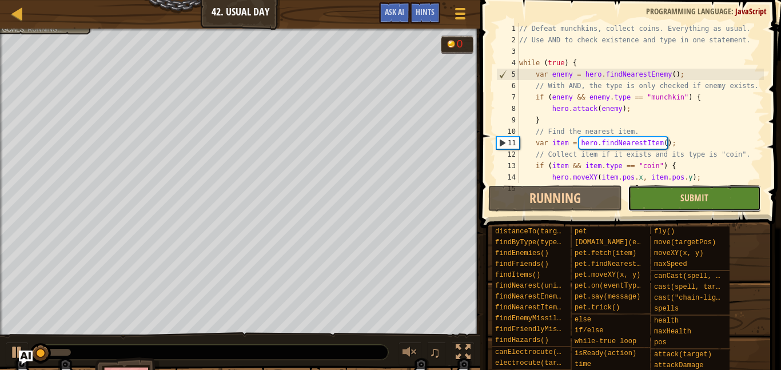
click at [683, 197] on span "Submit" at bounding box center [695, 198] width 28 height 13
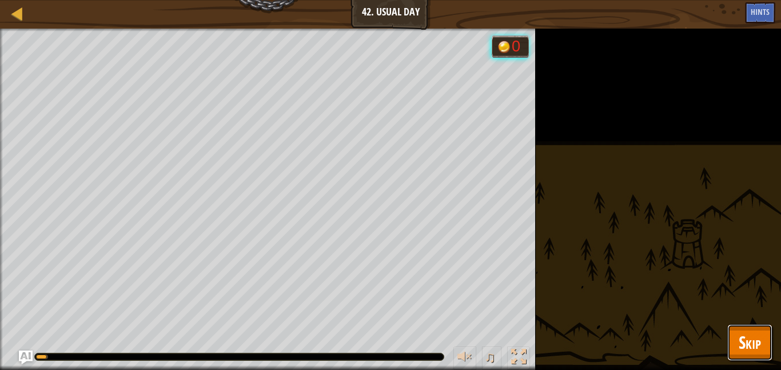
click at [763, 349] on button "Skip" at bounding box center [749, 342] width 45 height 37
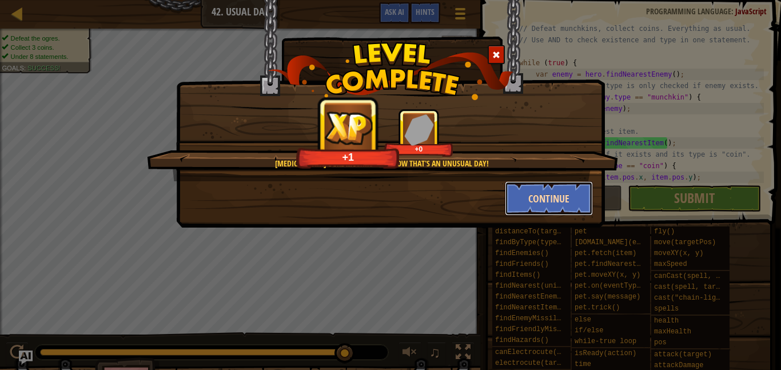
click at [546, 201] on button "Continue" at bounding box center [549, 198] width 89 height 34
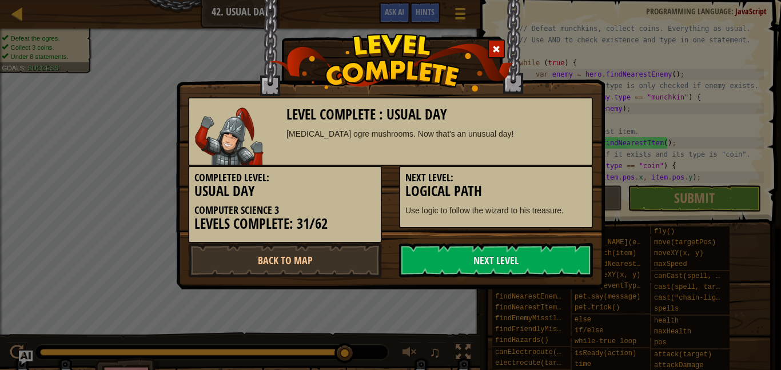
click at [555, 193] on h3 "Logical Path" at bounding box center [495, 191] width 181 height 15
click at [441, 246] on link "Next Level" at bounding box center [496, 260] width 194 height 34
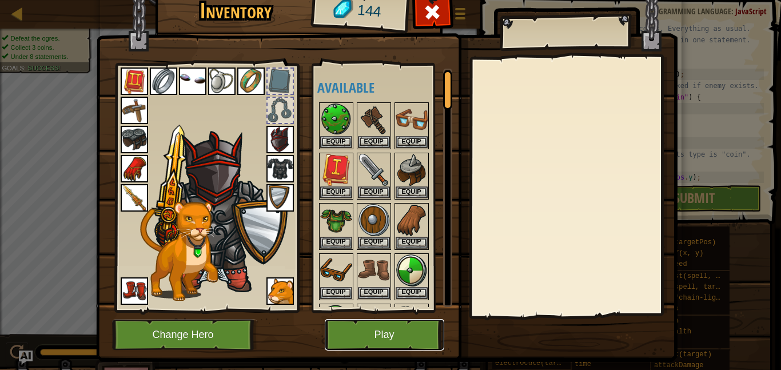
click at [377, 348] on button "Play" at bounding box center [385, 334] width 120 height 31
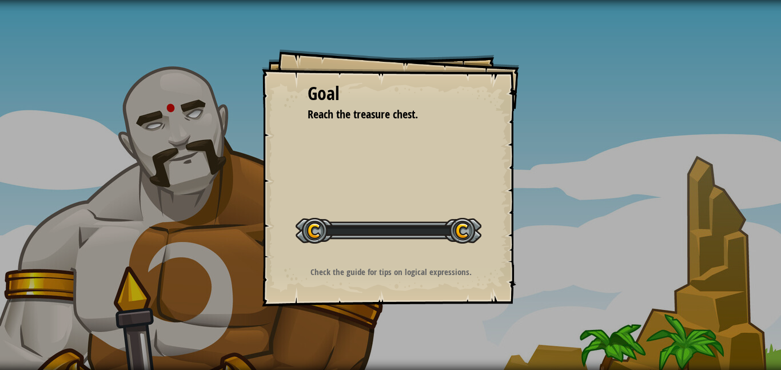
click at [420, 327] on div "Goal Reach the treasure chest. Start Level Error loading from server. Try refre…" at bounding box center [390, 185] width 781 height 370
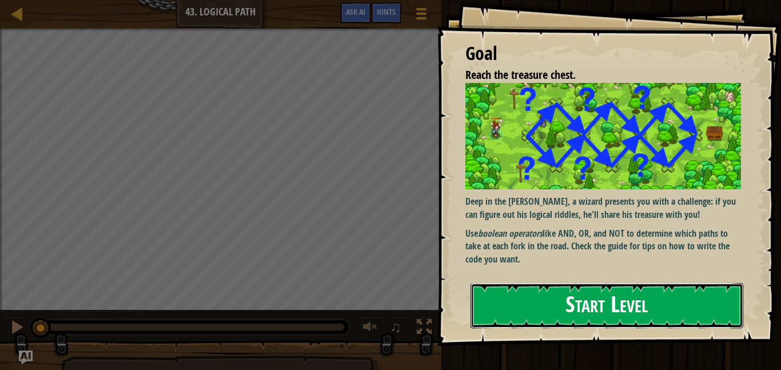
click at [528, 299] on button "Start Level" at bounding box center [607, 305] width 273 height 45
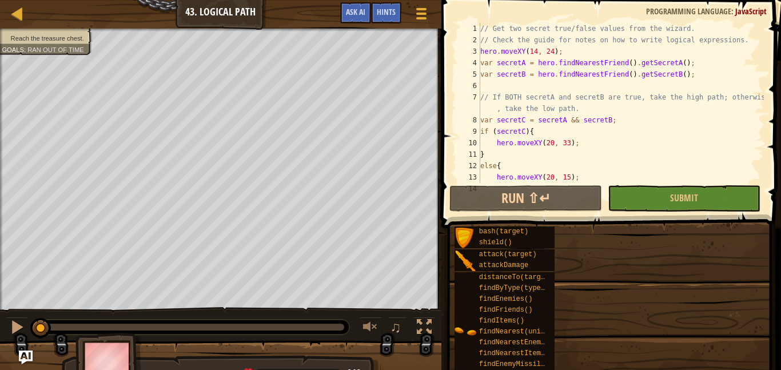
click at [408, 7] on button "Game Menu" at bounding box center [422, 16] width 30 height 28
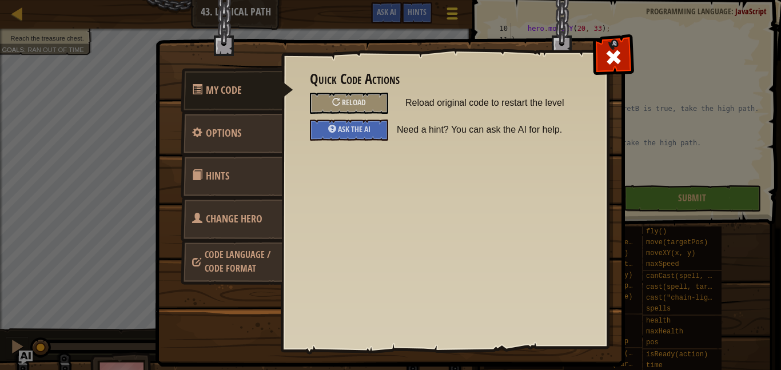
scroll to position [126, 0]
click at [252, 211] on link "Change Hero" at bounding box center [232, 219] width 102 height 45
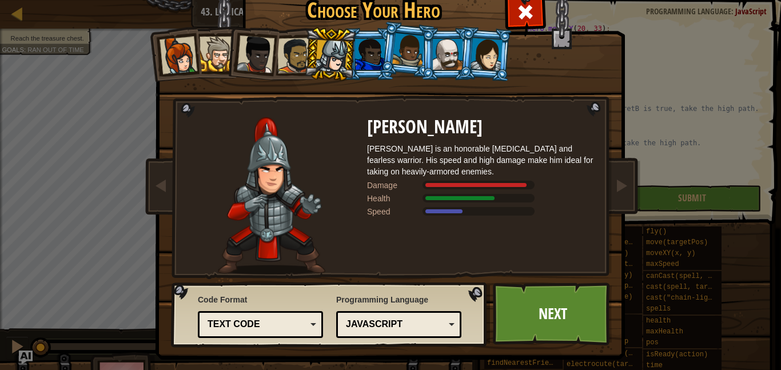
click at [294, 327] on div "Text code" at bounding box center [257, 324] width 99 height 13
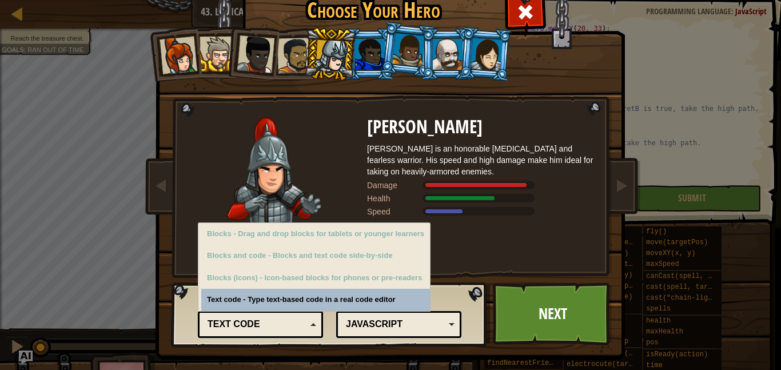
click at [299, 328] on div "Text code" at bounding box center [257, 324] width 99 height 13
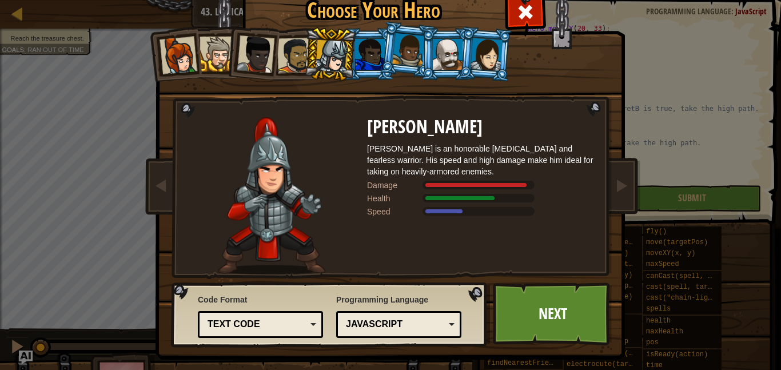
click at [413, 327] on div "JavaScript" at bounding box center [395, 324] width 99 height 13
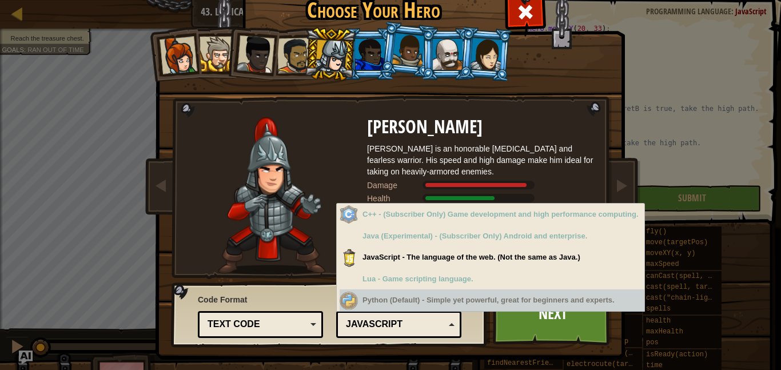
click at [436, 334] on div "Python (Default) JavaScript Lua C++ Java (Experimental) JavaScript" at bounding box center [398, 324] width 125 height 27
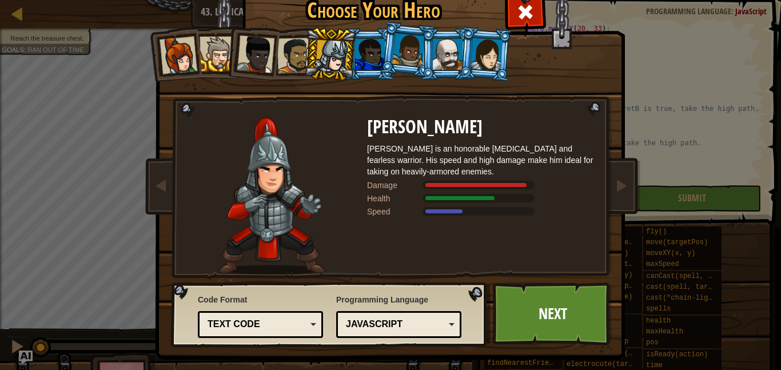
drag, startPoint x: 414, startPoint y: 204, endPoint x: 444, endPoint y: 208, distance: 30.0
click at [444, 208] on div "[PERSON_NAME] is an honorable [MEDICAL_DATA] and fearless warrior. His speed an…" at bounding box center [481, 195] width 229 height 157
click at [476, 65] on div at bounding box center [487, 54] width 32 height 33
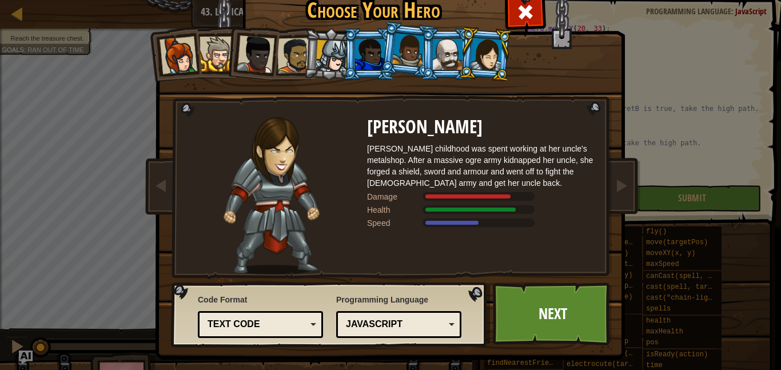
click at [449, 63] on div at bounding box center [448, 54] width 30 height 31
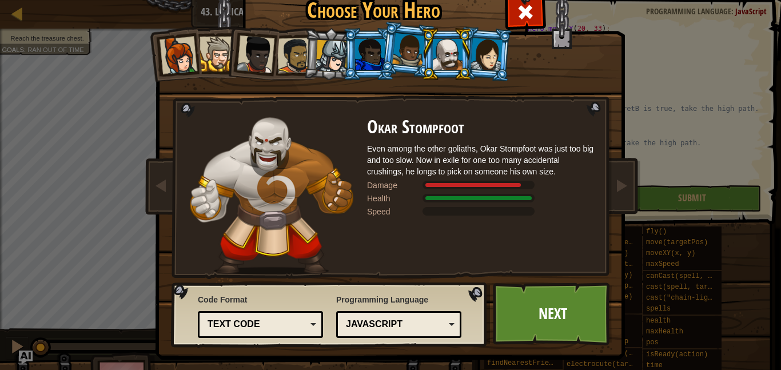
click at [429, 61] on li at bounding box center [446, 54] width 51 height 52
click at [498, 57] on div at bounding box center [487, 54] width 32 height 33
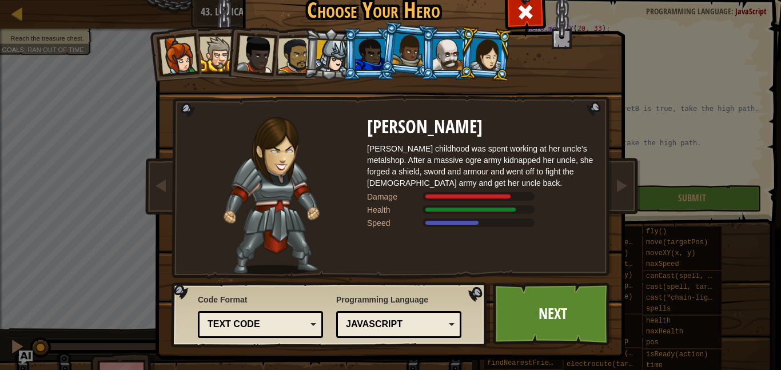
click at [436, 61] on div at bounding box center [448, 54] width 30 height 31
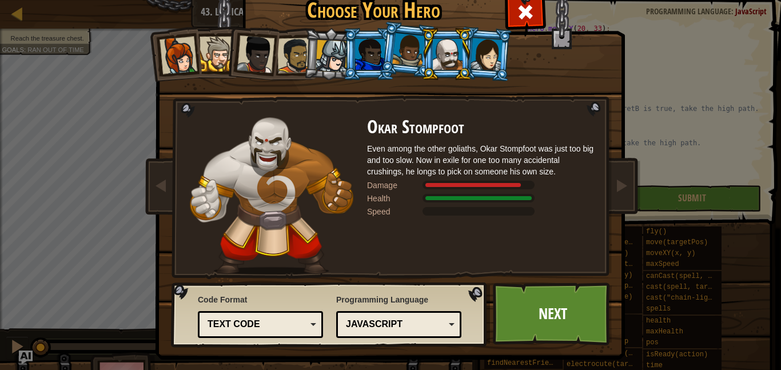
click at [403, 59] on div at bounding box center [408, 50] width 33 height 34
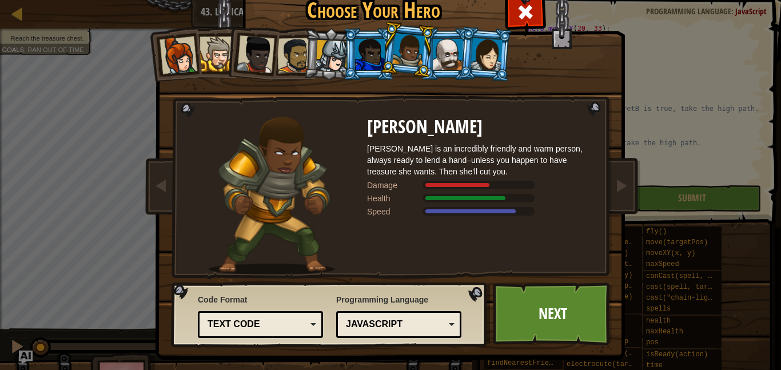
click at [369, 65] on div at bounding box center [370, 54] width 30 height 31
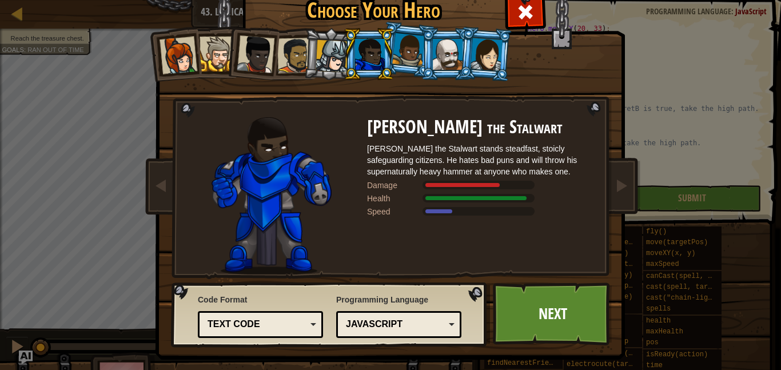
click at [327, 62] on div at bounding box center [332, 56] width 33 height 33
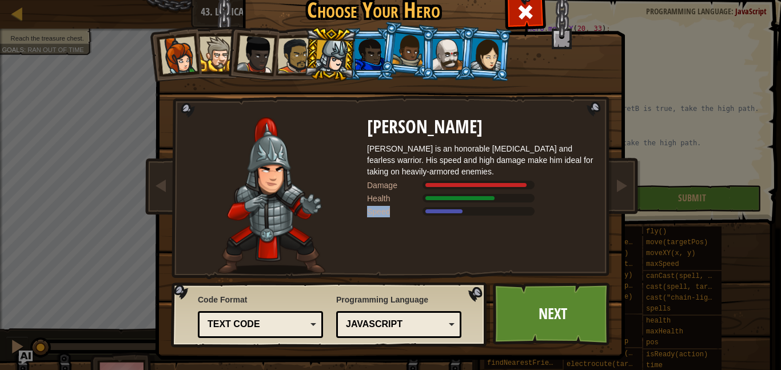
click at [287, 54] on div at bounding box center [294, 55] width 35 height 35
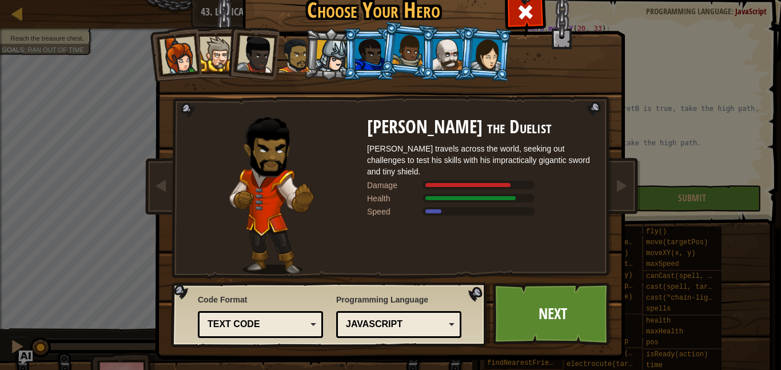
click at [244, 59] on div at bounding box center [256, 54] width 38 height 38
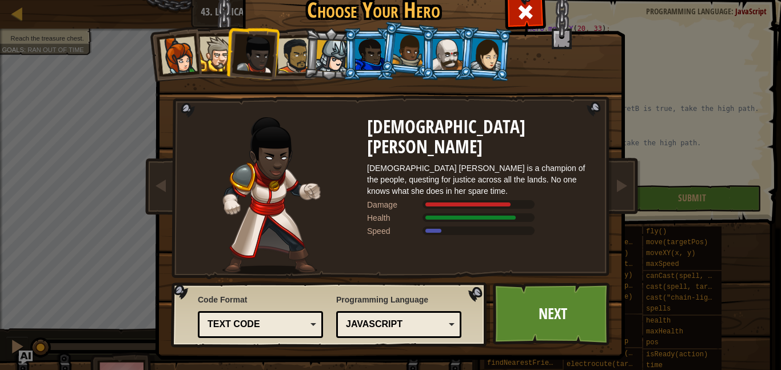
click at [203, 61] on div at bounding box center [217, 54] width 35 height 35
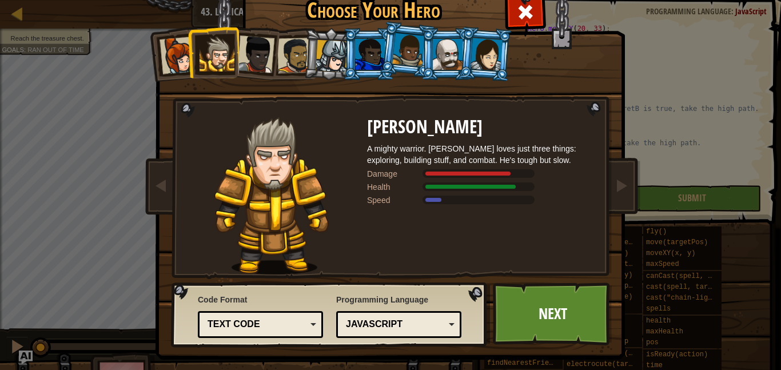
click at [191, 61] on li at bounding box center [213, 52] width 51 height 52
click at [184, 62] on div at bounding box center [179, 56] width 38 height 38
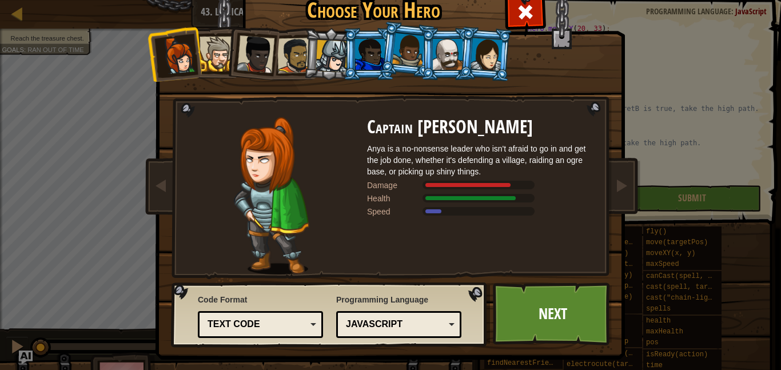
drag, startPoint x: 217, startPoint y: 51, endPoint x: 254, endPoint y: 47, distance: 37.4
click at [254, 28] on ol at bounding box center [391, 28] width 472 height 0
click at [256, 47] on div at bounding box center [256, 54] width 38 height 38
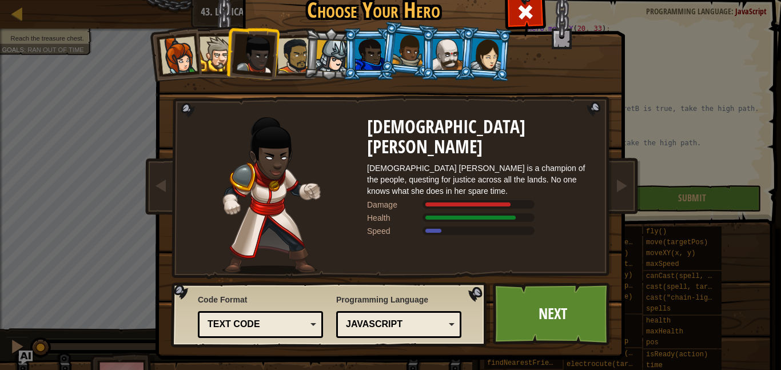
click at [284, 49] on div at bounding box center [294, 55] width 35 height 35
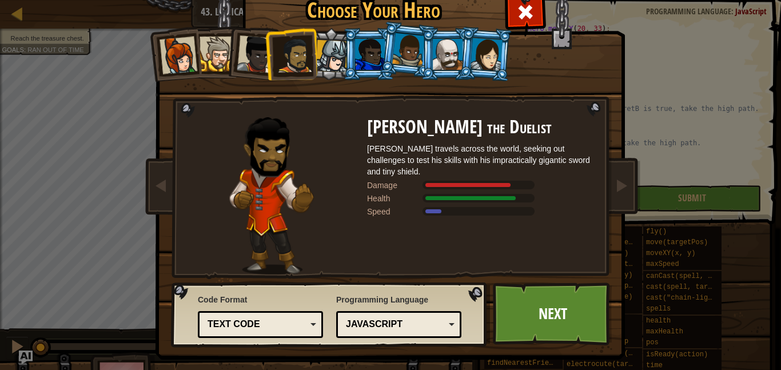
click at [263, 47] on div at bounding box center [256, 54] width 38 height 38
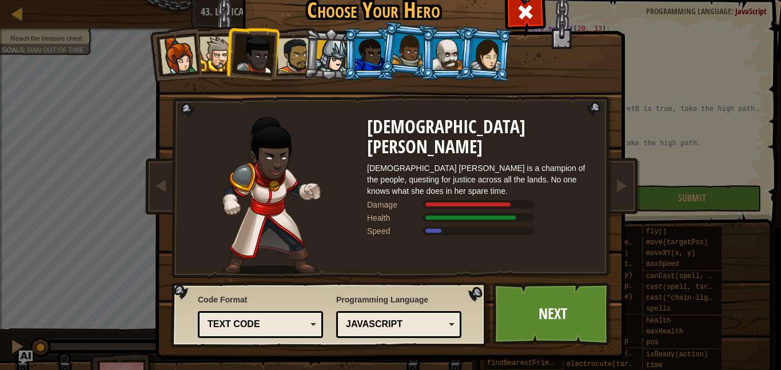
click at [276, 49] on li at bounding box center [252, 52] width 56 height 56
click at [288, 49] on div at bounding box center [294, 55] width 35 height 35
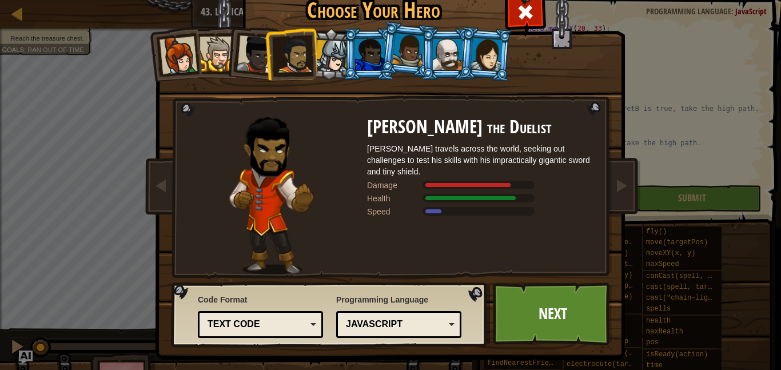
click at [344, 45] on li at bounding box center [368, 54] width 51 height 52
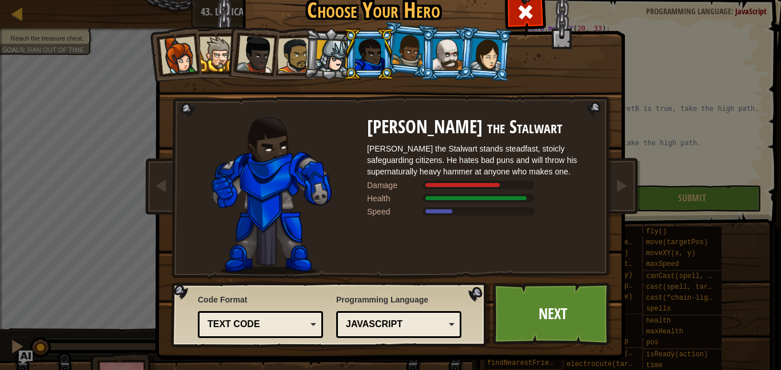
click at [343, 43] on li at bounding box center [368, 54] width 51 height 52
drag, startPoint x: 339, startPoint y: 45, endPoint x: 356, endPoint y: 44, distance: 16.6
click at [356, 28] on ol at bounding box center [391, 28] width 472 height 0
click at [335, 46] on div at bounding box center [332, 56] width 33 height 33
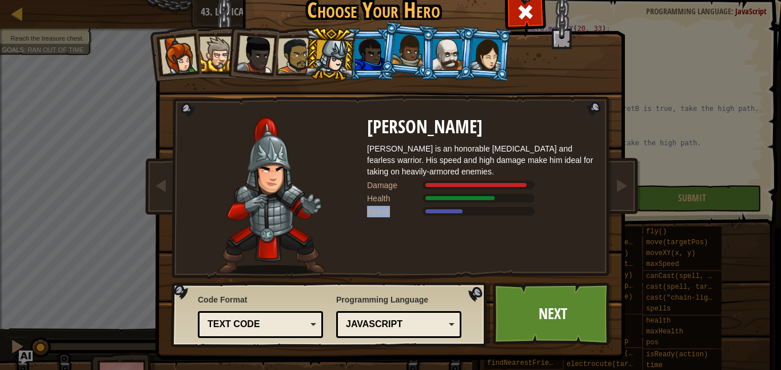
click at [343, 75] on li at bounding box center [330, 54] width 54 height 55
click at [342, 113] on div "Captain [PERSON_NAME] Anya is a no-nonsense leader who isn't afraid to go in an…" at bounding box center [390, 146] width 429 height 249
click at [456, 52] on div at bounding box center [448, 54] width 30 height 31
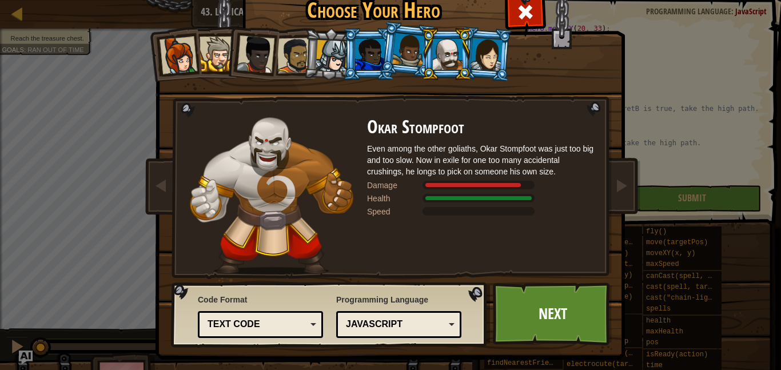
click at [460, 52] on div at bounding box center [448, 54] width 30 height 31
click at [471, 54] on li at bounding box center [446, 54] width 51 height 52
click at [474, 55] on div at bounding box center [487, 54] width 32 height 33
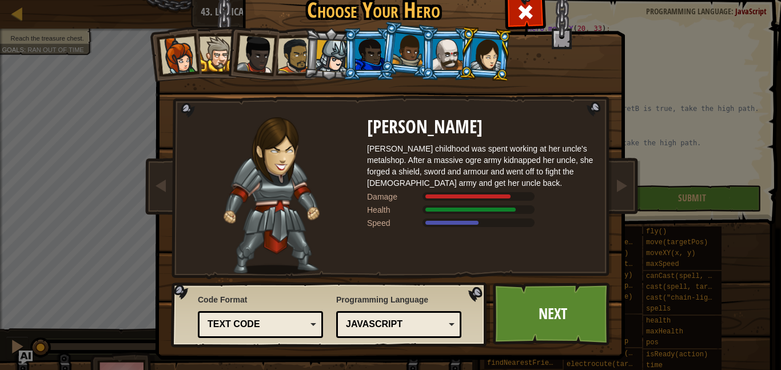
click at [404, 58] on div at bounding box center [408, 50] width 33 height 34
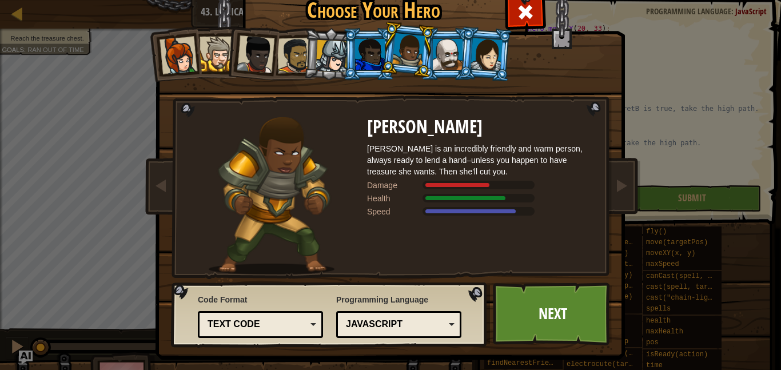
click at [377, 56] on div at bounding box center [370, 54] width 30 height 31
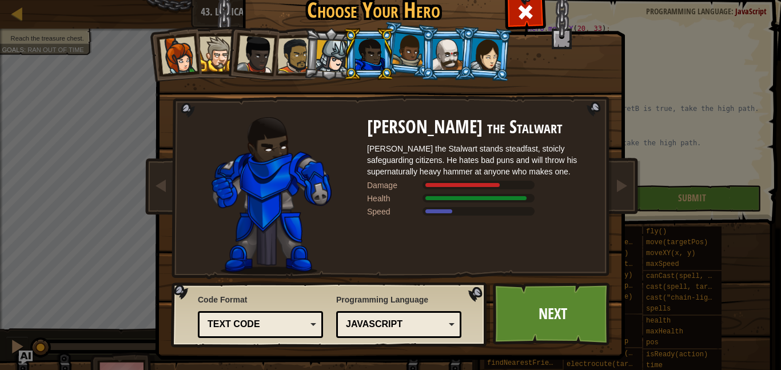
click at [351, 58] on li at bounding box center [368, 54] width 51 height 52
click at [319, 58] on div at bounding box center [332, 56] width 33 height 33
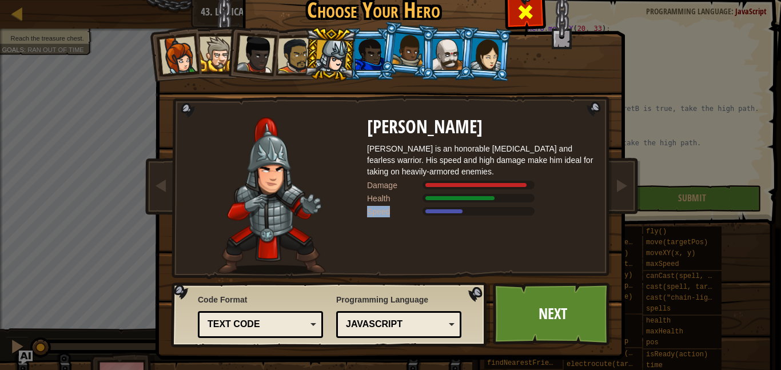
click at [517, 21] on span at bounding box center [525, 12] width 18 height 18
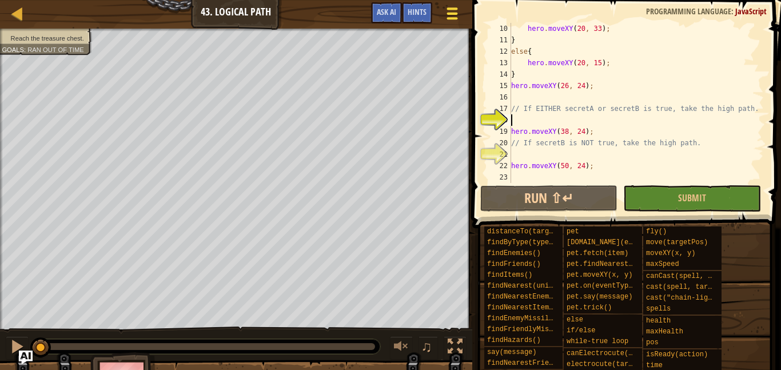
click at [454, 17] on span at bounding box center [452, 18] width 11 height 2
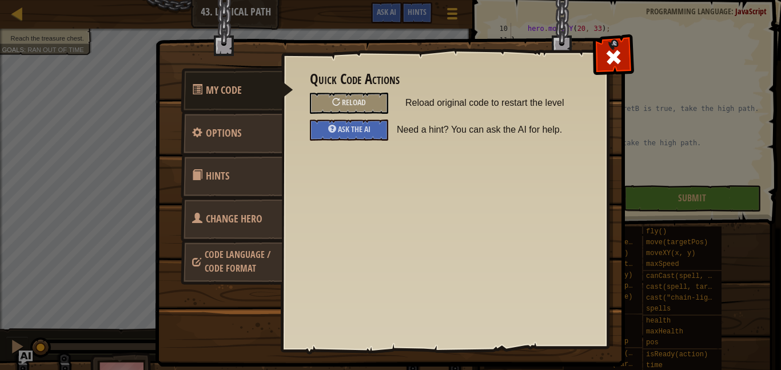
click at [255, 168] on link "Hints" at bounding box center [232, 176] width 102 height 45
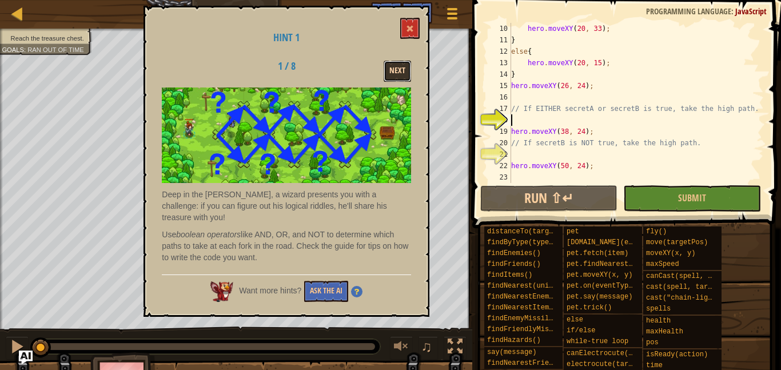
click at [396, 70] on button "Next" at bounding box center [397, 71] width 27 height 21
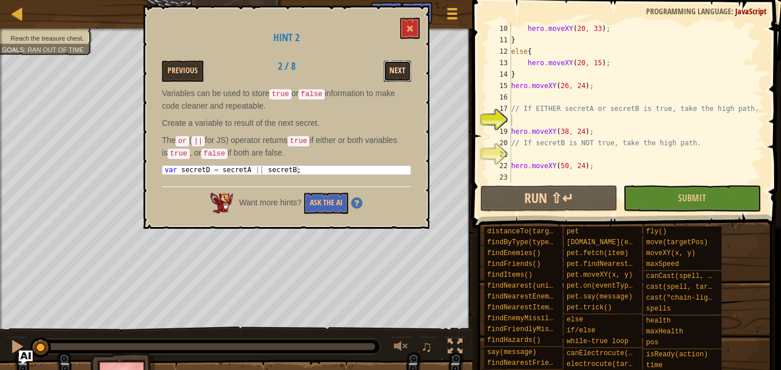
click at [409, 70] on button "Next" at bounding box center [397, 71] width 27 height 21
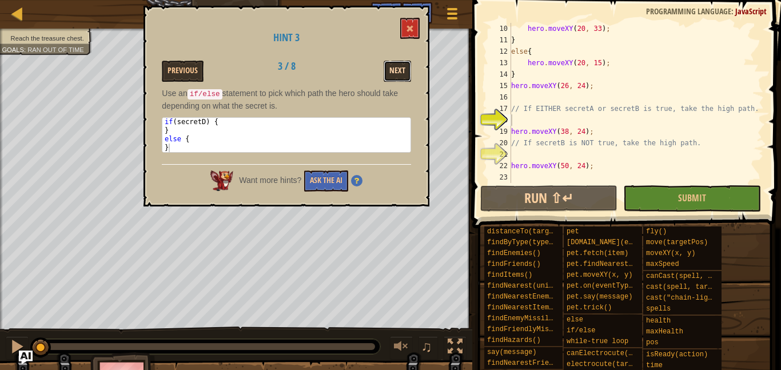
click at [404, 73] on button "Next" at bounding box center [397, 71] width 27 height 21
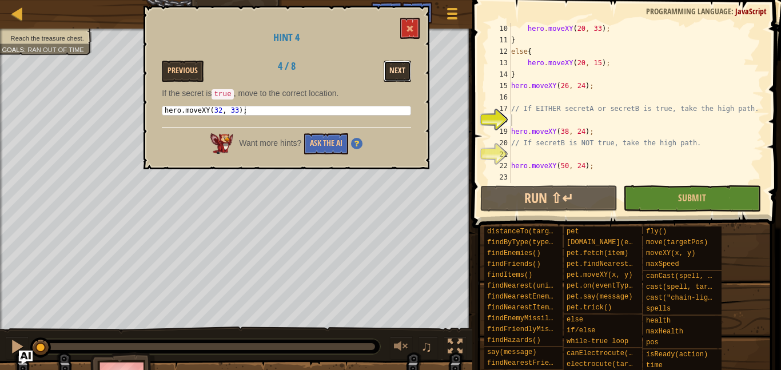
click at [405, 70] on button "Next" at bounding box center [397, 71] width 27 height 21
click at [419, 22] on button at bounding box center [409, 28] width 19 height 21
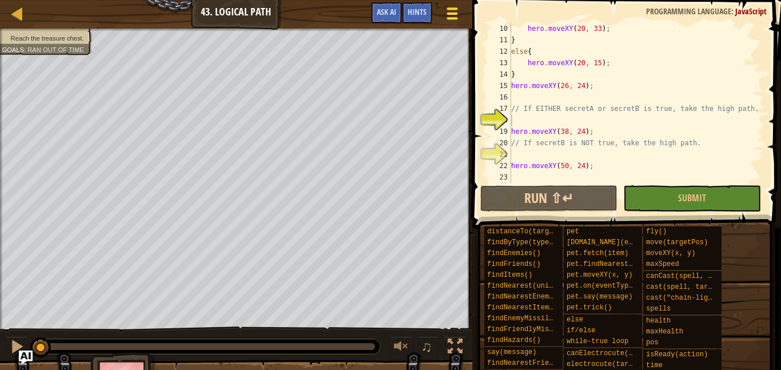
click at [452, 9] on span at bounding box center [452, 8] width 11 height 2
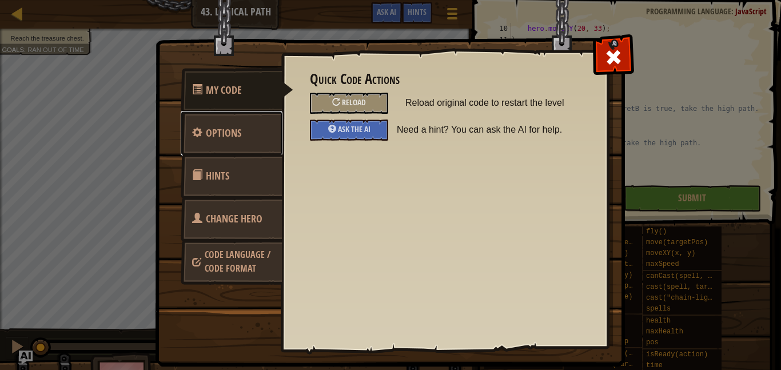
click at [268, 128] on link "Options" at bounding box center [232, 133] width 102 height 45
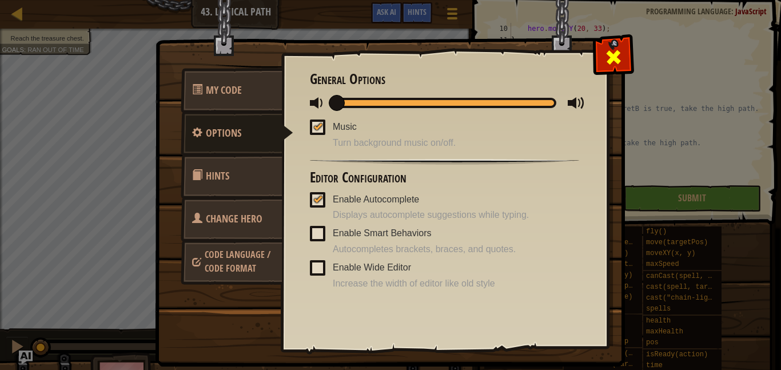
click at [610, 45] on div at bounding box center [613, 55] width 36 height 36
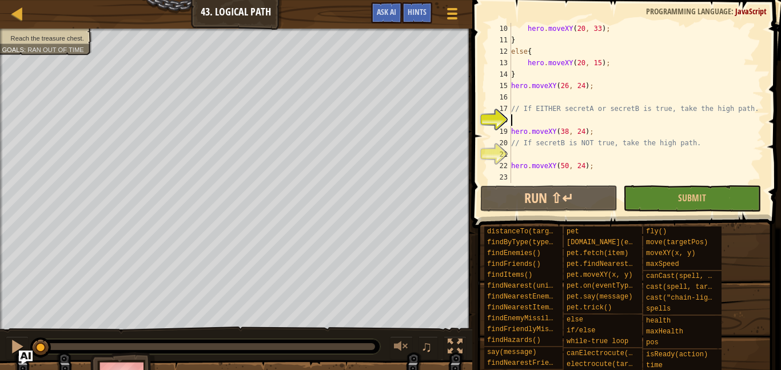
click at [614, 63] on div "hero . moveXY ( 20 , 33 ) ; } else { hero . moveXY ( 20 , 15 ) ; } hero . moveX…" at bounding box center [636, 114] width 255 height 183
type textarea "hero.moveXY(20, 15);"
click at [429, 7] on div "Hints" at bounding box center [417, 12] width 30 height 21
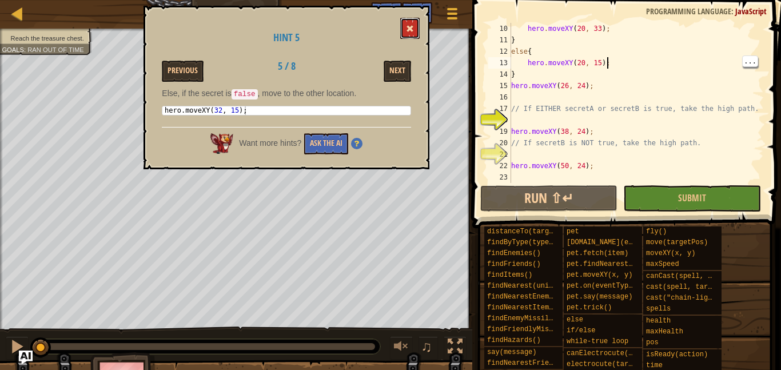
click at [407, 24] on button at bounding box center [409, 28] width 19 height 21
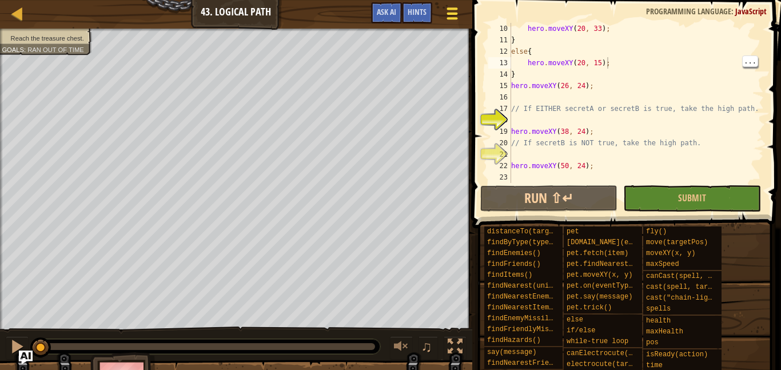
click at [447, 15] on div at bounding box center [451, 13] width 15 height 17
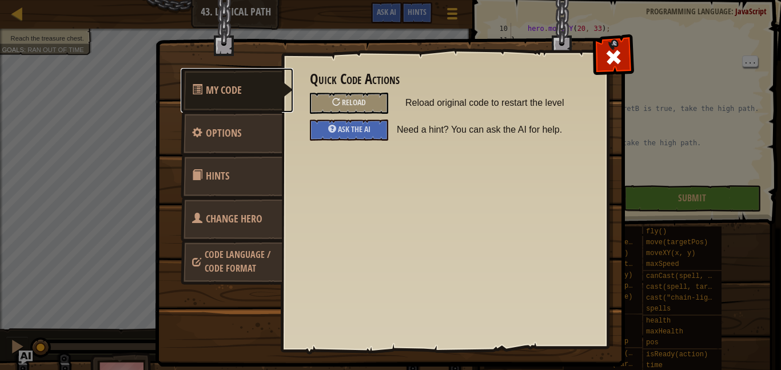
click at [261, 91] on link "My Code" at bounding box center [237, 90] width 113 height 45
click at [236, 99] on link "My Code" at bounding box center [237, 90] width 113 height 45
click at [607, 61] on span at bounding box center [613, 57] width 18 height 18
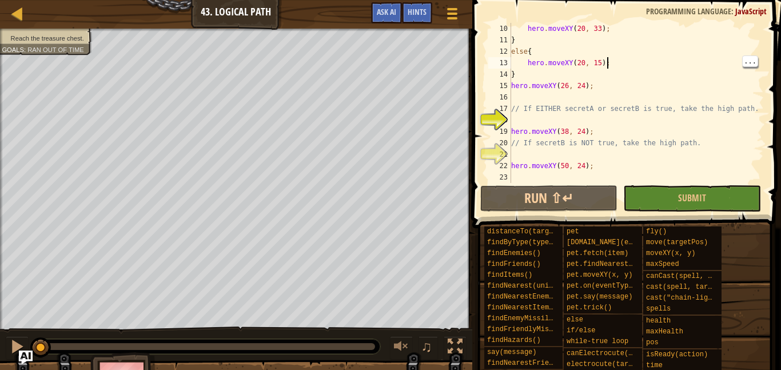
click at [590, 120] on div "hero . moveXY ( 20 , 33 ) ; } else { hero . moveXY ( 20 , 15 ) ; } hero . moveX…" at bounding box center [636, 114] width 255 height 183
click at [425, 6] on div "Hints" at bounding box center [417, 12] width 30 height 21
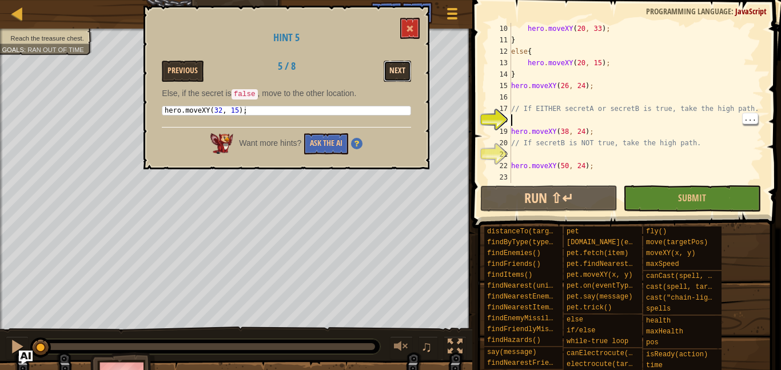
click at [404, 69] on button "Next" at bounding box center [397, 71] width 27 height 21
click at [403, 67] on button "Next" at bounding box center [397, 71] width 27 height 21
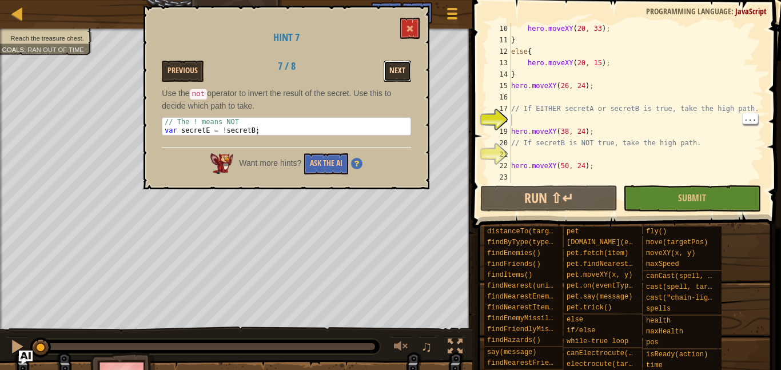
click at [407, 67] on button "Next" at bounding box center [397, 71] width 27 height 21
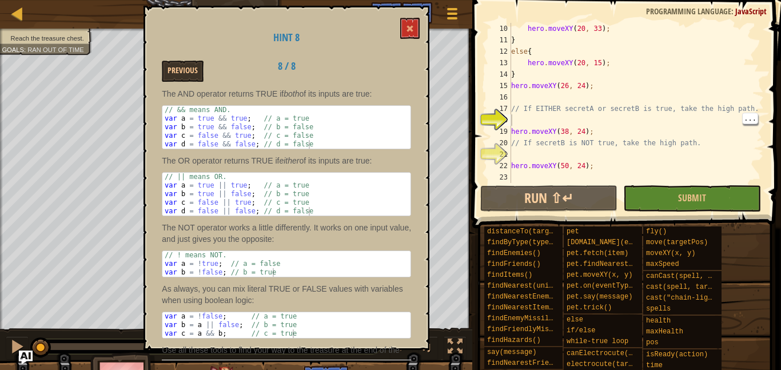
scroll to position [98, 0]
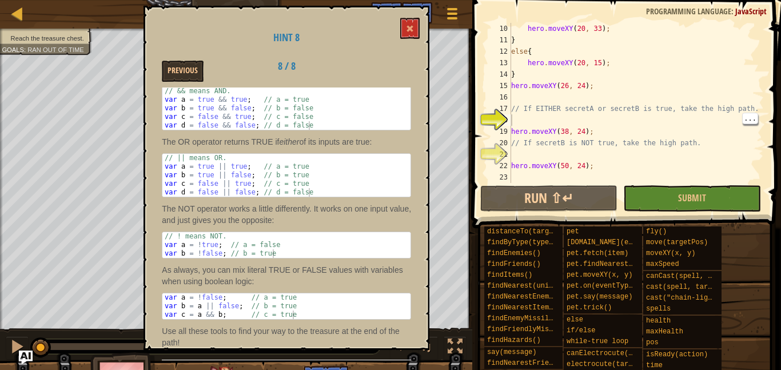
click at [386, 94] on div "// && means AND. var a = true && true ; // a = true var b = true && false ; // …" at bounding box center [286, 117] width 248 height 60
type textarea "// && means AND."
click at [411, 75] on div "Previous 8 / 8" at bounding box center [286, 71] width 266 height 21
click at [184, 72] on button "Previous" at bounding box center [183, 71] width 42 height 21
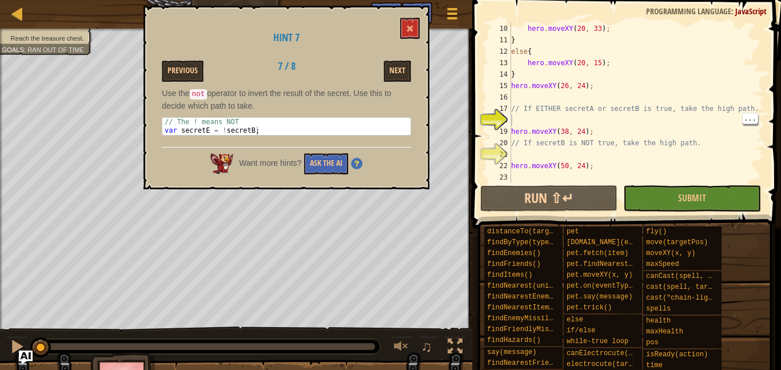
click at [547, 125] on div "hero . moveXY ( 20 , 33 ) ; } else { hero . moveXY ( 20 , 15 ) ; } hero . moveX…" at bounding box center [636, 114] width 255 height 183
click at [543, 120] on div "hero . moveXY ( 20 , 33 ) ; } else { hero . moveXY ( 20 , 15 ) ; } hero . moveX…" at bounding box center [636, 114] width 255 height 183
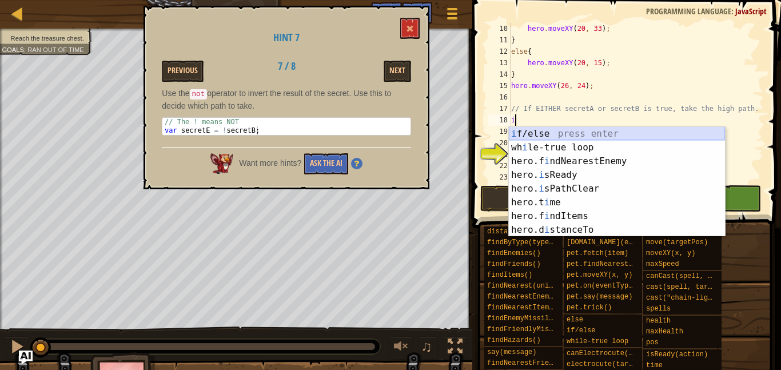
click at [563, 131] on div "i f/else press enter wh i le-true loop press enter hero.f i ndNearestEnemy pres…" at bounding box center [617, 195] width 216 height 137
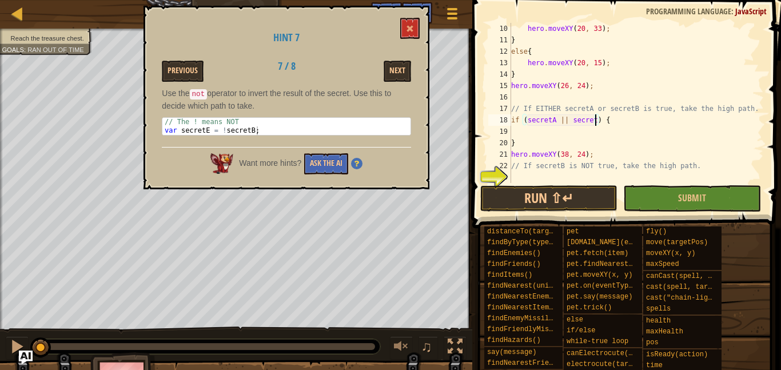
scroll to position [5, 13]
click at [595, 154] on div "hero . moveXY ( 20 , 33 ) ; } else { hero . moveXY ( 20 , 15 ) ; } hero . moveX…" at bounding box center [636, 114] width 255 height 183
click at [574, 197] on button "Run ⇧↵" at bounding box center [548, 198] width 137 height 26
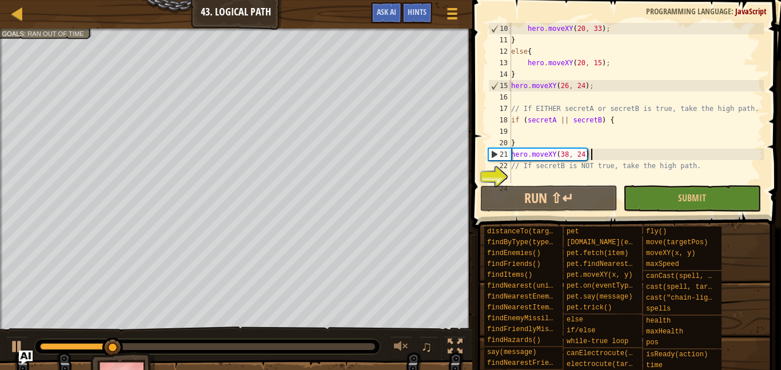
scroll to position [149, 0]
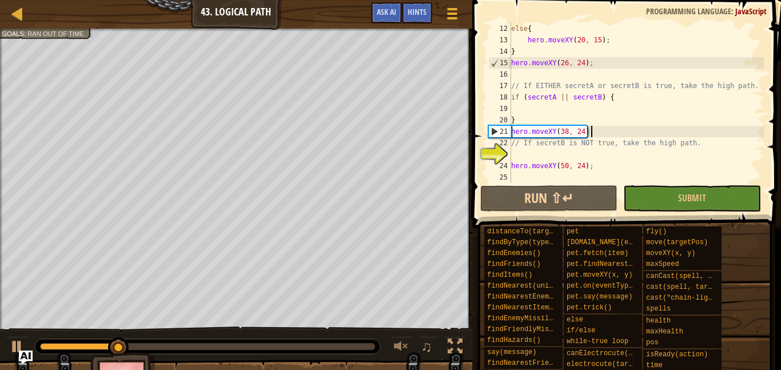
click at [583, 162] on div "else { hero . moveXY ( 20 , 15 ) ; } hero . moveXY ( 26 , 24 ) ; // If EITHER s…" at bounding box center [636, 114] width 255 height 183
type textarea "hero.moveXY(50, 24);"
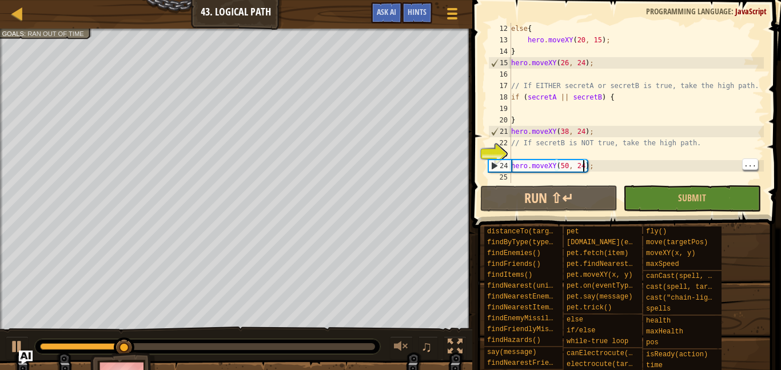
click at [590, 154] on div "else { hero . moveXY ( 20 , 15 ) ; } hero . moveXY ( 26 , 24 ) ; // If EITHER s…" at bounding box center [636, 114] width 255 height 183
click at [627, 149] on div "else { hero . moveXY ( 20 , 15 ) ; } hero . moveXY ( 26 , 24 ) ; // If EITHER s…" at bounding box center [636, 114] width 255 height 183
click at [598, 99] on div "else { hero . moveXY ( 20 , 15 ) ; } hero . moveXY ( 26 , 24 ) ; // If EITHER s…" at bounding box center [636, 114] width 255 height 183
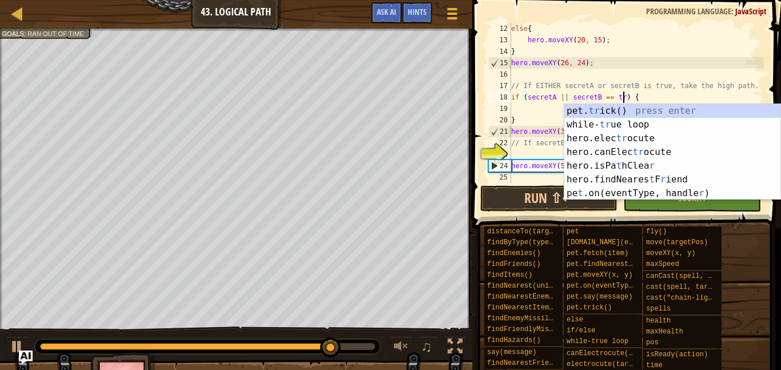
type textarea "if (secretA || secretB == true) {"
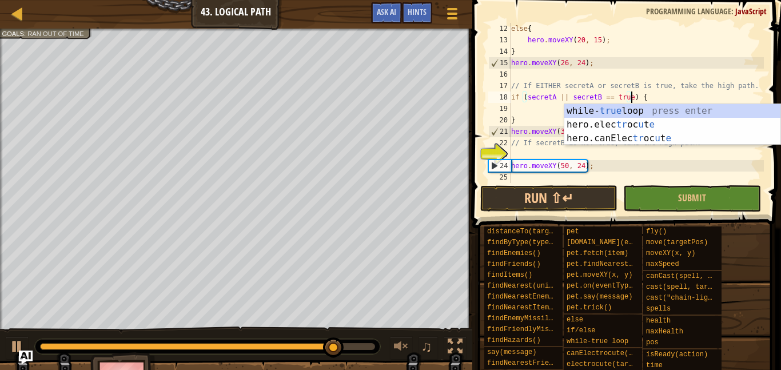
scroll to position [5, 17]
click at [594, 156] on div "else { hero . moveXY ( 20 , 15 ) ; } hero . moveXY ( 26 , 24 ) ; // If EITHER s…" at bounding box center [636, 114] width 255 height 183
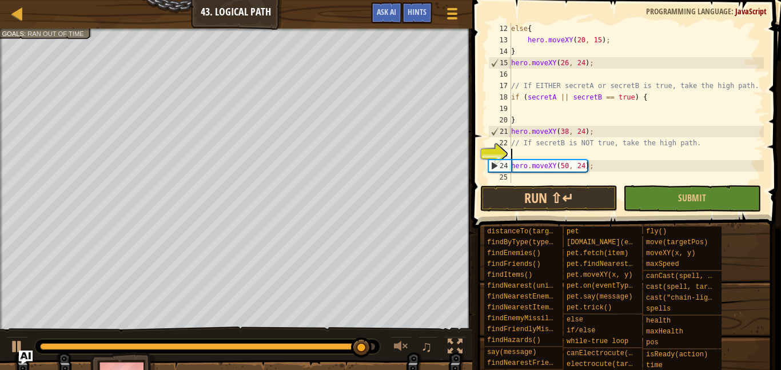
scroll to position [5, 0]
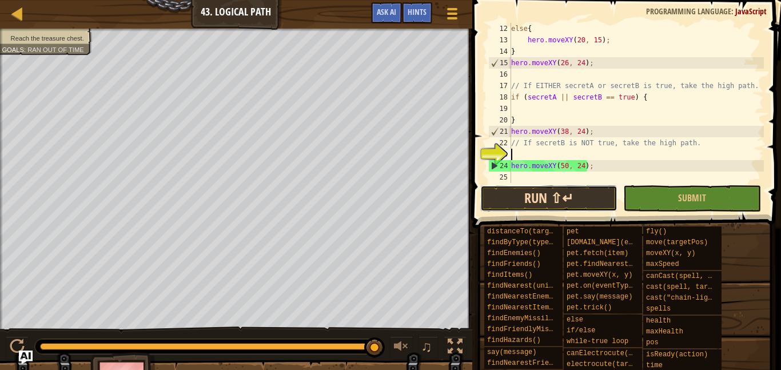
click at [564, 199] on button "Run ⇧↵" at bounding box center [548, 198] width 137 height 26
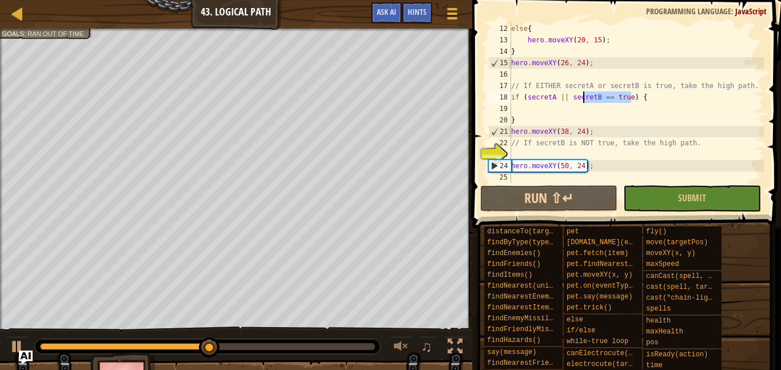
drag, startPoint x: 632, startPoint y: 98, endPoint x: 582, endPoint y: 96, distance: 50.4
click at [582, 96] on div "else { hero . moveXY ( 20 , 15 ) ; } hero . moveXY ( 26 , 24 ) ; // If EITHER s…" at bounding box center [636, 114] width 255 height 183
type textarea "if (secretA || secretB == true) {"
drag, startPoint x: 636, startPoint y: 97, endPoint x: 511, endPoint y: 98, distance: 124.7
click at [511, 98] on div "else { hero . moveXY ( 20 , 15 ) ; } hero . moveXY ( 26 , 24 ) ; // If EITHER s…" at bounding box center [636, 114] width 255 height 183
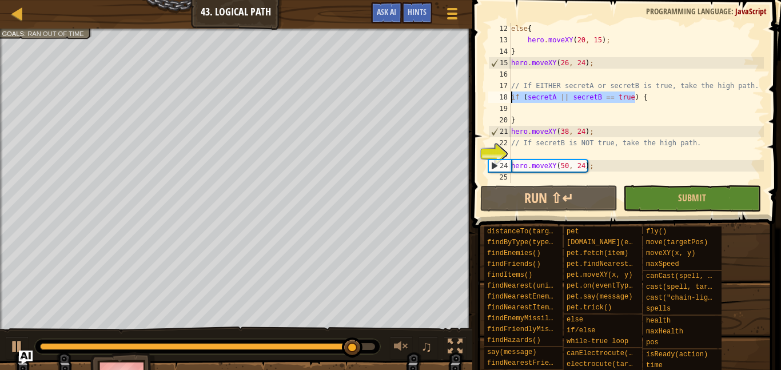
click at [564, 152] on div "else { hero . moveXY ( 20 , 15 ) ; } hero . moveXY ( 26 , 24 ) ; // If EITHER s…" at bounding box center [636, 114] width 255 height 183
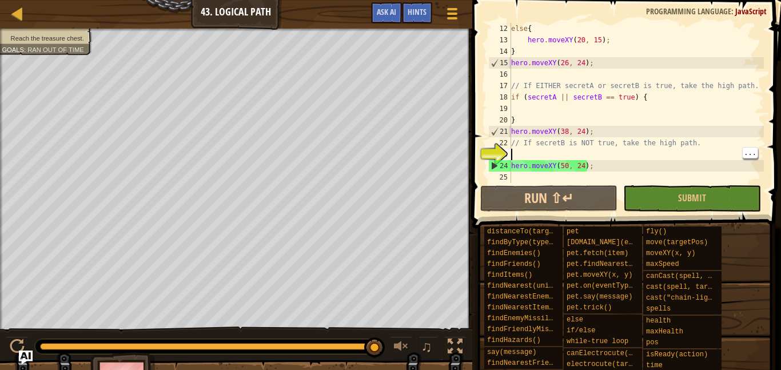
paste textarea "if (secretA || secretB == true)"
type textarea "if (secretA || secretB == true)"
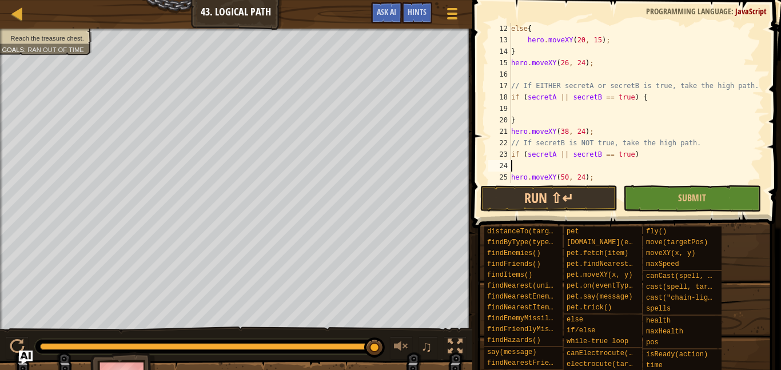
type textarea "{"
type textarea "+"
type textarea "_"
click at [621, 153] on div "else { hero . moveXY ( 20 , 15 ) ; } hero . moveXY ( 26 , 24 ) ; // If EITHER s…" at bounding box center [636, 114] width 255 height 183
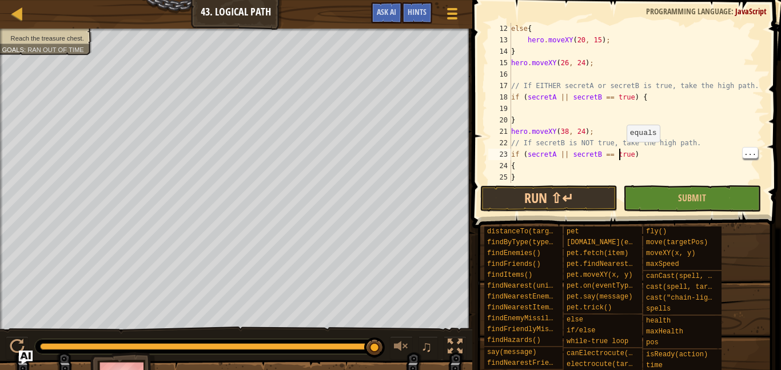
click at [627, 150] on div "else { hero . moveXY ( 20 , 15 ) ; } hero . moveXY ( 26 , 24 ) ; // If EITHER s…" at bounding box center [636, 114] width 255 height 183
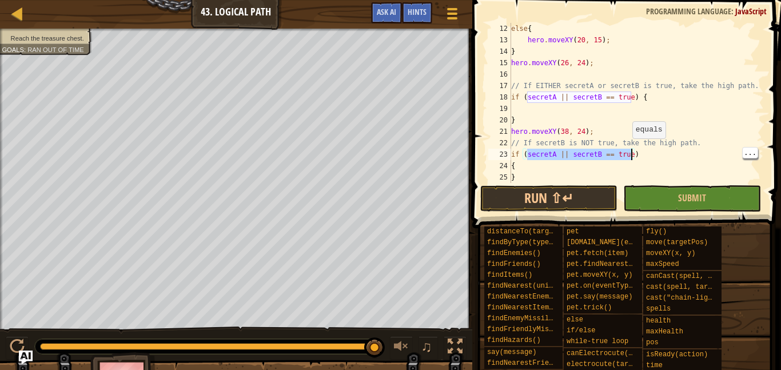
click at [627, 153] on div "else { hero . moveXY ( 20 , 15 ) ; } hero . moveXY ( 26 , 24 ) ; // If EITHER s…" at bounding box center [636, 114] width 255 height 183
click at [624, 156] on div "else { hero . moveXY ( 20 , 15 ) ; } hero . moveXY ( 26 , 24 ) ; // If EITHER s…" at bounding box center [636, 114] width 255 height 183
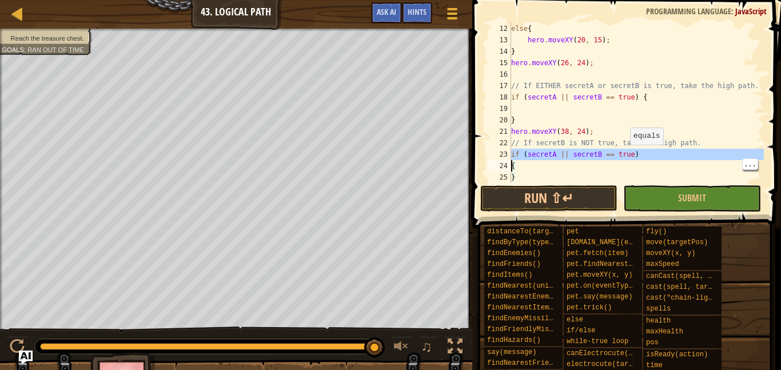
click at [647, 167] on div "else { hero . moveXY ( 20 , 15 ) ; } hero . moveXY ( 26 , 24 ) ; // If EITHER s…" at bounding box center [636, 114] width 255 height 183
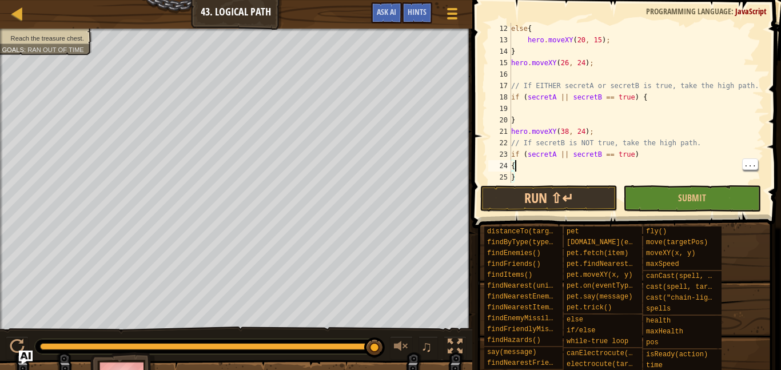
scroll to position [5, 0]
click at [621, 158] on div "else { hero . moveXY ( 20 , 15 ) ; } hero . moveXY ( 26 , 24 ) ; // If EITHER s…" at bounding box center [636, 114] width 255 height 183
click at [571, 157] on div "else { hero . moveXY ( 20 , 15 ) ; } hero . moveXY ( 26 , 24 ) ; // If EITHER s…" at bounding box center [636, 114] width 255 height 183
click at [610, 159] on div "else { hero . moveXY ( 20 , 15 ) ; } hero . moveXY ( 26 , 24 ) ; // If EITHER s…" at bounding box center [636, 114] width 255 height 183
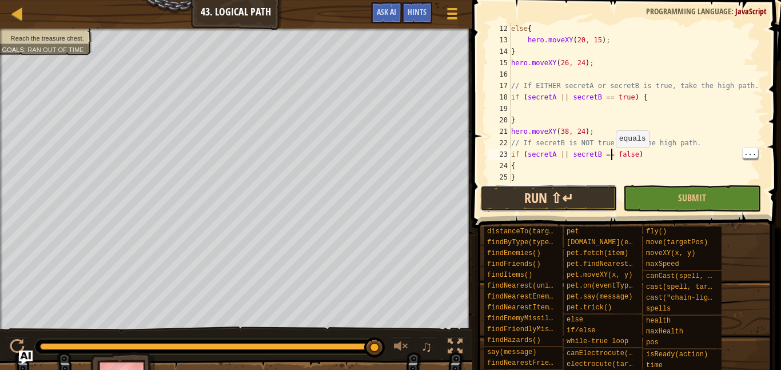
click at [575, 200] on button "Run ⇧↵" at bounding box center [548, 198] width 137 height 26
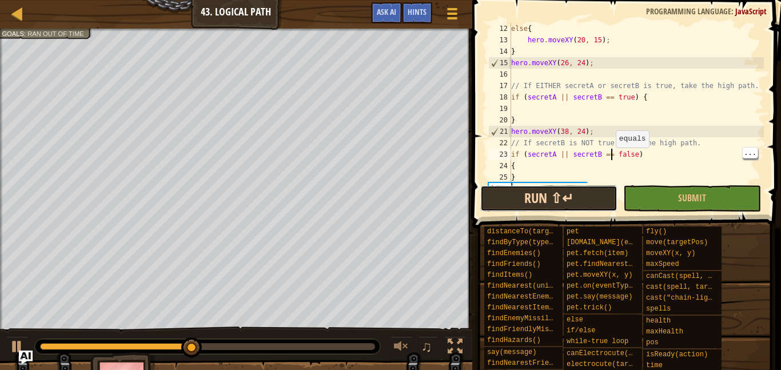
click at [584, 206] on button "Run ⇧↵" at bounding box center [548, 198] width 137 height 26
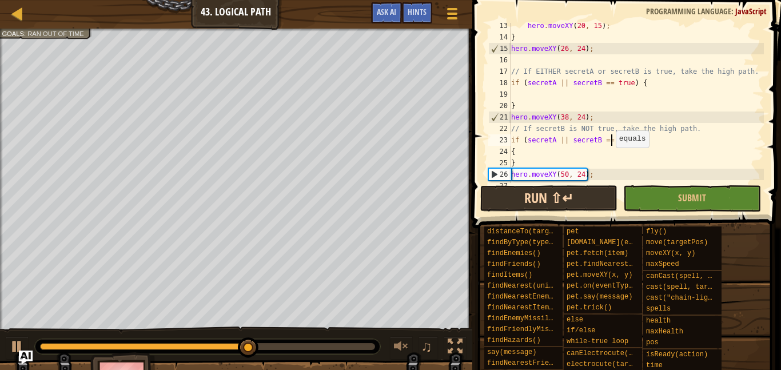
scroll to position [172, 0]
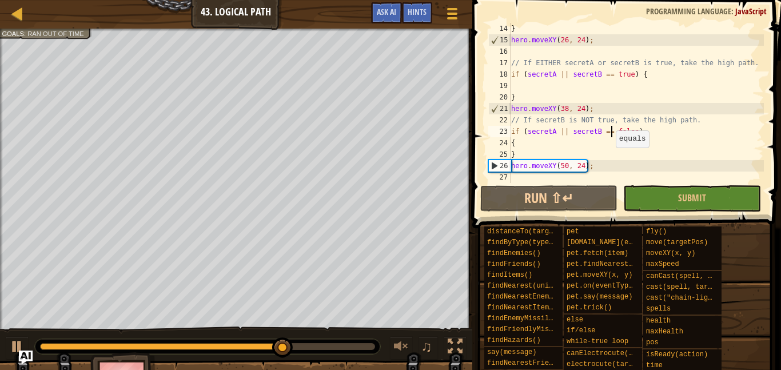
click at [535, 150] on div "} hero . moveXY ( 26 , 24 ) ; // If EITHER secretA or secretB is true, take the…" at bounding box center [636, 114] width 255 height 183
click at [536, 146] on div "} hero . moveXY ( 26 , 24 ) ; // If EITHER secretA or secretB is true, take the…" at bounding box center [636, 114] width 255 height 183
type textarea "{"
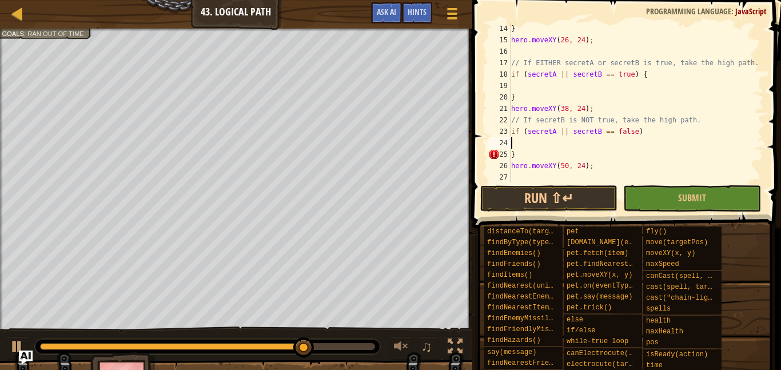
click at [672, 133] on div "} hero . moveXY ( 26 , 24 ) ; // If EITHER secretA or secretB is true, take the…" at bounding box center [636, 114] width 255 height 183
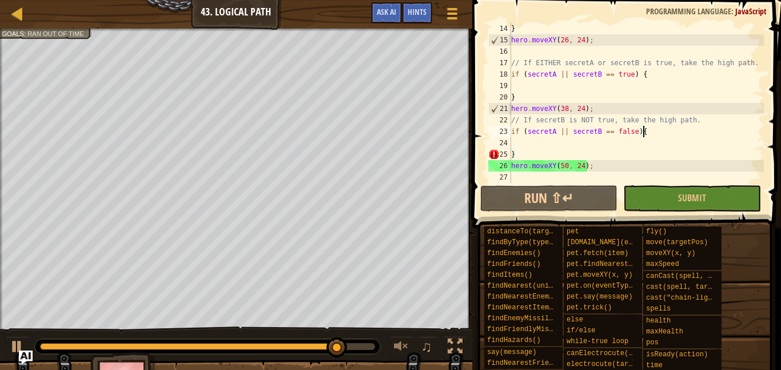
scroll to position [5, 18]
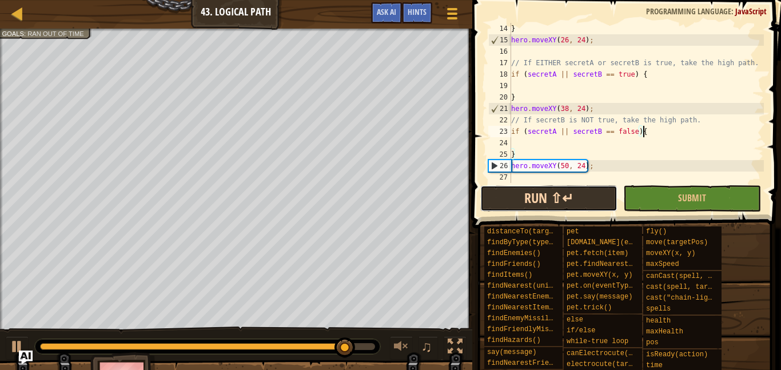
click at [588, 207] on button "Run ⇧↵" at bounding box center [548, 198] width 137 height 26
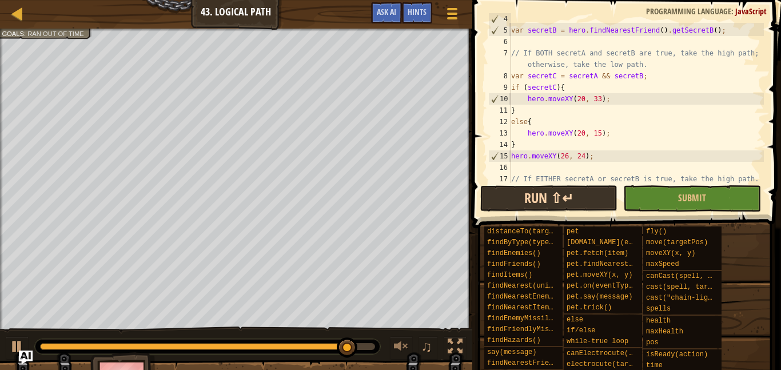
scroll to position [0, 0]
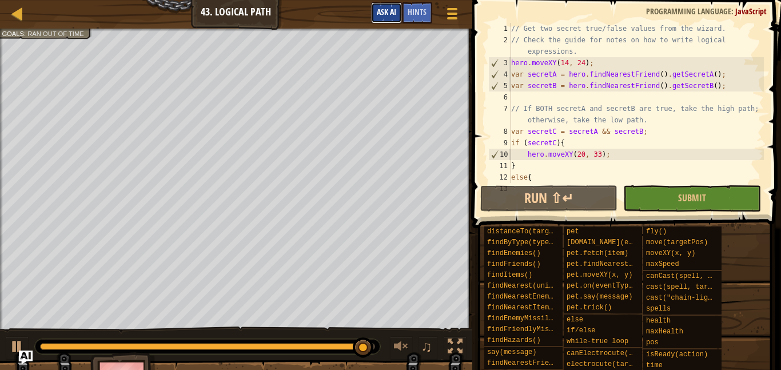
click at [385, 15] on span "Ask AI" at bounding box center [386, 11] width 19 height 11
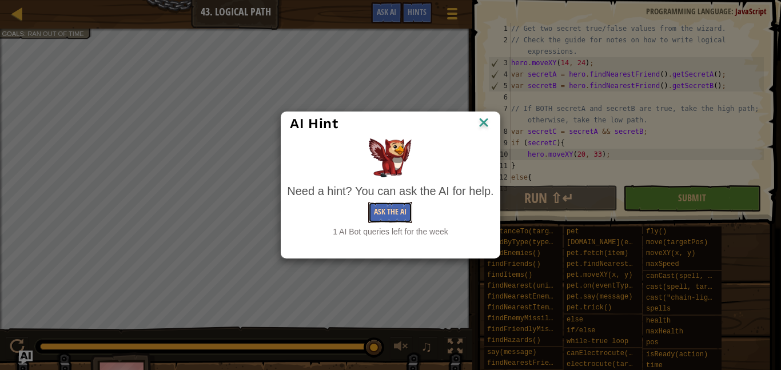
click at [393, 216] on button "Ask the AI" at bounding box center [390, 212] width 44 height 21
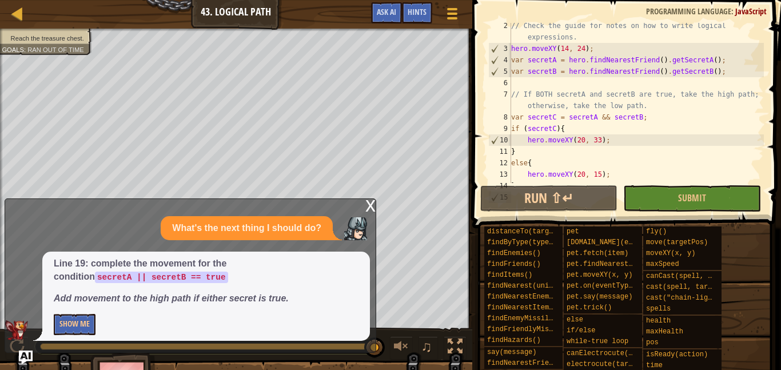
scroll to position [15, 0]
click at [77, 314] on button "Show Me" at bounding box center [75, 324] width 42 height 21
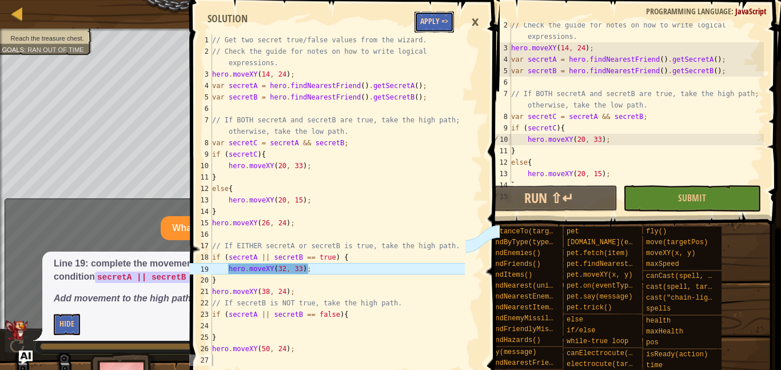
click at [445, 29] on button "Apply =>" at bounding box center [434, 21] width 39 height 21
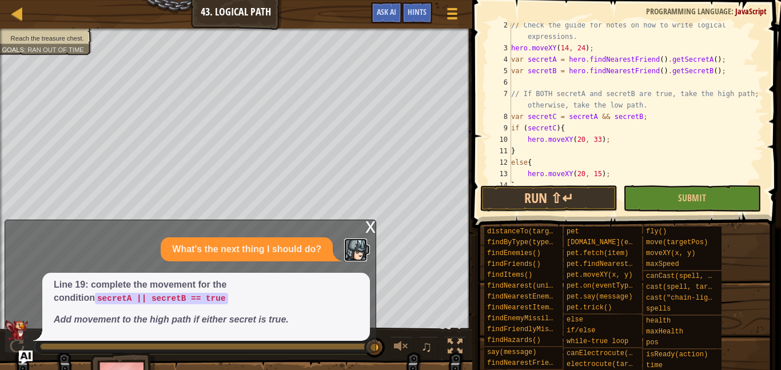
click at [362, 240] on img at bounding box center [355, 249] width 23 height 23
click at [31, 350] on img "Ask AI" at bounding box center [25, 357] width 15 height 15
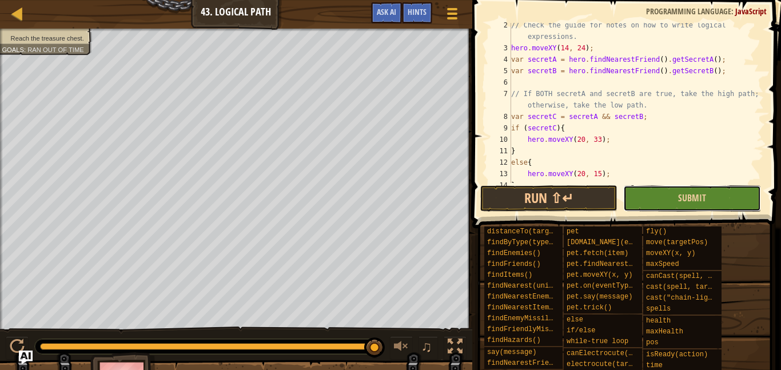
click at [709, 189] on button "Submit" at bounding box center [691, 198] width 137 height 26
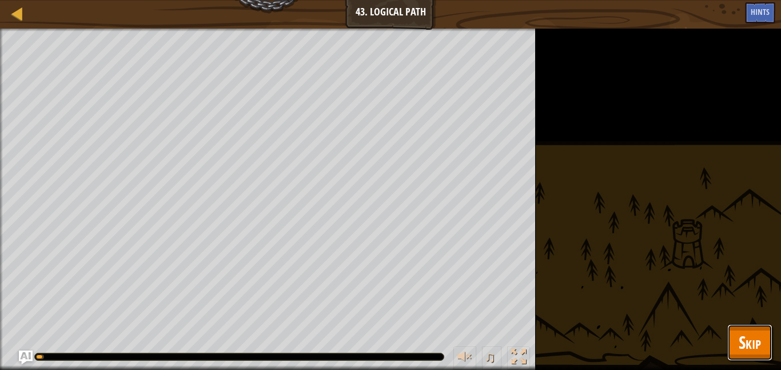
click at [756, 347] on span "Skip" at bounding box center [750, 342] width 22 height 23
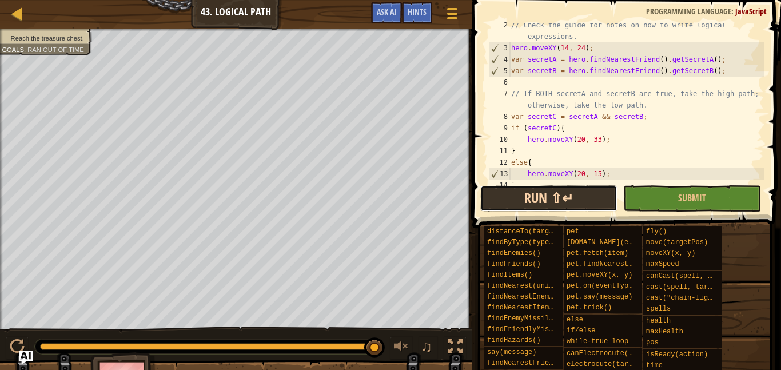
click at [551, 198] on button "Run ⇧↵" at bounding box center [548, 198] width 137 height 26
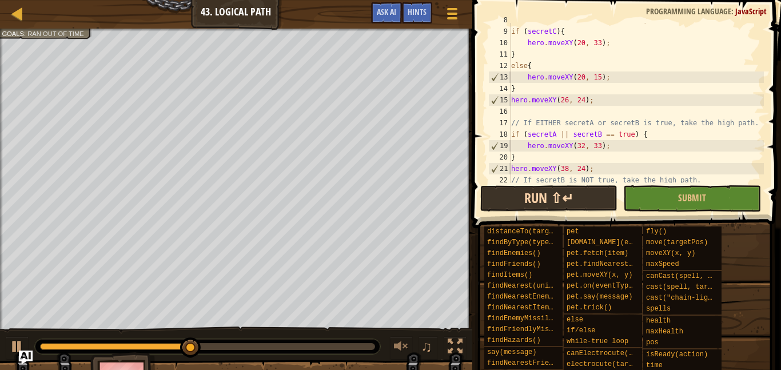
scroll to position [172, 0]
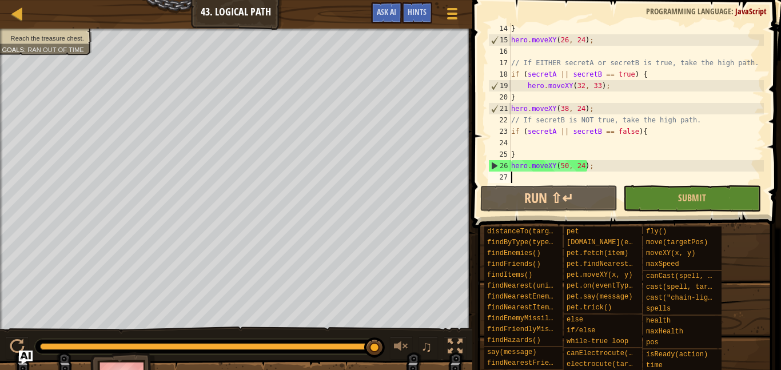
click at [607, 163] on div "} hero . moveXY ( 26 , 24 ) ; // If EITHER secretA or secretB is true, take the…" at bounding box center [636, 114] width 255 height 183
click at [504, 165] on div "26" at bounding box center [500, 165] width 22 height 11
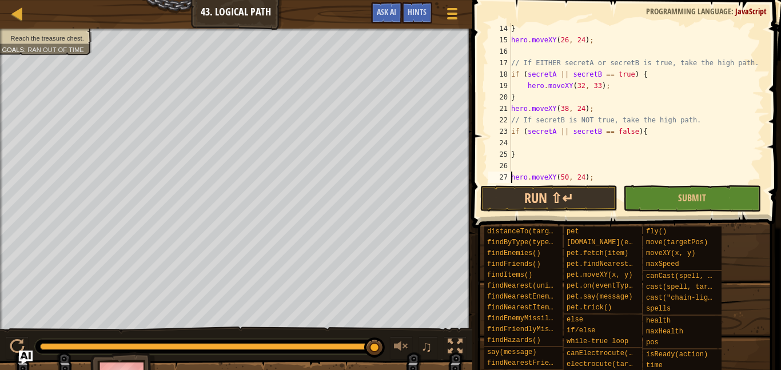
click at [523, 160] on div "} hero . moveXY ( 26 , 24 ) ; // If EITHER secretA or secretB is true, take the…" at bounding box center [636, 114] width 255 height 183
type textarea "}"
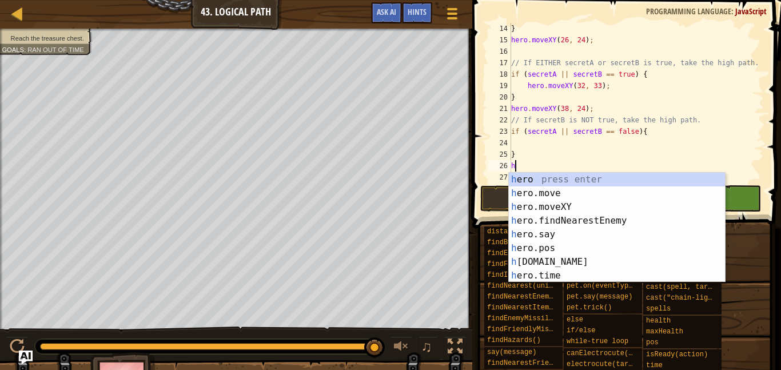
click at [571, 212] on div "h ero press enter h ero.move press enter h ero.moveXY press enter h ero.findNea…" at bounding box center [617, 241] width 216 height 137
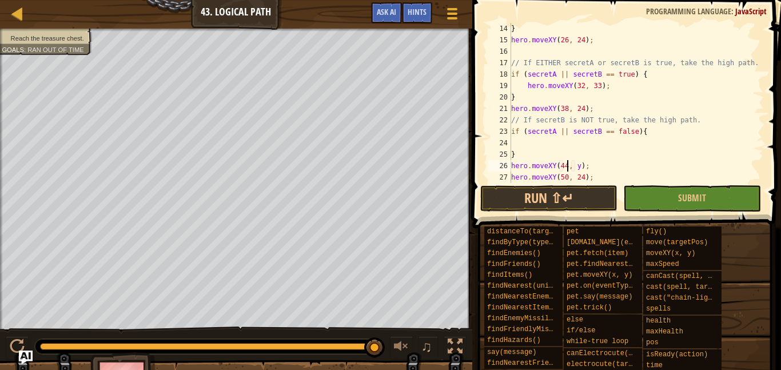
scroll to position [5, 8]
click at [578, 167] on div "} hero . moveXY ( 26 , 24 ) ; // If EITHER secretA or secretB is true, take the…" at bounding box center [636, 114] width 255 height 183
click at [678, 197] on button "Submit" at bounding box center [691, 198] width 137 height 26
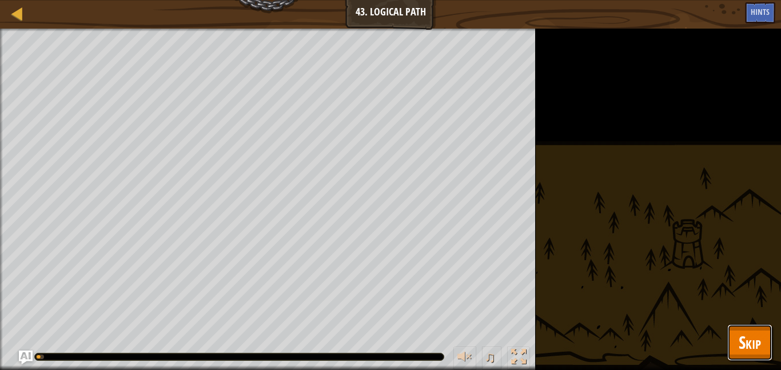
click at [752, 335] on span "Skip" at bounding box center [750, 342] width 22 height 23
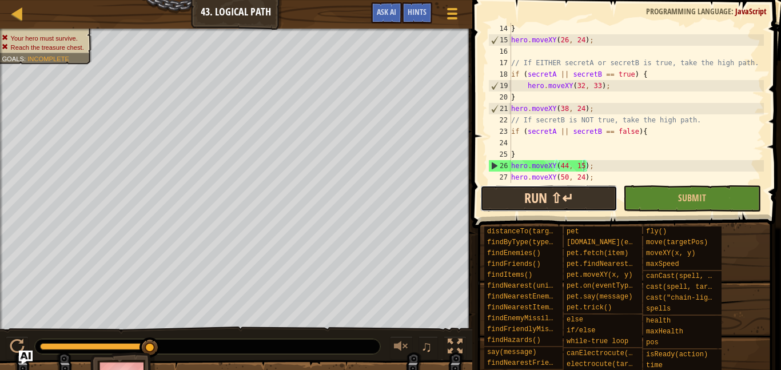
click at [578, 196] on button "Run ⇧↵" at bounding box center [548, 198] width 137 height 26
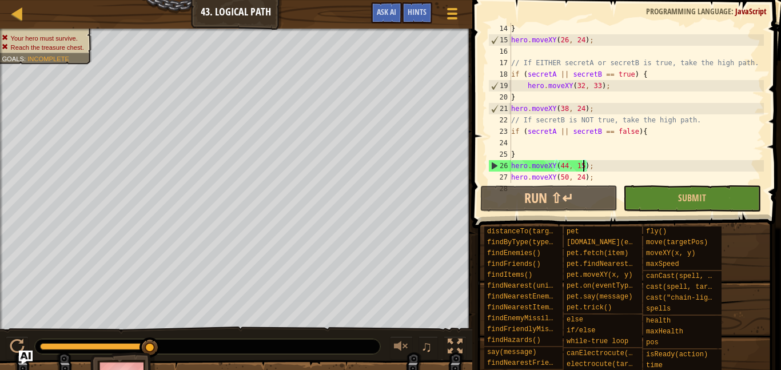
click at [626, 169] on div "} hero . moveXY ( 26 , 24 ) ; // If EITHER secretA or secretB is true, take the…" at bounding box center [636, 114] width 255 height 183
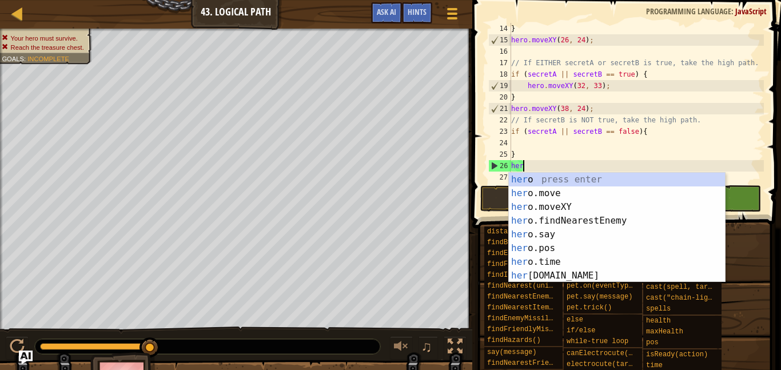
scroll to position [5, 0]
type textarea "h"
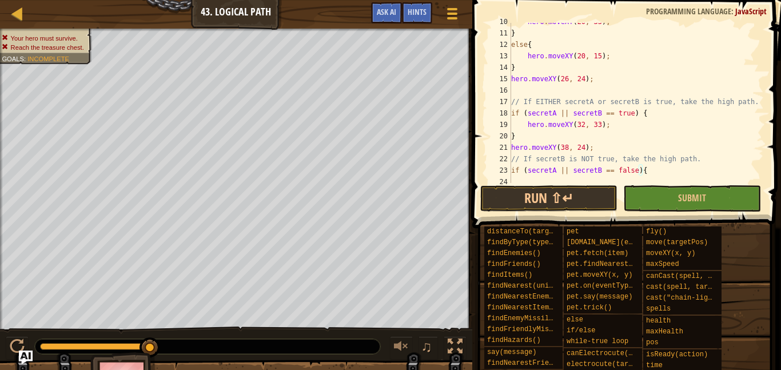
scroll to position [132, 0]
click at [504, 182] on div "24" at bounding box center [499, 182] width 23 height 11
type textarea "}"
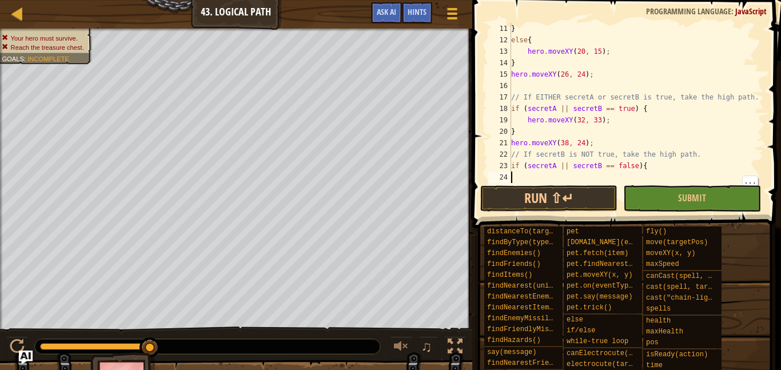
scroll to position [137, 0]
click at [568, 208] on button "Run ⇧↵" at bounding box center [548, 198] width 137 height 26
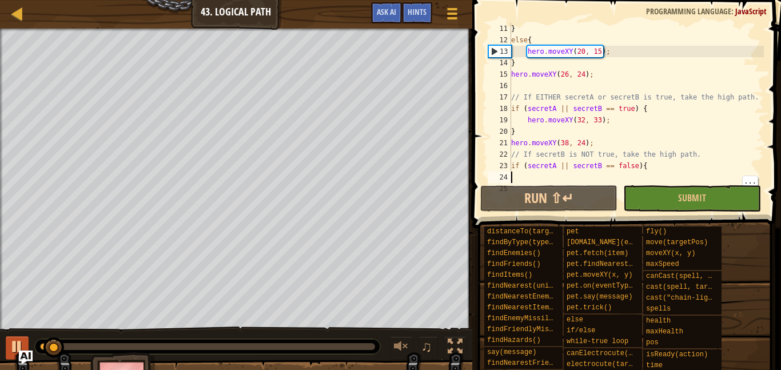
click at [16, 354] on div at bounding box center [17, 346] width 15 height 15
click at [11, 351] on div at bounding box center [17, 346] width 15 height 15
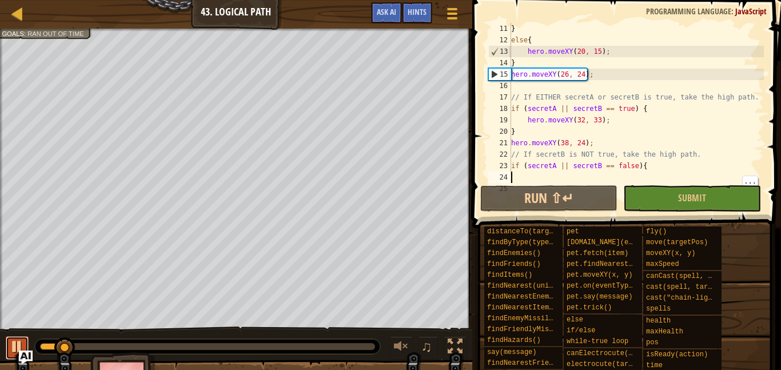
click at [22, 345] on div at bounding box center [17, 346] width 15 height 15
click at [555, 108] on div "} else { hero . moveXY ( 20 , 15 ) ; } hero . moveXY ( 26 , 24 ) ; // If EITHER…" at bounding box center [636, 114] width 255 height 183
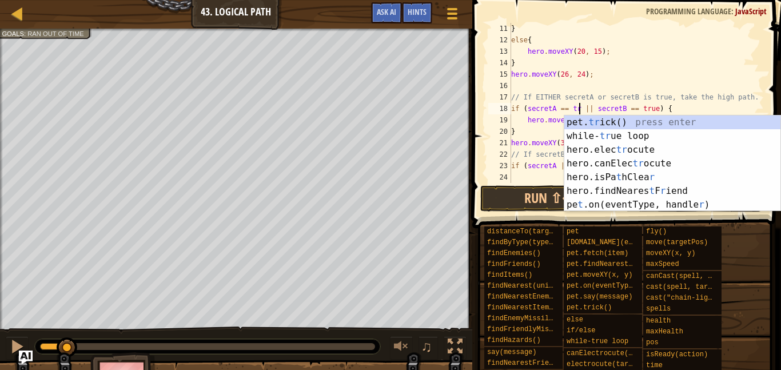
scroll to position [5, 11]
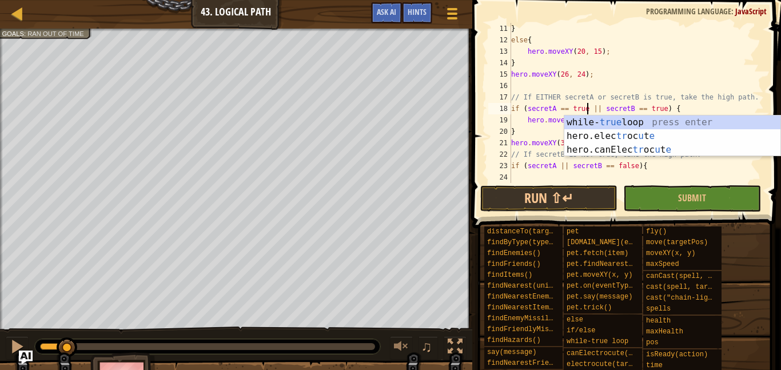
click at [547, 144] on div "} else { hero . moveXY ( 20 , 15 ) ; } hero . moveXY ( 26 , 24 ) ; // If EITHER…" at bounding box center [636, 114] width 255 height 183
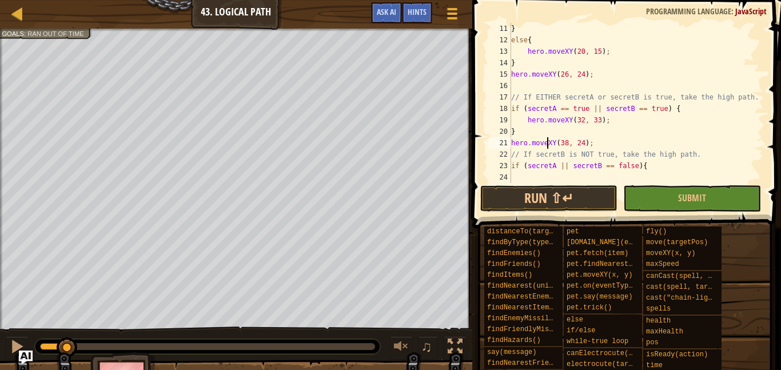
click at [558, 167] on div "} else { hero . moveXY ( 20 , 15 ) ; } hero . moveXY ( 26 , 24 ) ; // If EITHER…" at bounding box center [636, 114] width 255 height 183
click at [556, 167] on div "} else { hero . moveXY ( 20 , 15 ) ; } hero . moveXY ( 26 , 24 ) ; // If EITHER…" at bounding box center [636, 114] width 255 height 183
click at [582, 196] on button "Run ⇧↵" at bounding box center [548, 198] width 137 height 26
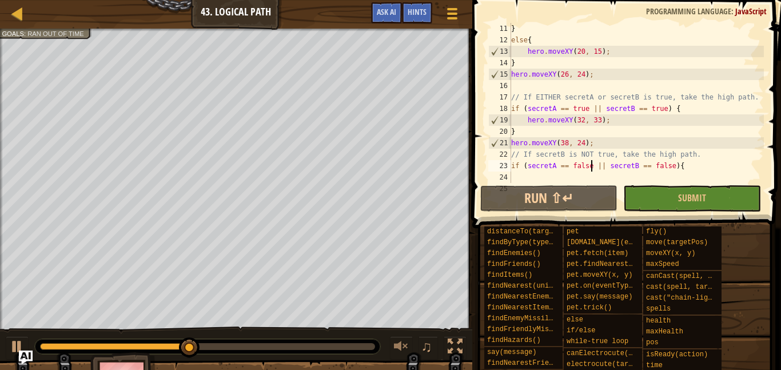
click at [661, 162] on div "} else { hero . moveXY ( 20 , 15 ) ; } hero . moveXY ( 26 , 24 ) ; // If EITHER…" at bounding box center [636, 114] width 255 height 183
click at [662, 109] on div "} else { hero . moveXY ( 20 , 15 ) ; } hero . moveXY ( 26 , 24 ) ; // If EITHER…" at bounding box center [636, 114] width 255 height 183
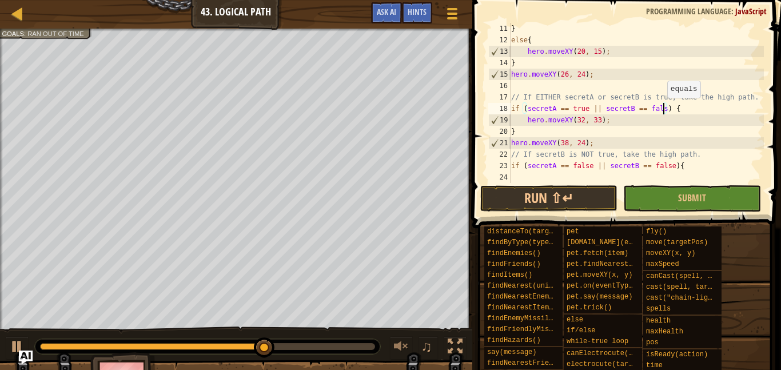
scroll to position [5, 22]
click at [569, 194] on button "Run ⇧↵" at bounding box center [548, 198] width 137 height 26
click at [538, 197] on button "Run ⇧↵" at bounding box center [548, 198] width 137 height 26
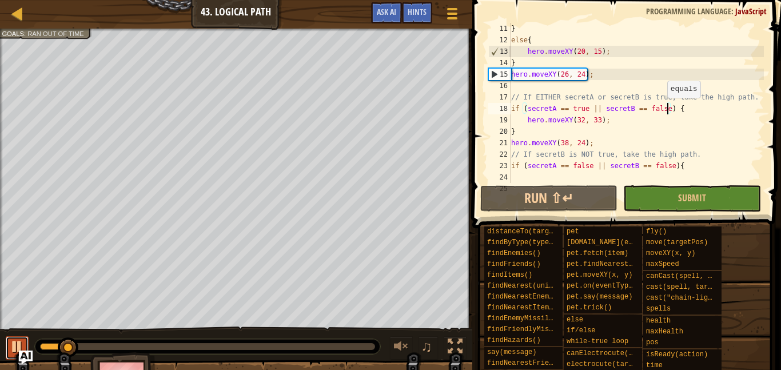
click at [25, 345] on div at bounding box center [17, 346] width 15 height 15
click at [27, 342] on button at bounding box center [17, 347] width 23 height 23
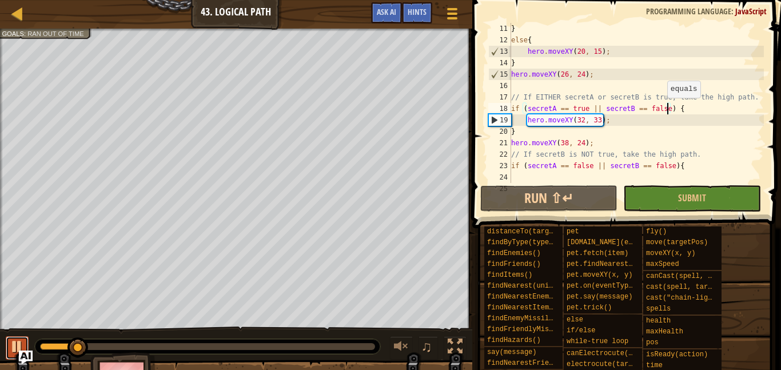
click at [25, 343] on div at bounding box center [17, 346] width 15 height 15
click at [662, 170] on div "} else { hero . moveXY ( 20 , 15 ) ; } hero . moveXY ( 26 , 24 ) ; // If EITHER…" at bounding box center [636, 114] width 255 height 183
click at [676, 160] on div "} else { hero . moveXY ( 20 , 15 ) ; } hero . moveXY ( 26 , 24 ) ; // If EITHER…" at bounding box center [636, 114] width 255 height 183
click at [662, 164] on div "} else { hero . moveXY ( 20 , 15 ) ; } hero . moveXY ( 26 , 24 ) ; // If EITHER…" at bounding box center [636, 114] width 255 height 183
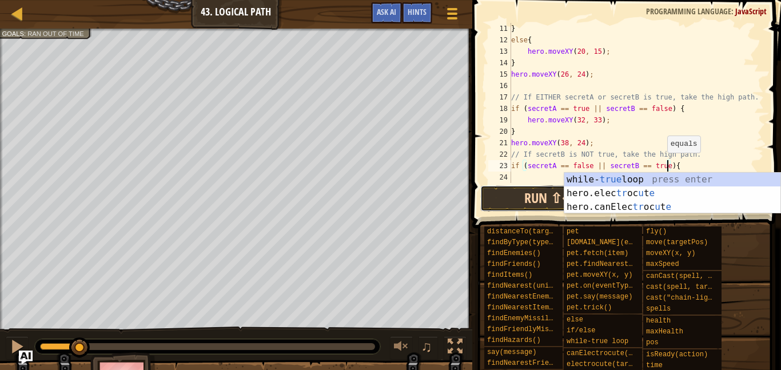
click at [519, 192] on button "Run ⇧↵" at bounding box center [548, 198] width 137 height 26
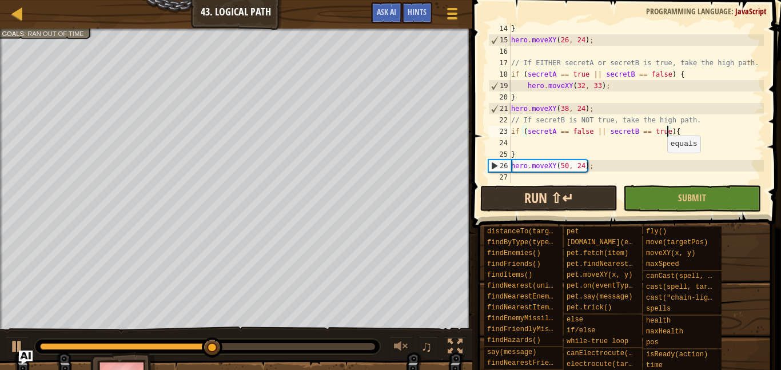
scroll to position [172, 0]
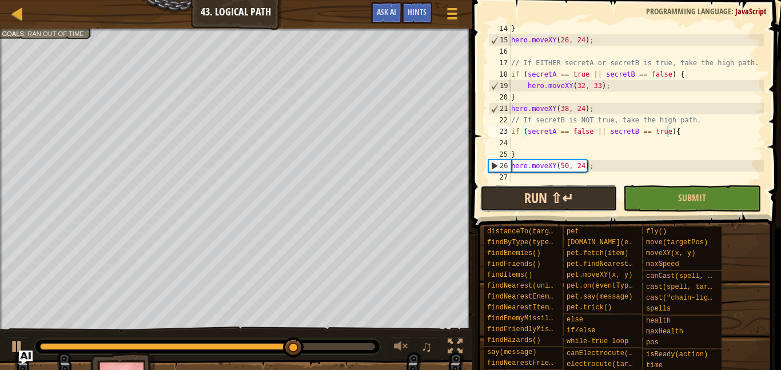
click at [538, 191] on button "Run ⇧↵" at bounding box center [548, 198] width 137 height 26
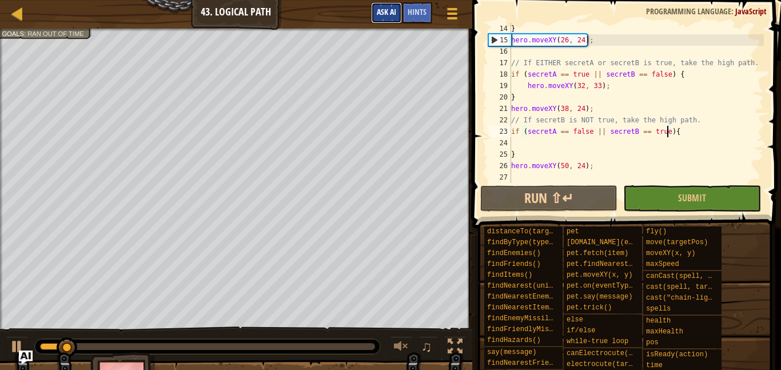
click at [389, 11] on span "Ask AI" at bounding box center [386, 11] width 19 height 11
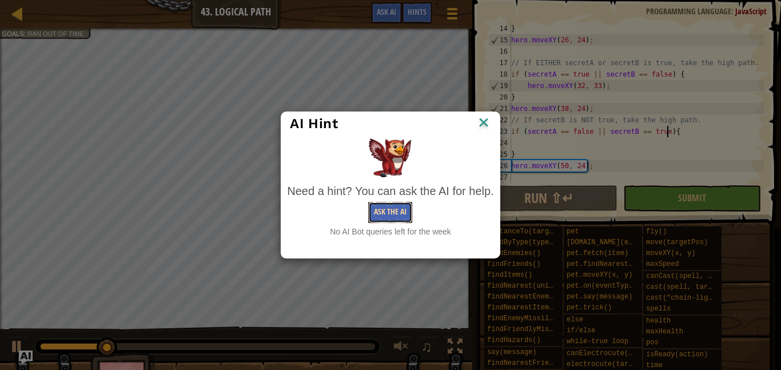
click at [391, 210] on button "Ask the AI" at bounding box center [390, 212] width 44 height 21
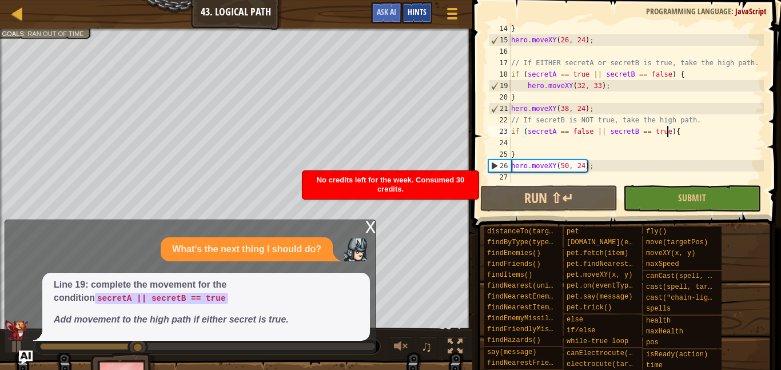
click at [417, 11] on span "Hints" at bounding box center [417, 11] width 19 height 11
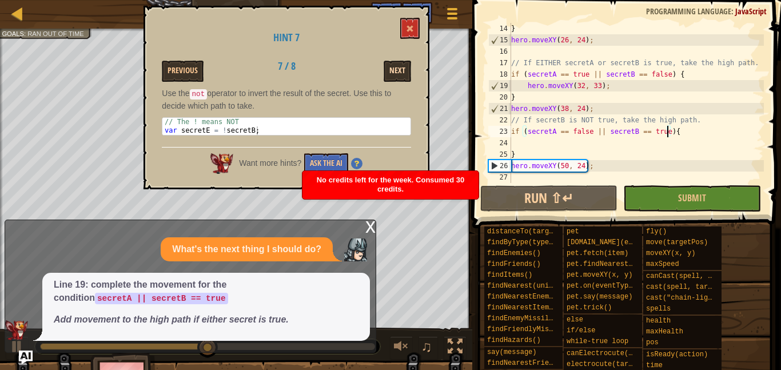
click at [408, 72] on button "Next" at bounding box center [397, 71] width 27 height 21
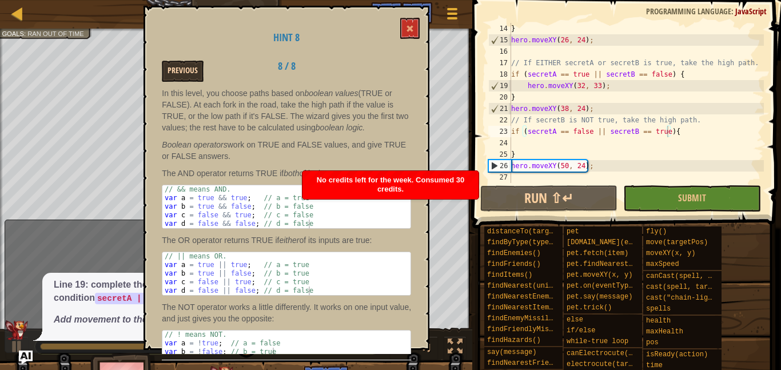
click at [180, 78] on button "Previous" at bounding box center [183, 71] width 42 height 21
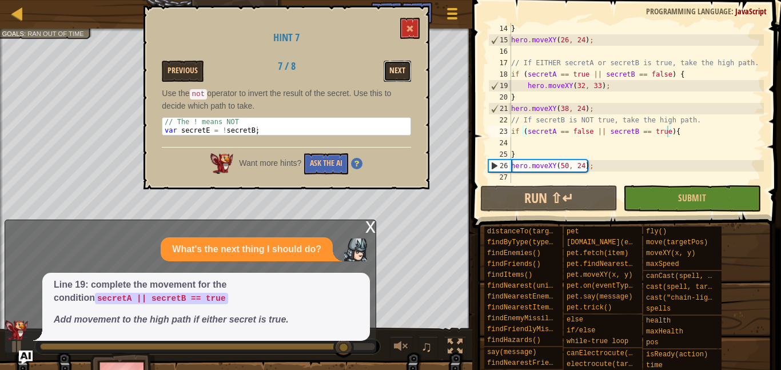
click at [402, 65] on button "Next" at bounding box center [397, 71] width 27 height 21
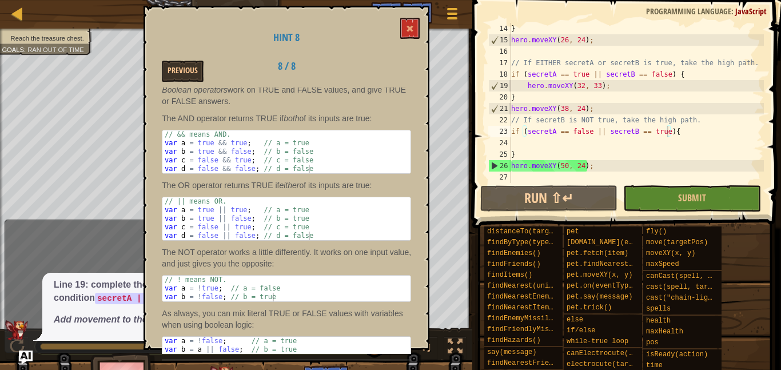
scroll to position [98, 0]
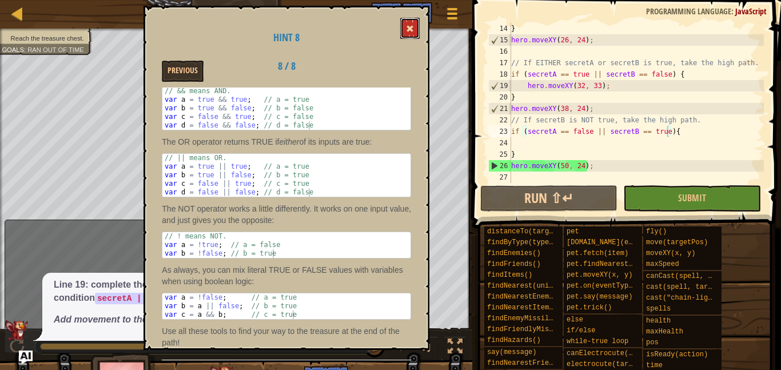
click at [401, 37] on button at bounding box center [409, 28] width 19 height 21
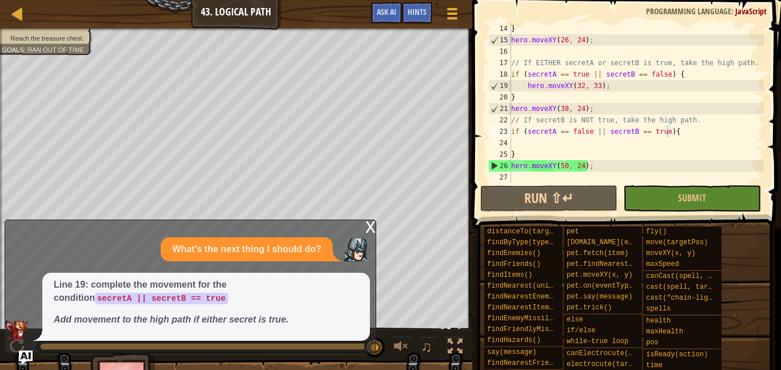
click at [424, 14] on span "Hints" at bounding box center [417, 11] width 19 height 11
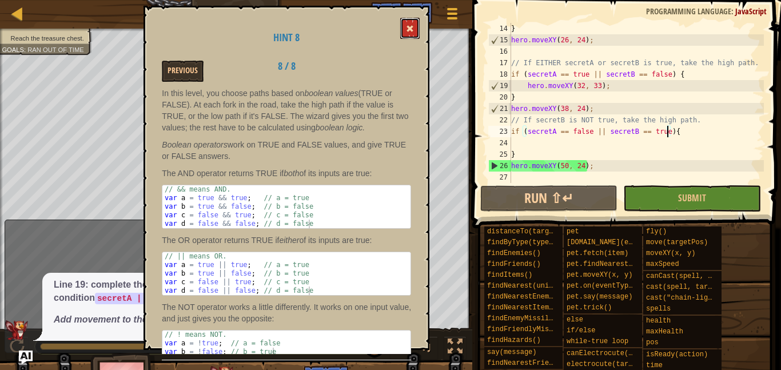
click at [413, 25] on button at bounding box center [409, 28] width 19 height 21
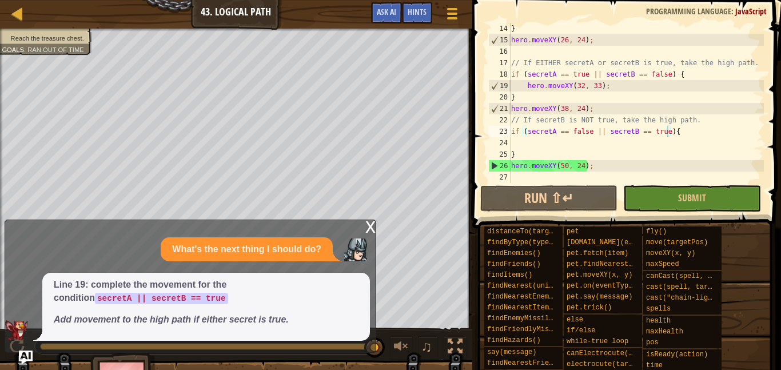
click at [368, 225] on div "x" at bounding box center [370, 225] width 10 height 11
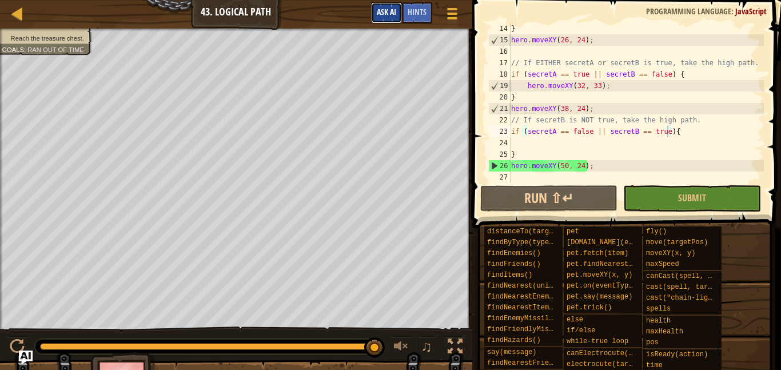
click at [384, 17] on span "Ask AI" at bounding box center [386, 11] width 19 height 11
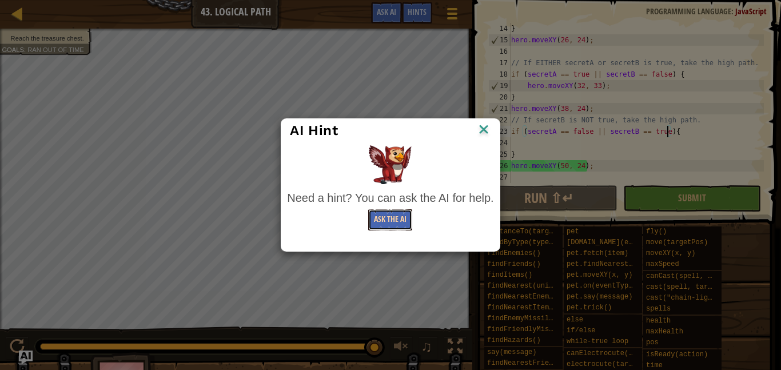
click at [388, 217] on button "Ask the AI" at bounding box center [390, 219] width 44 height 21
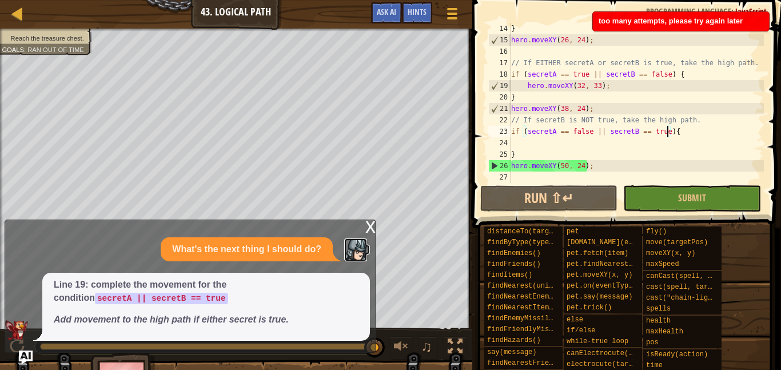
click at [362, 240] on img at bounding box center [355, 249] width 23 height 23
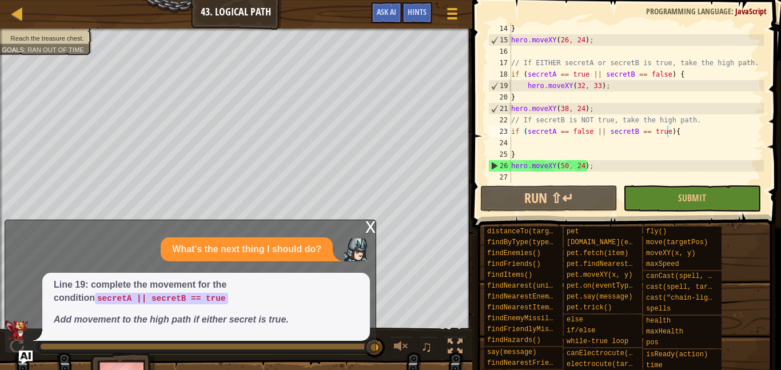
click at [598, 129] on div "} hero . moveXY ( 26 , 24 ) ; // If EITHER secretA or secretB is true, take the…" at bounding box center [636, 114] width 255 height 183
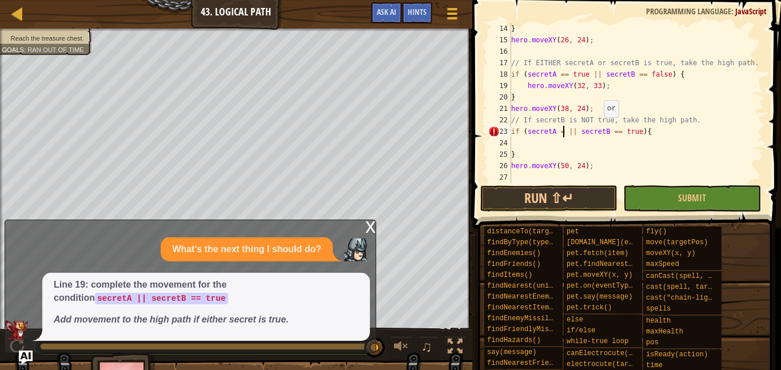
scroll to position [5, 18]
click at [568, 67] on div "} hero . moveXY ( 26 , 24 ) ; // If EITHER secretA or secretB is true, take the…" at bounding box center [636, 114] width 255 height 183
click at [583, 73] on div "} hero . moveXY ( 26 , 24 ) ; // If EITHER secretA or secretB is true, take the…" at bounding box center [636, 114] width 255 height 183
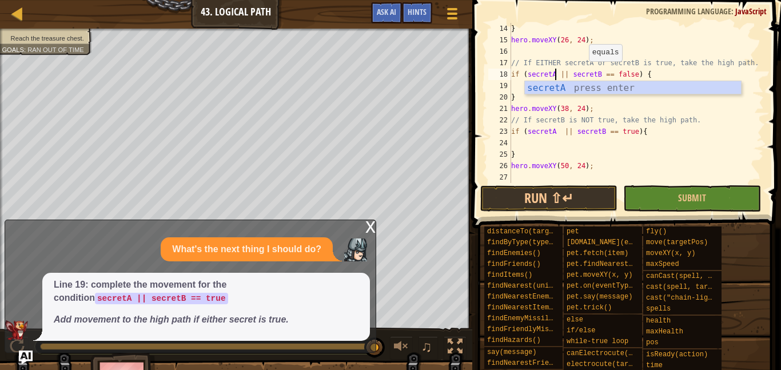
type textarea "if (secretA || secretB == false) {"
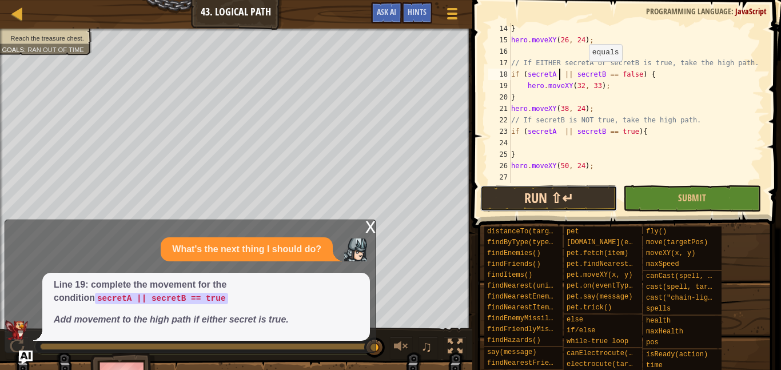
click at [589, 200] on button "Run ⇧↵" at bounding box center [548, 198] width 137 height 26
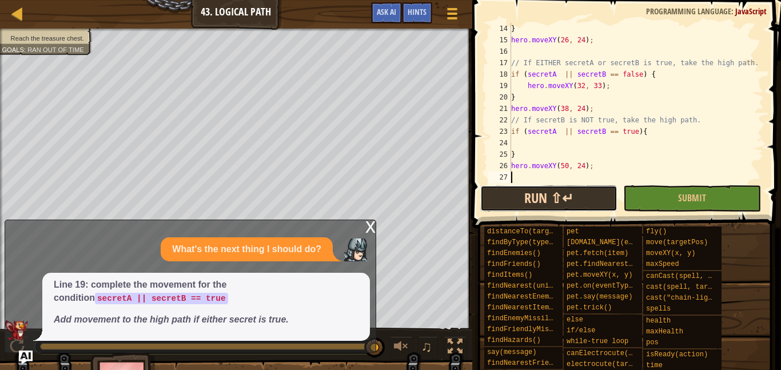
click at [507, 206] on button "Run ⇧↵" at bounding box center [548, 198] width 137 height 26
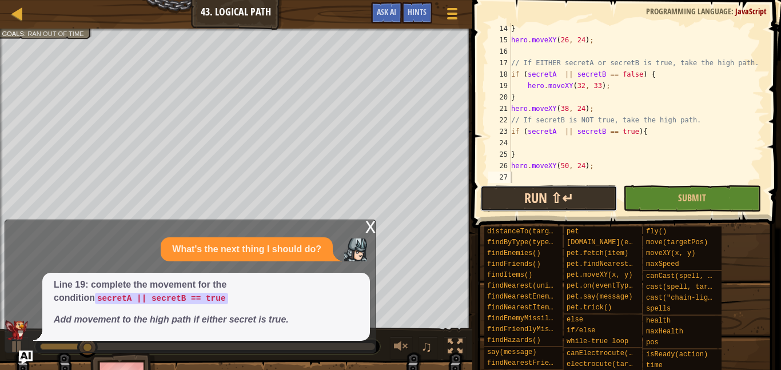
click at [507, 202] on button "Run ⇧↵" at bounding box center [548, 198] width 137 height 26
click at [507, 202] on button "Running" at bounding box center [548, 198] width 137 height 26
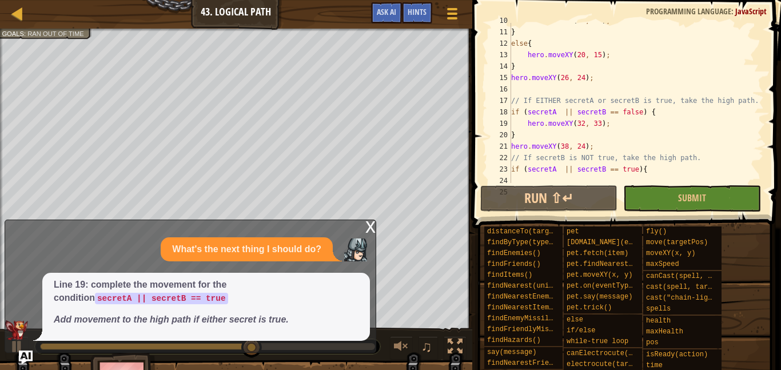
scroll to position [140, 0]
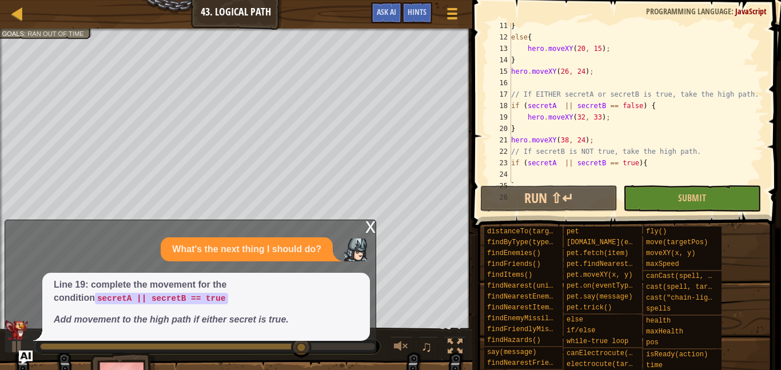
click at [623, 103] on div "} else { hero . moveXY ( 20 , 15 ) ; } hero . moveXY ( 26 , 24 ) ; // If EITHER…" at bounding box center [636, 111] width 255 height 183
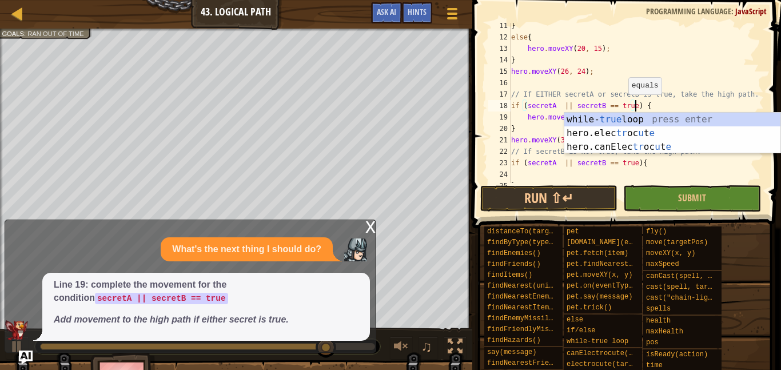
scroll to position [5, 18]
click at [686, 162] on div "} else { hero . moveXY ( 20 , 15 ) ; } hero . moveXY ( 26 , 24 ) ; // If EITHER…" at bounding box center [636, 111] width 255 height 183
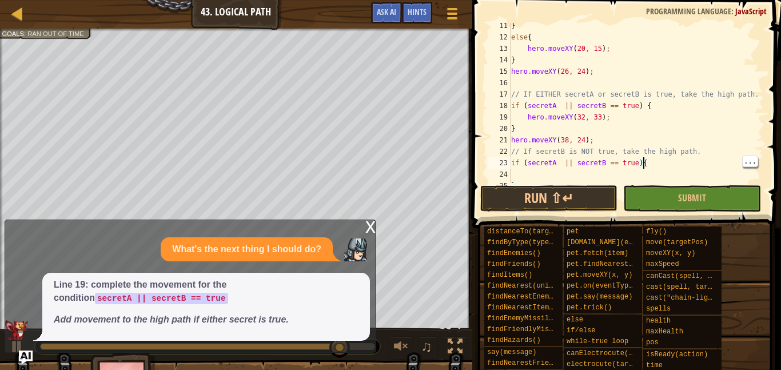
click at [628, 164] on div "} else { hero . moveXY ( 20 , 15 ) ; } hero . moveXY ( 26 , 24 ) ; // If EITHER…" at bounding box center [636, 111] width 255 height 183
click at [577, 200] on button "Run ⇧↵" at bounding box center [548, 198] width 137 height 26
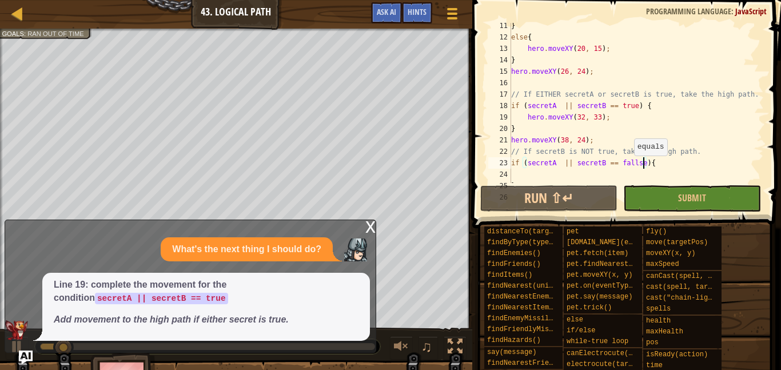
click at [668, 57] on div "} else { hero . moveXY ( 20 , 15 ) ; } hero . moveXY ( 26 , 24 ) ; // If EITHER…" at bounding box center [636, 111] width 255 height 183
click at [644, 66] on div "} else { hero . moveXY ( 20 , 15 ) ; } hero . moveXY ( 26 , 24 ) ; // If EITHER…" at bounding box center [636, 111] width 255 height 183
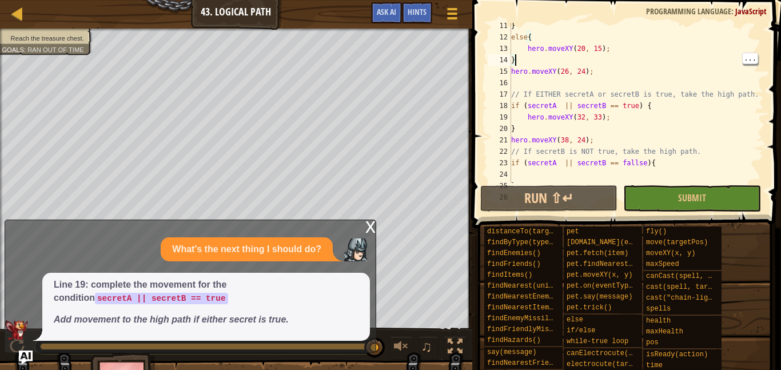
click at [634, 164] on div "} else { hero . moveXY ( 20 , 15 ) ; } hero . moveXY ( 26 , 24 ) ; // If EITHER…" at bounding box center [636, 111] width 255 height 183
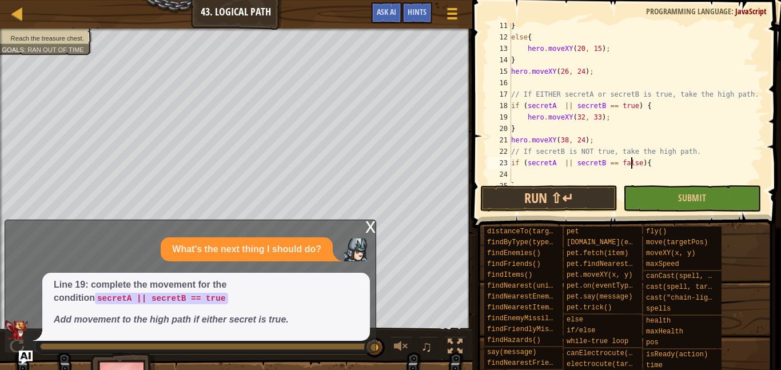
click at [605, 162] on div "} else { hero . moveXY ( 20 , 15 ) ; } hero . moveXY ( 26 , 24 ) ; // If EITHER…" at bounding box center [636, 111] width 255 height 183
click at [606, 163] on div "} else { hero . moveXY ( 20 , 15 ) ; } hero . moveXY ( 26 , 24 ) ; // If EITHER…" at bounding box center [636, 111] width 255 height 183
click at [632, 165] on div "} else { hero . moveXY ( 20 , 15 ) ; } hero . moveXY ( 26 , 24 ) ; // If EITHER…" at bounding box center [636, 111] width 255 height 183
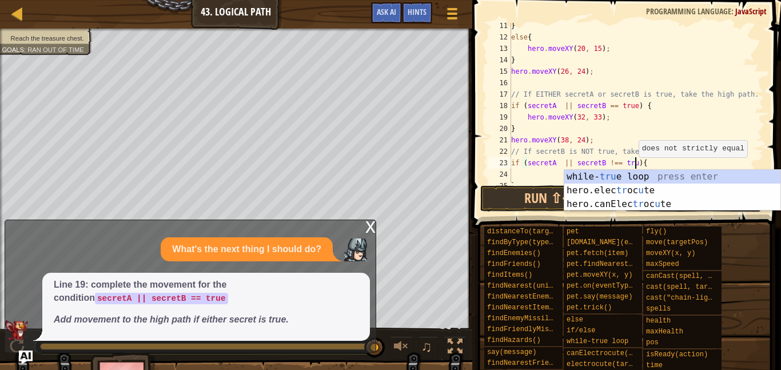
scroll to position [5, 18]
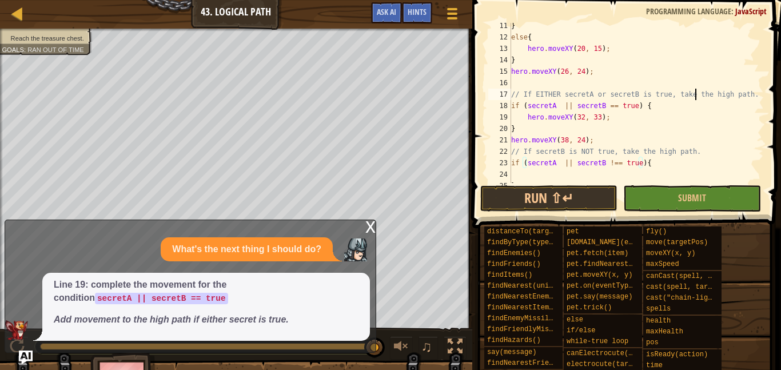
click at [697, 91] on div "} else { hero . moveXY ( 20 , 15 ) ; } hero . moveXY ( 26 , 24 ) ; // If EITHER…" at bounding box center [636, 111] width 255 height 183
click at [615, 103] on div "} else { hero . moveXY ( 20 , 15 ) ; } hero . moveXY ( 26 , 24 ) ; // If EITHER…" at bounding box center [636, 111] width 255 height 183
click at [611, 108] on div "} else { hero . moveXY ( 20 , 15 ) ; } hero . moveXY ( 26 , 24 ) ; // If EITHER…" at bounding box center [636, 111] width 255 height 183
click at [618, 107] on div "} else { hero . moveXY ( 20 , 15 ) ; } hero . moveXY ( 26 , 24 ) ; // If EITHER…" at bounding box center [636, 111] width 255 height 183
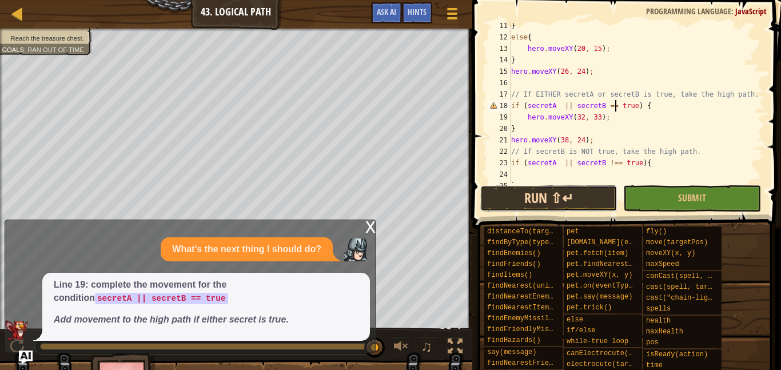
click at [538, 200] on button "Run ⇧↵" at bounding box center [548, 198] width 137 height 26
click at [556, 106] on div "} else { hero . moveXY ( 20 , 15 ) ; } hero . moveXY ( 26 , 24 ) ; // If EITHER…" at bounding box center [636, 111] width 255 height 183
click at [551, 195] on button "Run ⇧↵" at bounding box center [548, 198] width 137 height 26
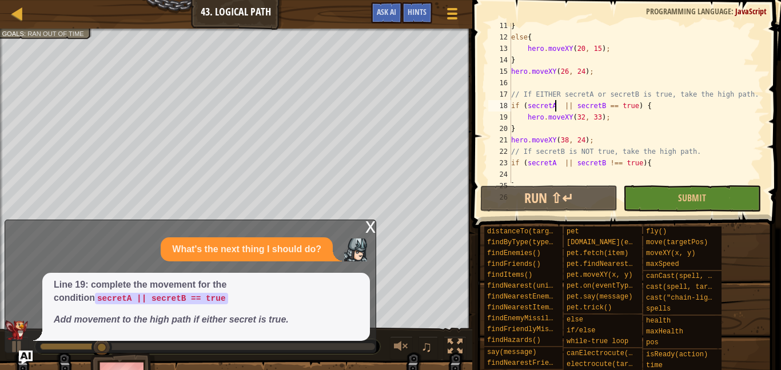
click at [366, 232] on div "x" at bounding box center [370, 225] width 10 height 11
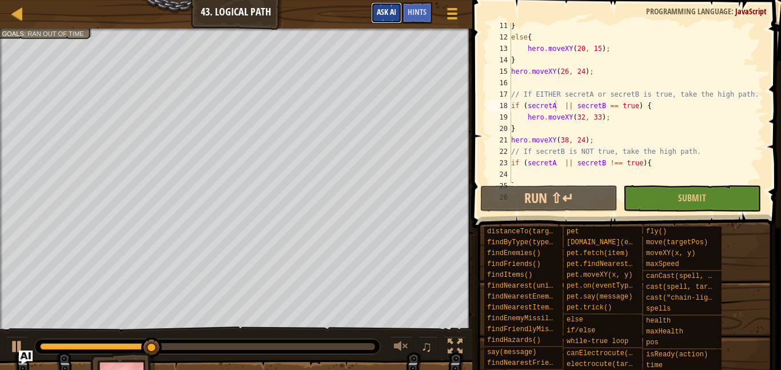
click at [382, 14] on span "Ask AI" at bounding box center [386, 11] width 19 height 11
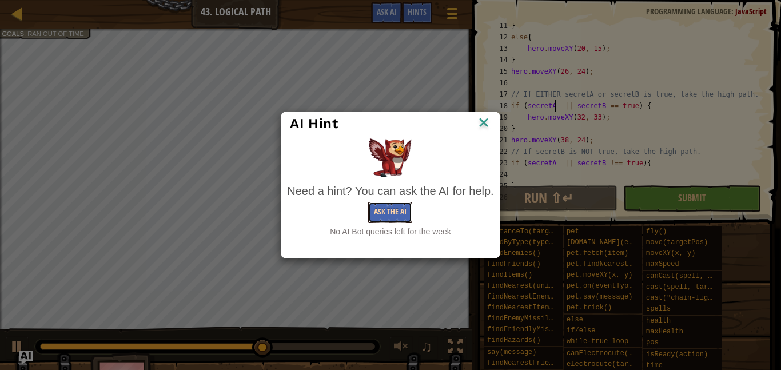
click at [369, 218] on button "Ask the AI" at bounding box center [390, 212] width 44 height 21
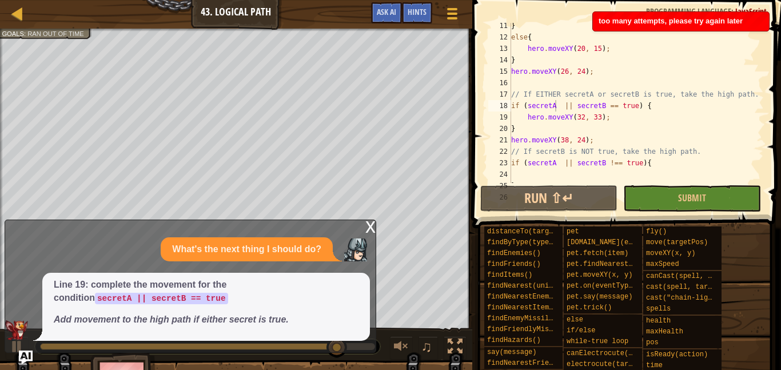
click at [369, 220] on div "x" at bounding box center [370, 225] width 10 height 11
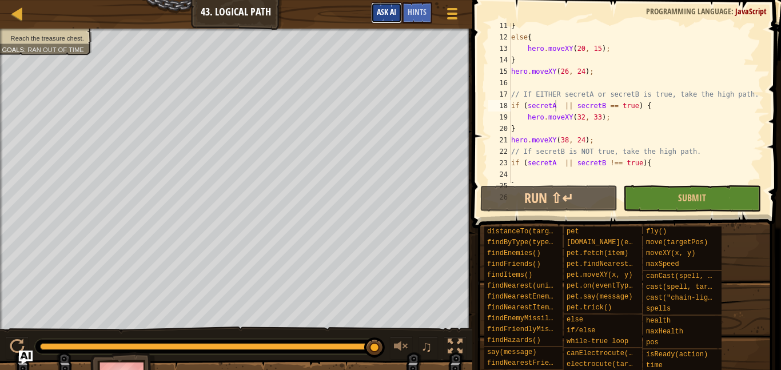
click at [379, 16] on span "Ask AI" at bounding box center [386, 11] width 19 height 11
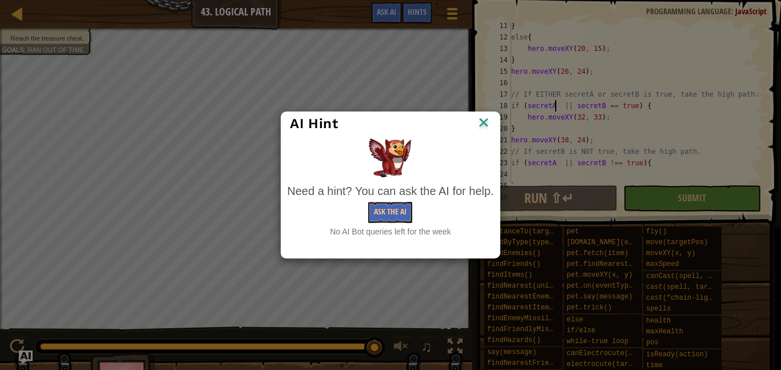
click at [432, 149] on div at bounding box center [390, 157] width 206 height 39
click at [480, 128] on img at bounding box center [483, 123] width 15 height 17
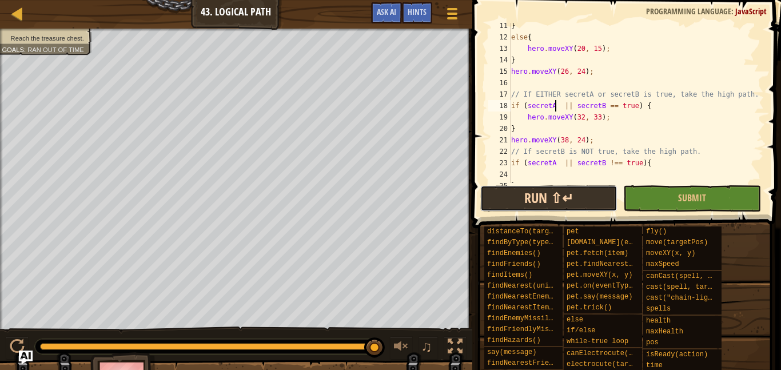
click at [558, 204] on button "Run ⇧↵" at bounding box center [548, 198] width 137 height 26
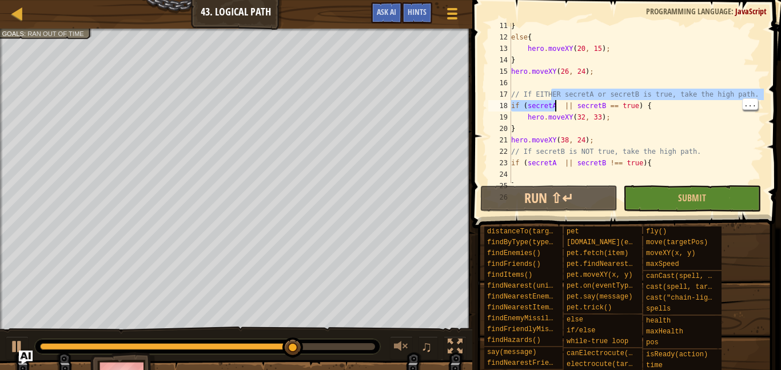
click at [647, 129] on div "} else { hero . moveXY ( 20 , 15 ) ; } hero . moveXY ( 26 , 24 ) ; // If EITHER…" at bounding box center [636, 111] width 255 height 183
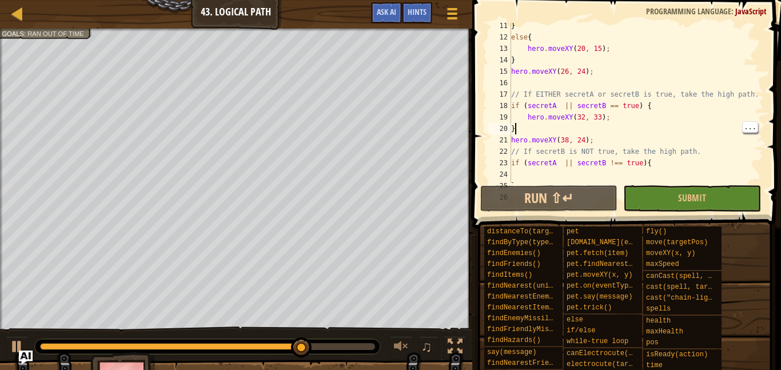
scroll to position [5, 0]
click at [659, 159] on div "} else { hero . moveXY ( 20 , 15 ) ; } hero . moveXY ( 26 , 24 ) ; // If EITHER…" at bounding box center [636, 111] width 255 height 183
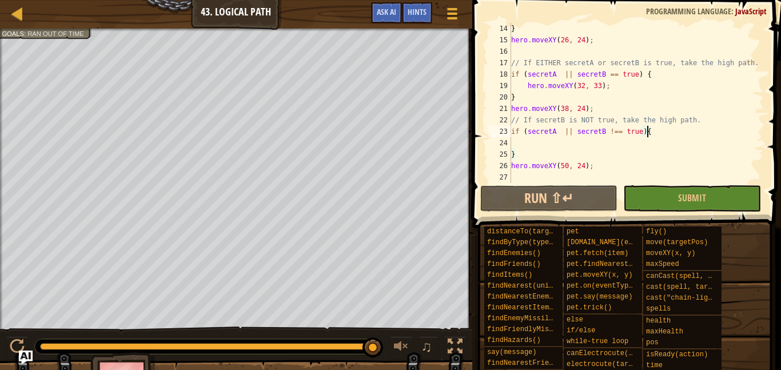
click at [604, 163] on div "} hero . moveXY ( 26 , 24 ) ; // If EITHER secretA or secretB is true, take the…" at bounding box center [636, 114] width 255 height 183
type textarea "hero.moveXY(50, 24);"
type textarea "t"
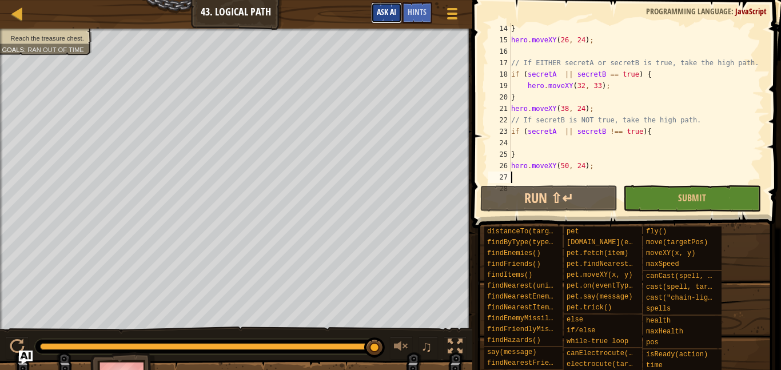
click at [377, 15] on span "Ask AI" at bounding box center [386, 11] width 19 height 11
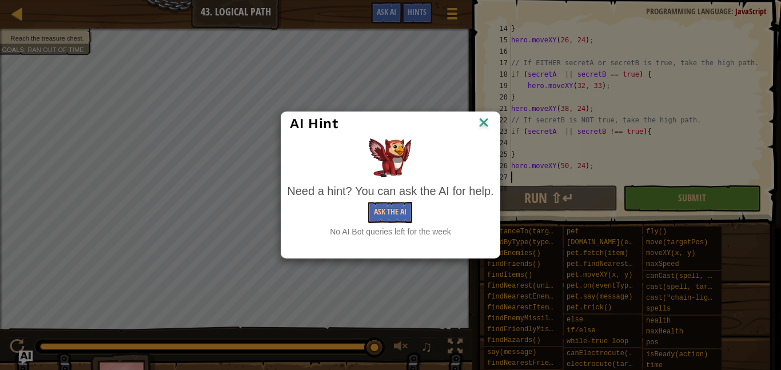
click at [484, 126] on img at bounding box center [483, 123] width 15 height 17
